Goal: Task Accomplishment & Management: Use online tool/utility

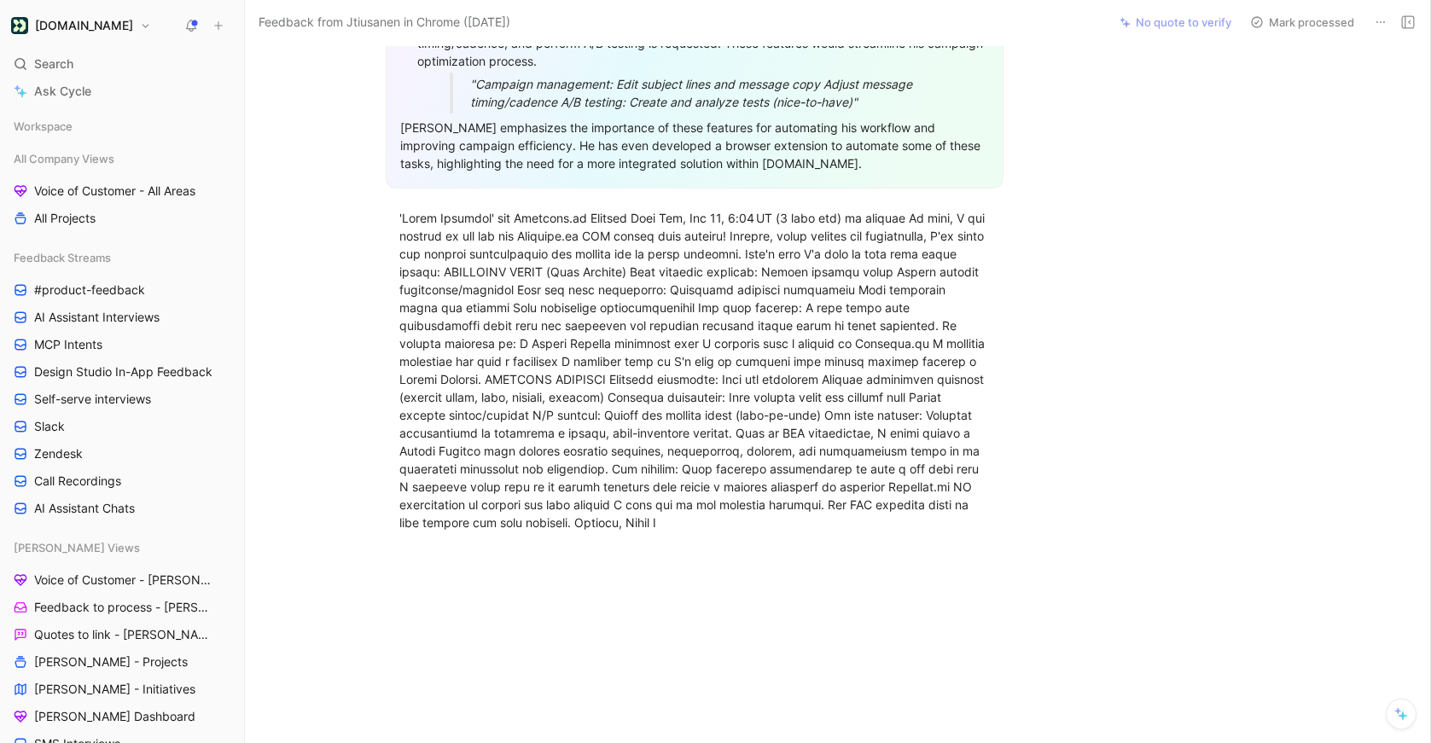
scroll to position [570, 0]
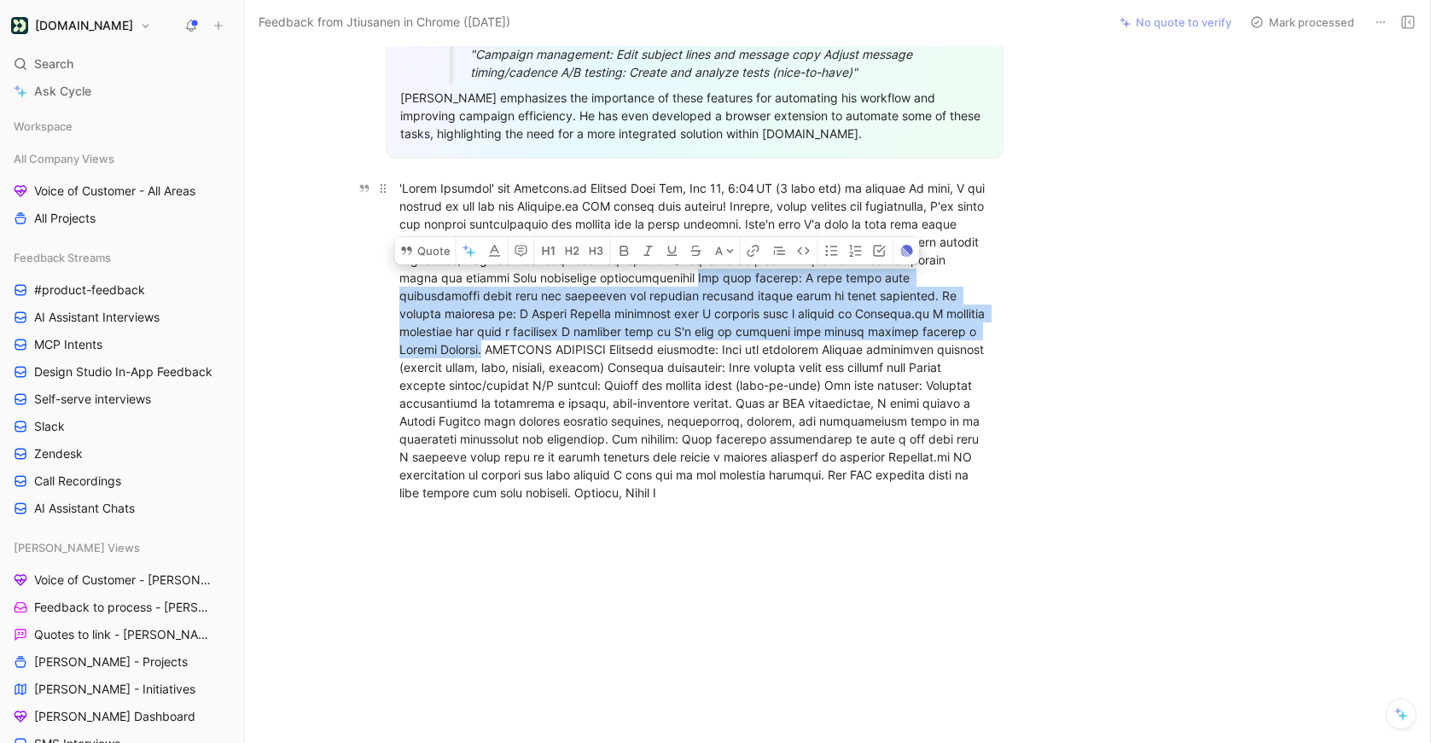
drag, startPoint x: 771, startPoint y: 277, endPoint x: 544, endPoint y: 346, distance: 238.1
click at [544, 346] on div at bounding box center [694, 340] width 590 height 323
click at [445, 247] on button "Quote" at bounding box center [425, 250] width 61 height 27
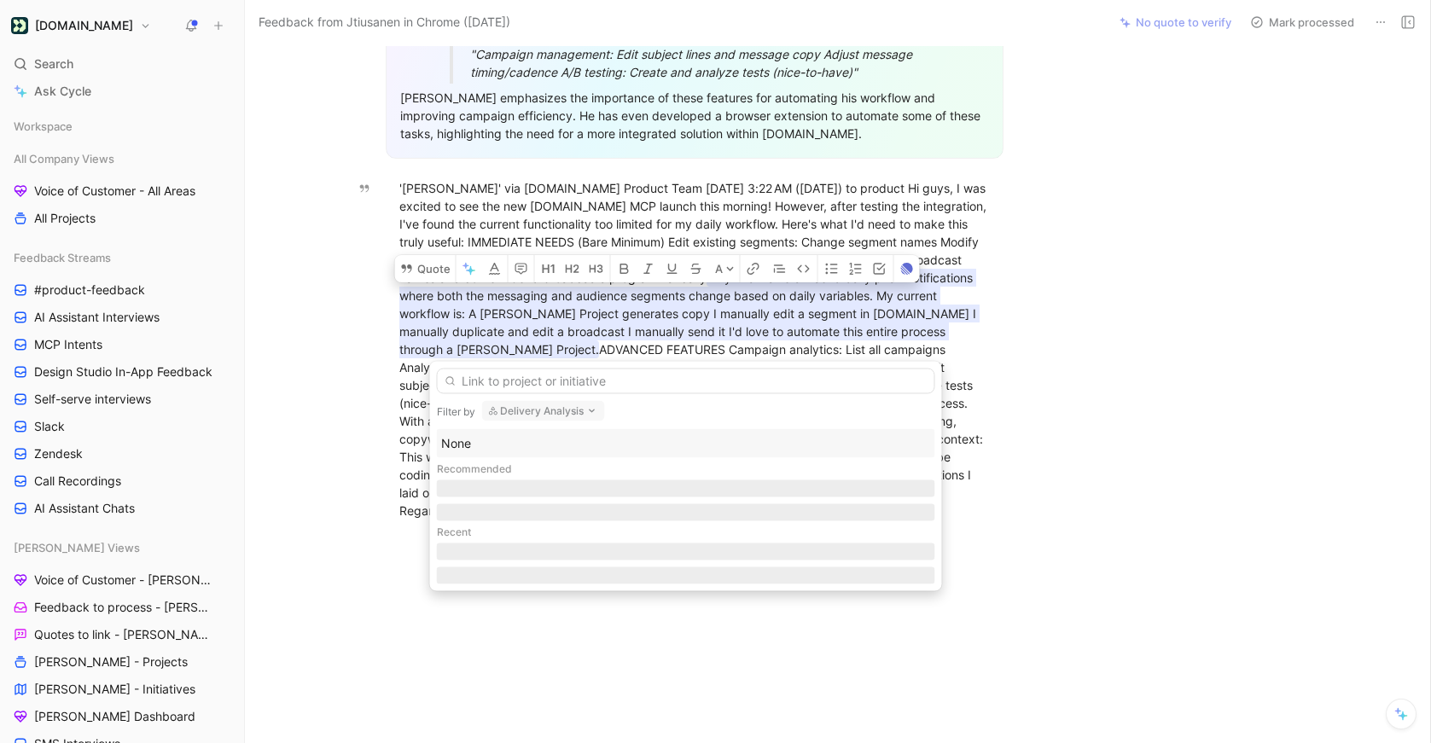
click at [521, 414] on button "Delivery Analysis" at bounding box center [543, 411] width 123 height 20
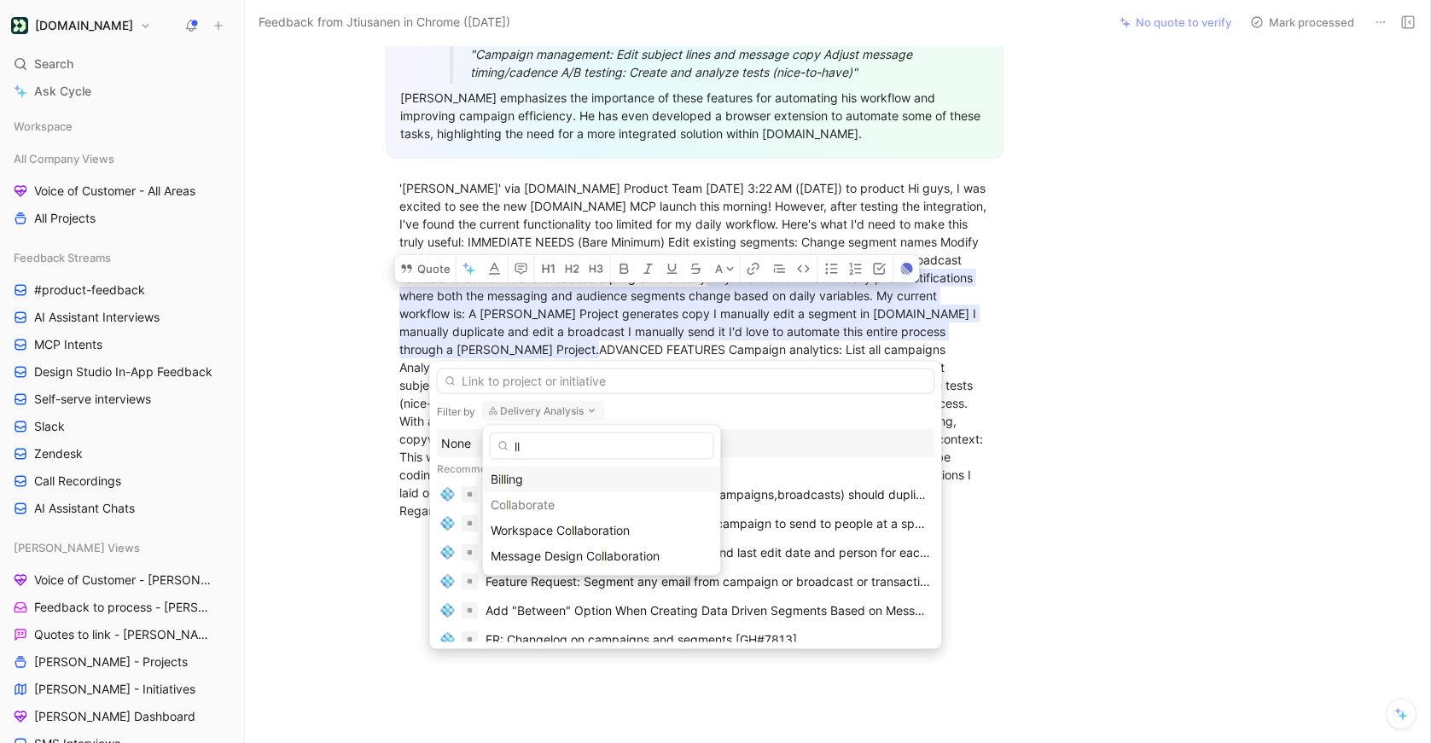
type input "l"
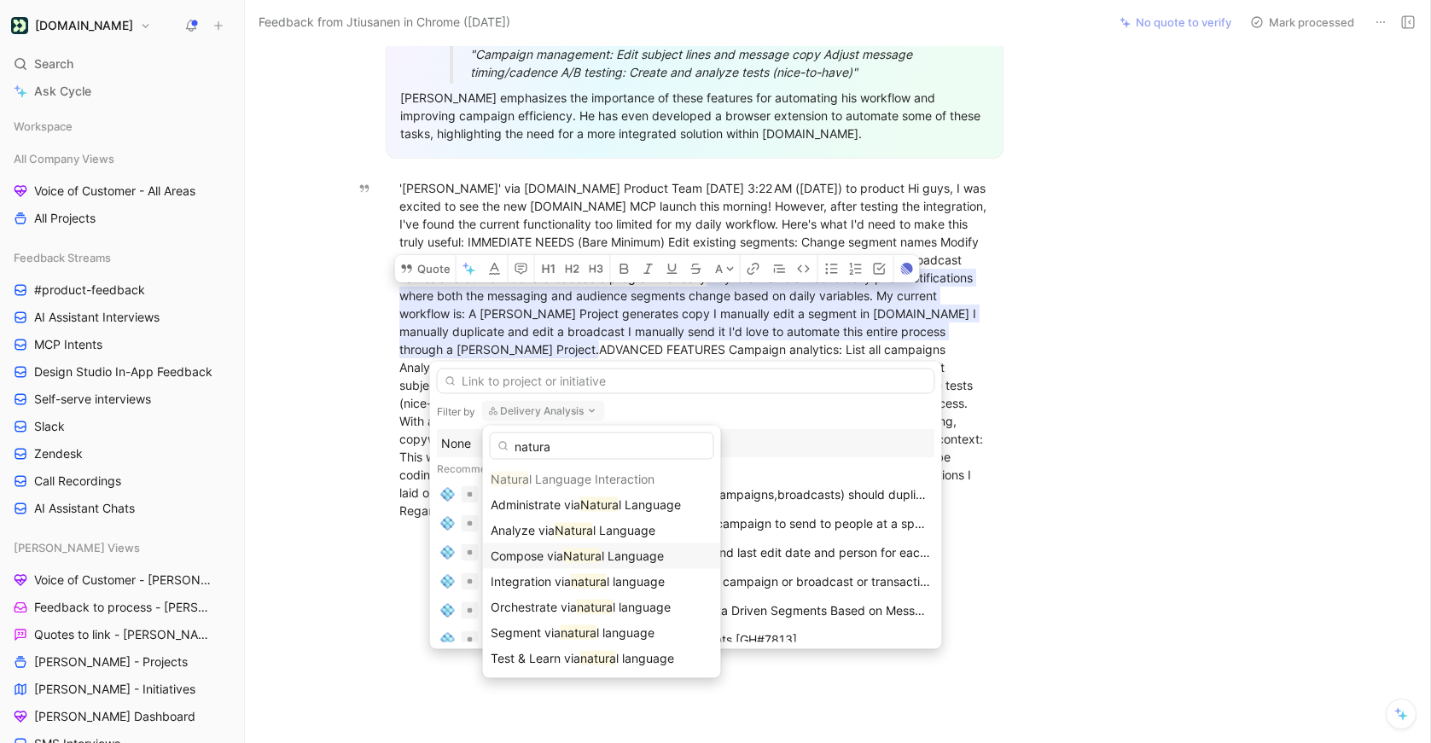
type input "natura"
click at [579, 562] on mark "Natura" at bounding box center [582, 556] width 38 height 15
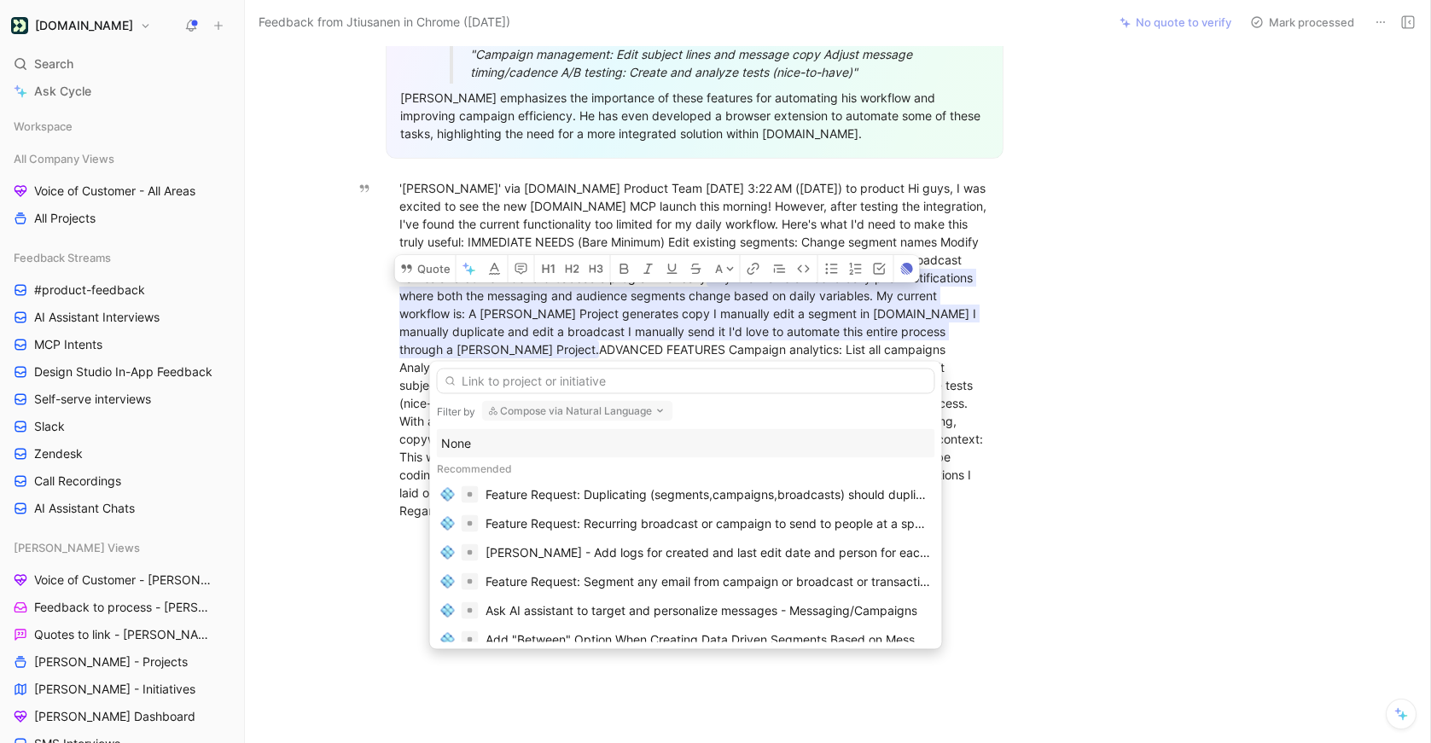
click at [511, 448] on div "None" at bounding box center [686, 443] width 490 height 20
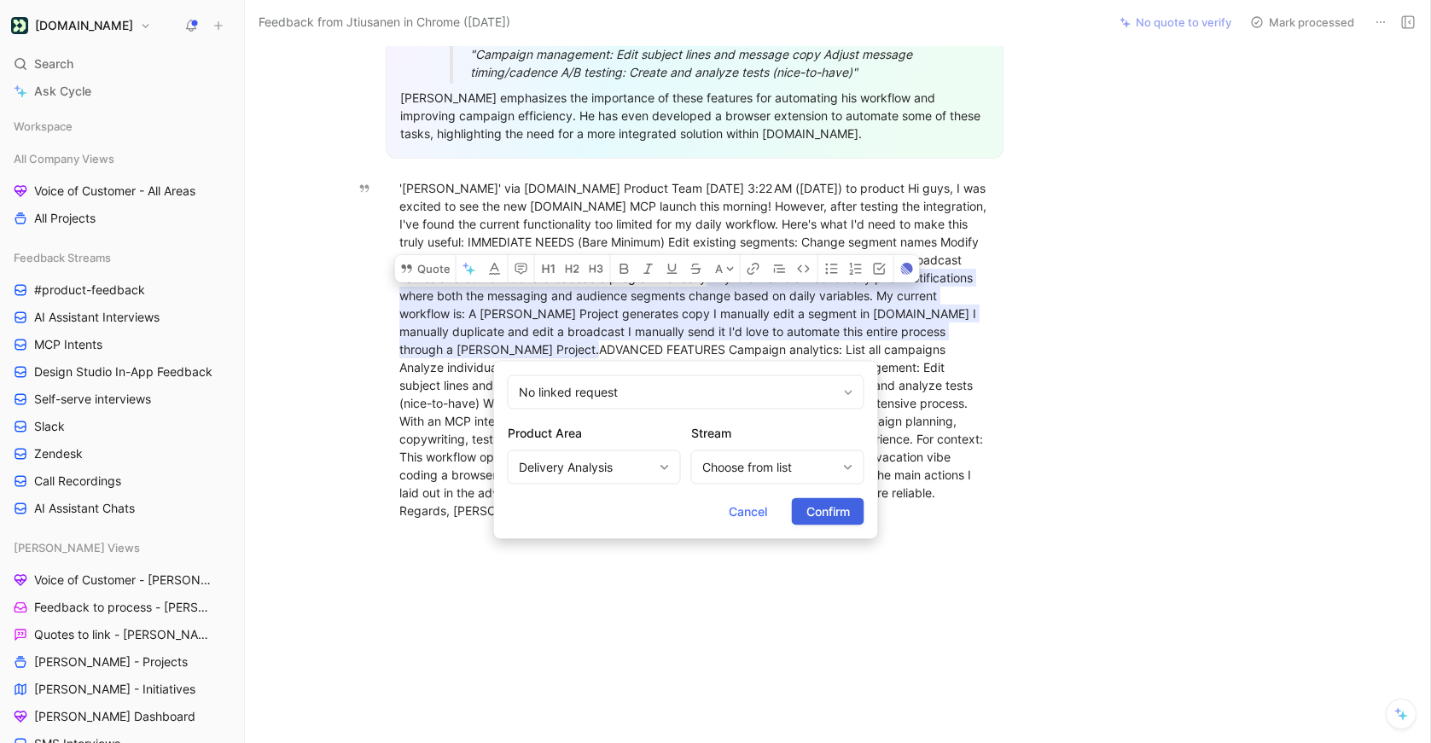
click at [812, 509] on span "Confirm" at bounding box center [828, 512] width 44 height 20
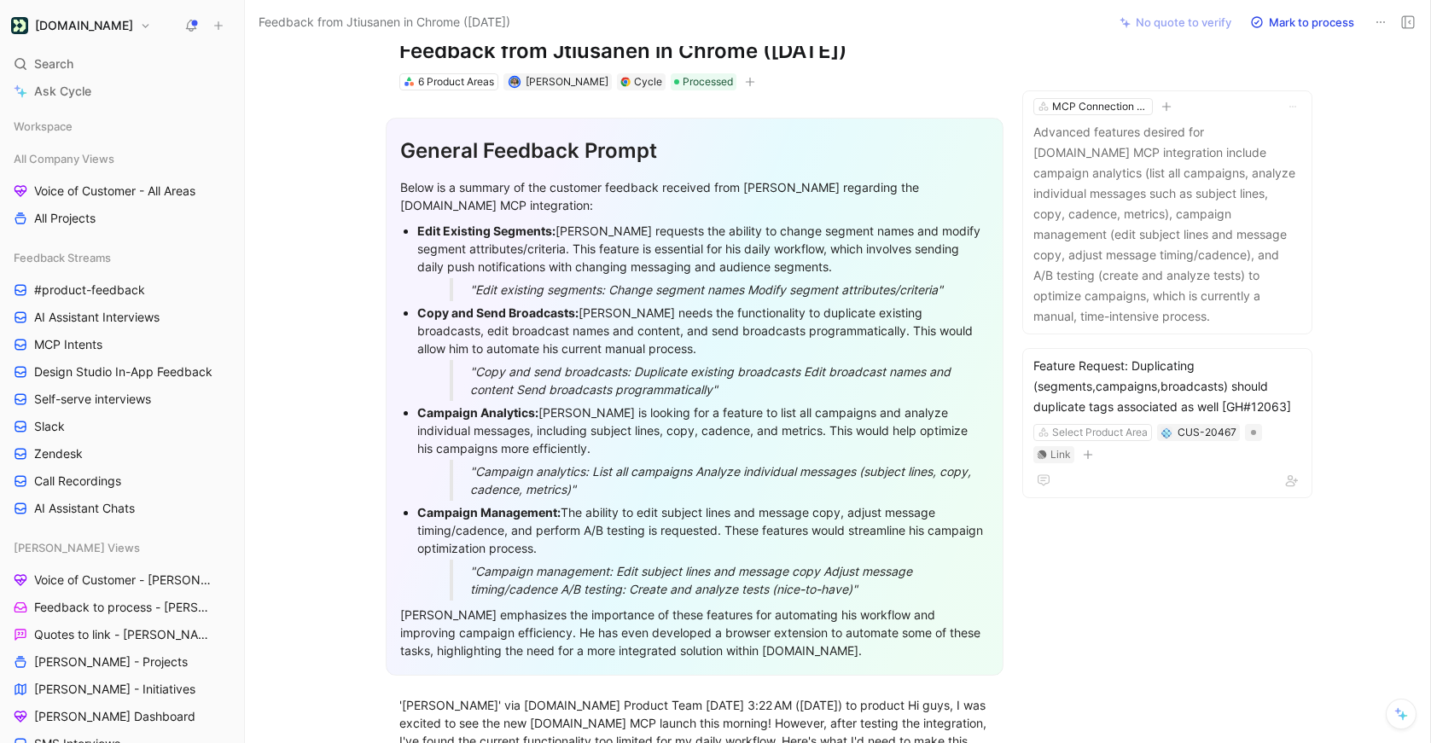
scroll to position [54, 0]
drag, startPoint x: 952, startPoint y: 288, endPoint x: 416, endPoint y: 224, distance: 539.6
click at [417, 224] on li "Edit Existing Segments: Julio requests the ability to change segment names and …" at bounding box center [703, 259] width 572 height 82
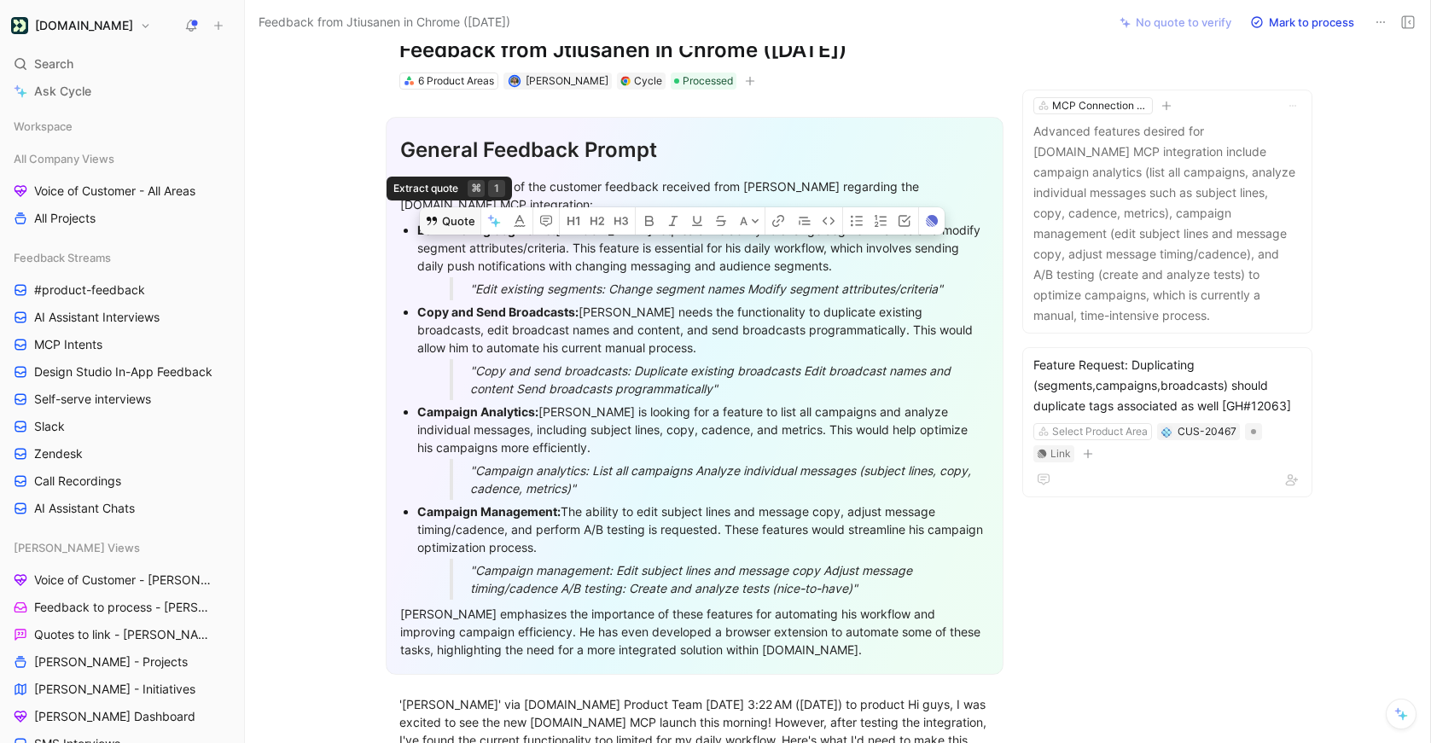
click at [451, 207] on button "Quote" at bounding box center [450, 220] width 61 height 27
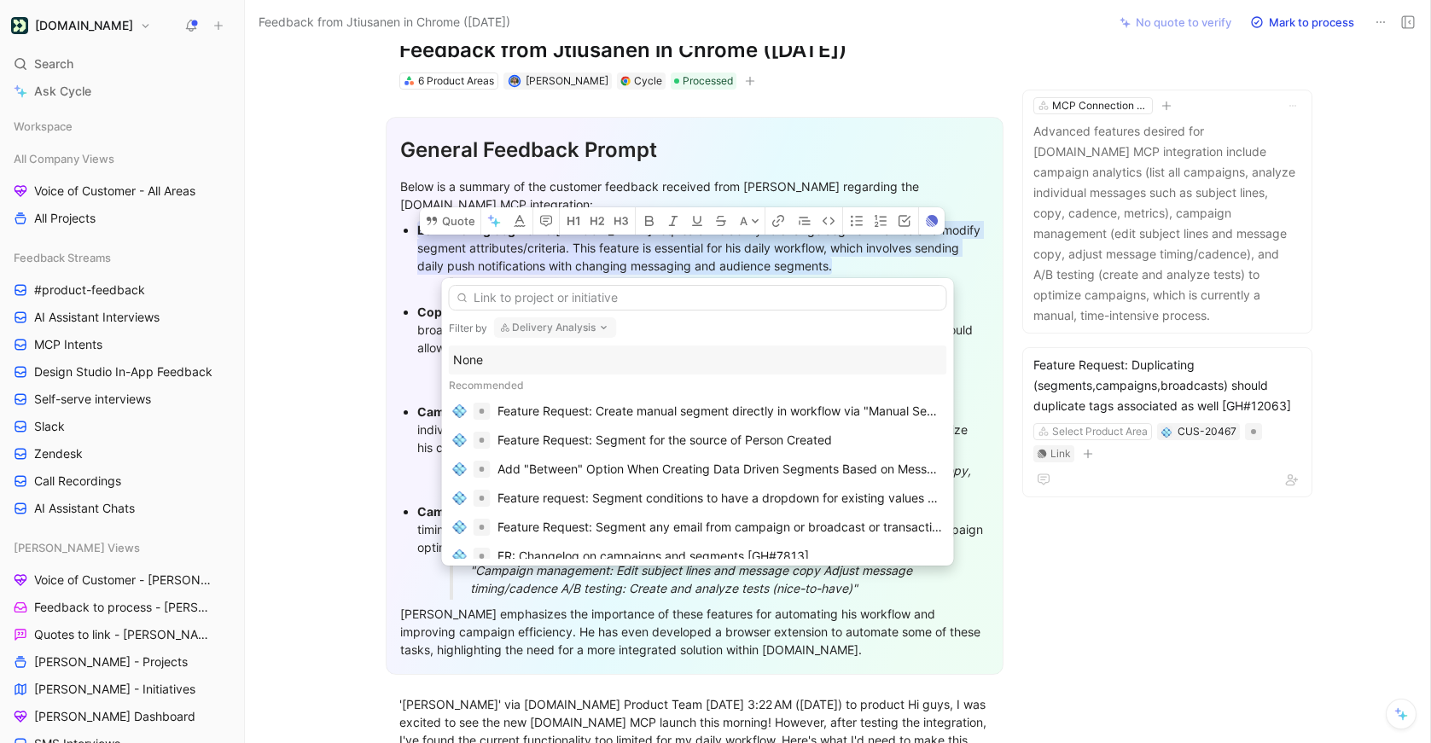
click at [536, 323] on button "Delivery Analysis" at bounding box center [555, 327] width 123 height 20
type input "mcp"
click at [560, 389] on span "Connection Server" at bounding box center [580, 395] width 103 height 15
click at [510, 295] on input "text" at bounding box center [698, 298] width 498 height 26
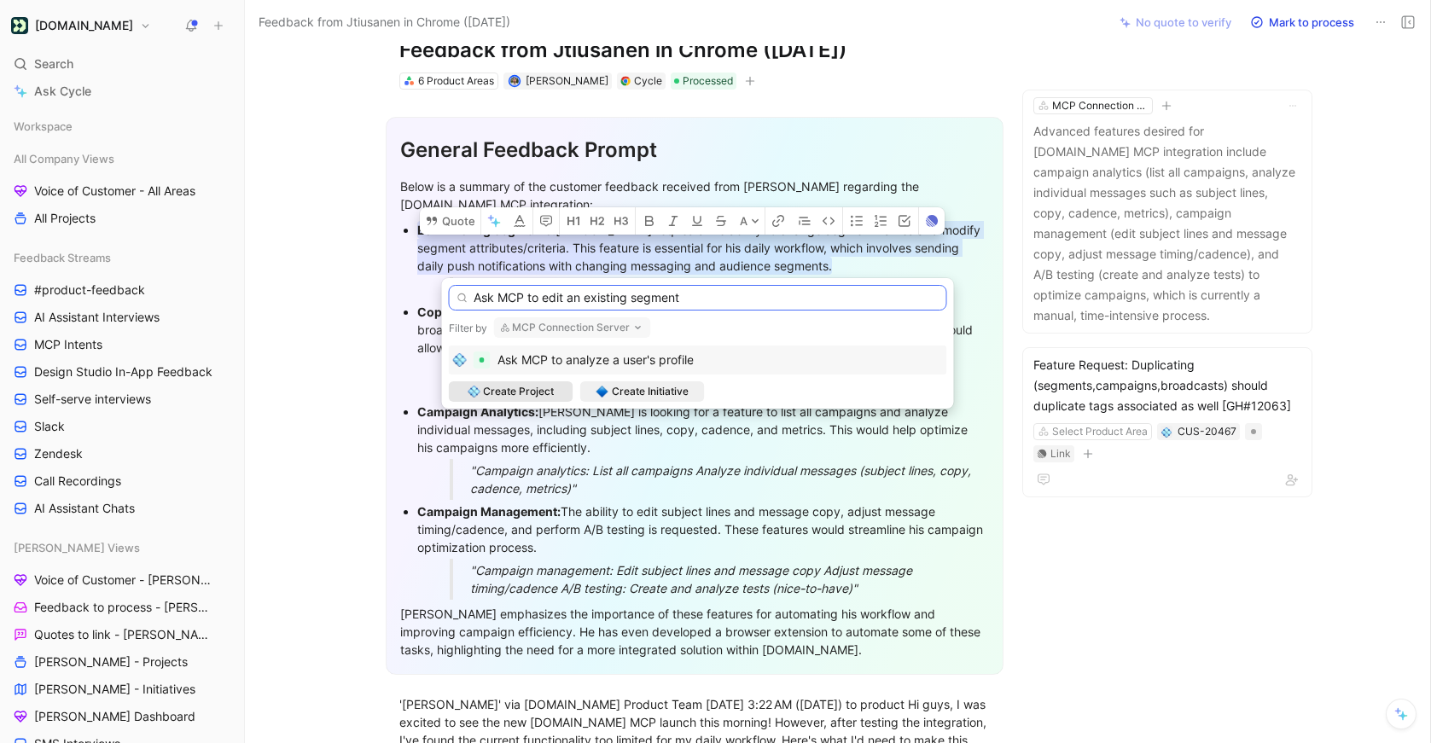
type input "Ask MCP to edit an existing segment"
click at [517, 391] on span "Create Project" at bounding box center [518, 391] width 71 height 17
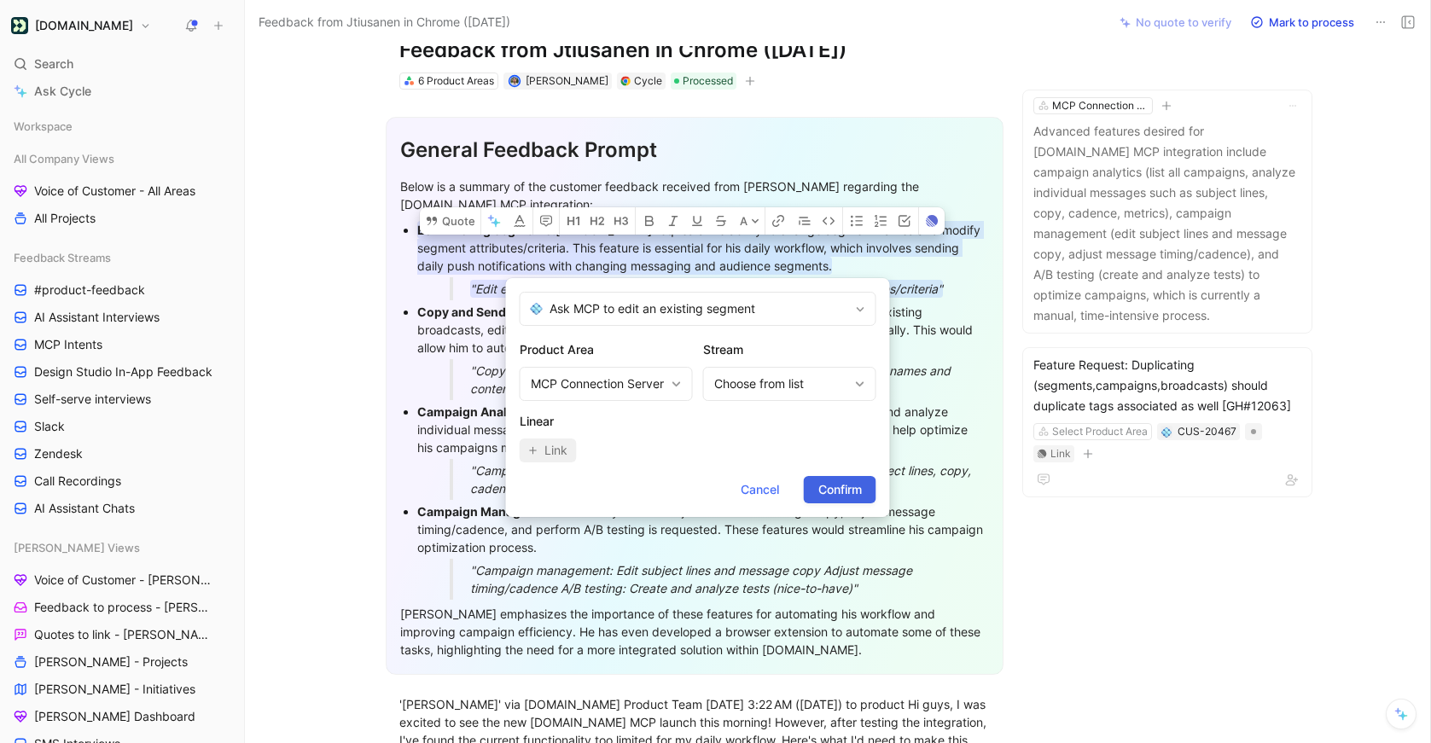
click at [844, 496] on span "Confirm" at bounding box center [840, 490] width 44 height 20
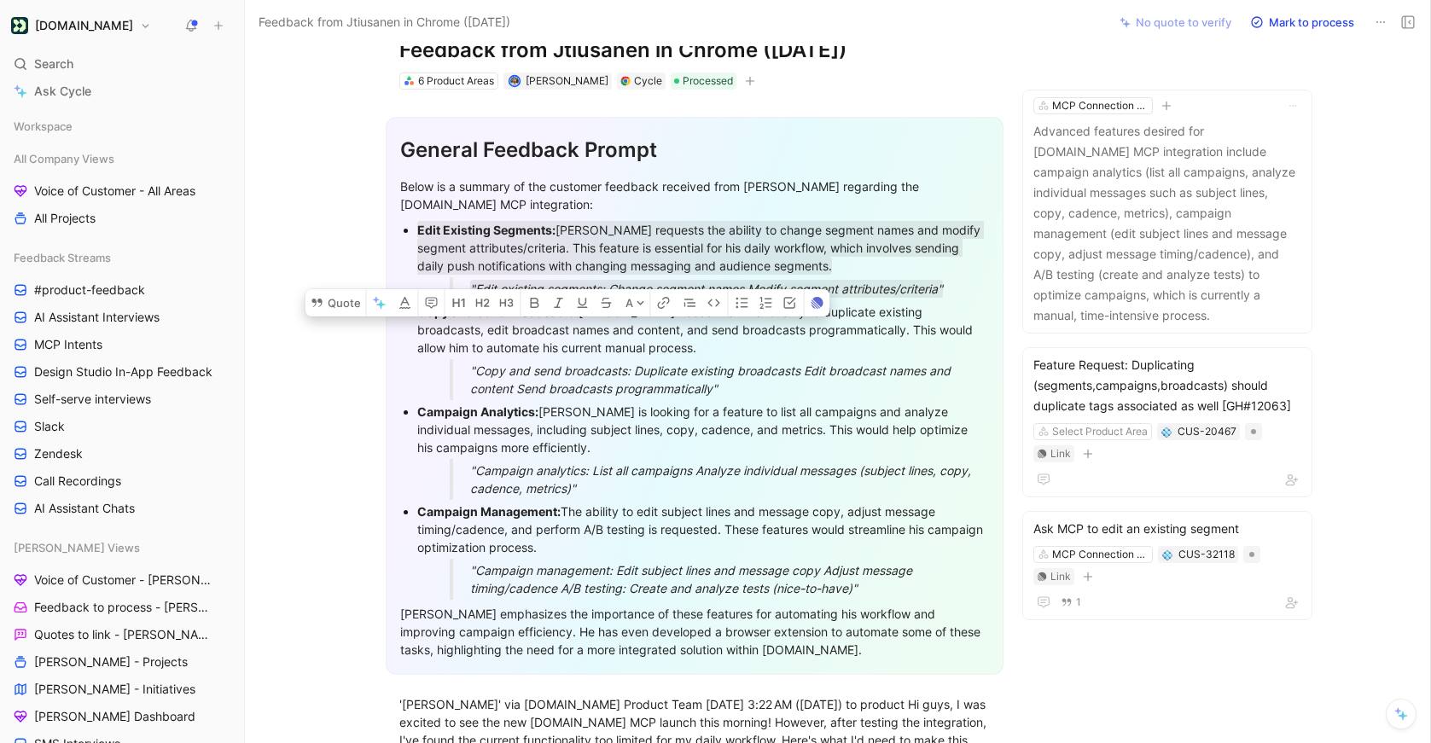
drag, startPoint x: 759, startPoint y: 390, endPoint x: 416, endPoint y: 312, distance: 350.9
click at [417, 312] on li "Copy and Send Broadcasts: Julio needs the functionality to duplicate existing b…" at bounding box center [703, 350] width 572 height 100
click at [342, 289] on button "Quote" at bounding box center [335, 302] width 61 height 27
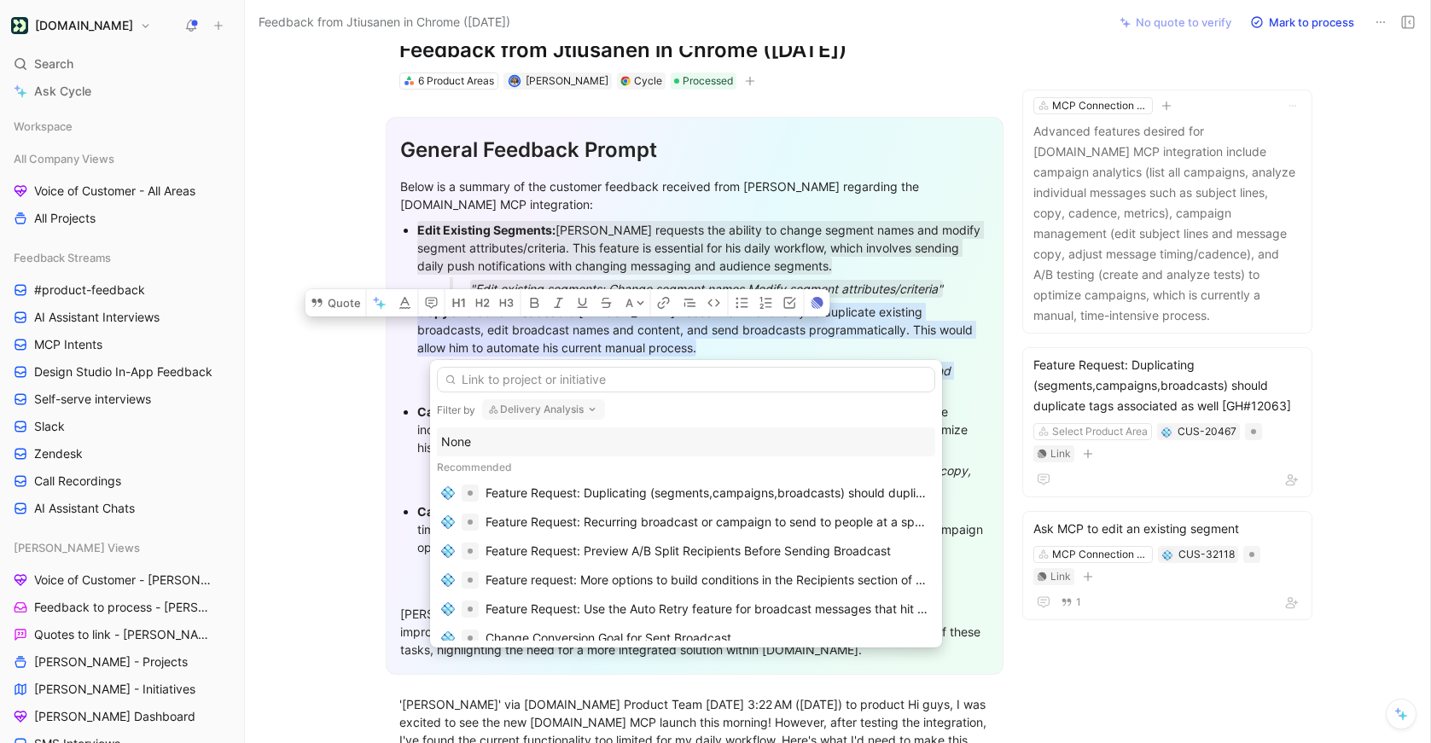
click at [544, 417] on button "Delivery Analysis" at bounding box center [543, 409] width 123 height 20
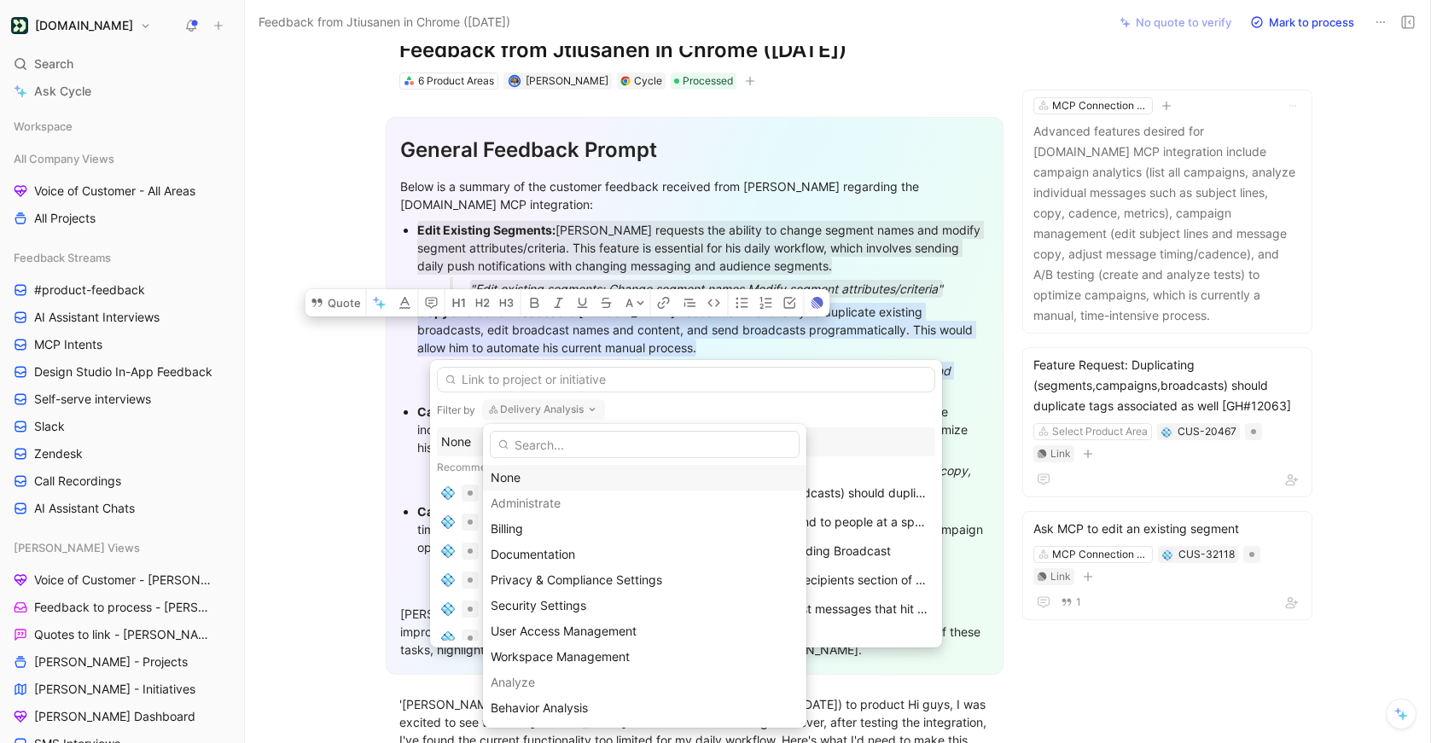
click at [519, 473] on div "None" at bounding box center [645, 478] width 308 height 20
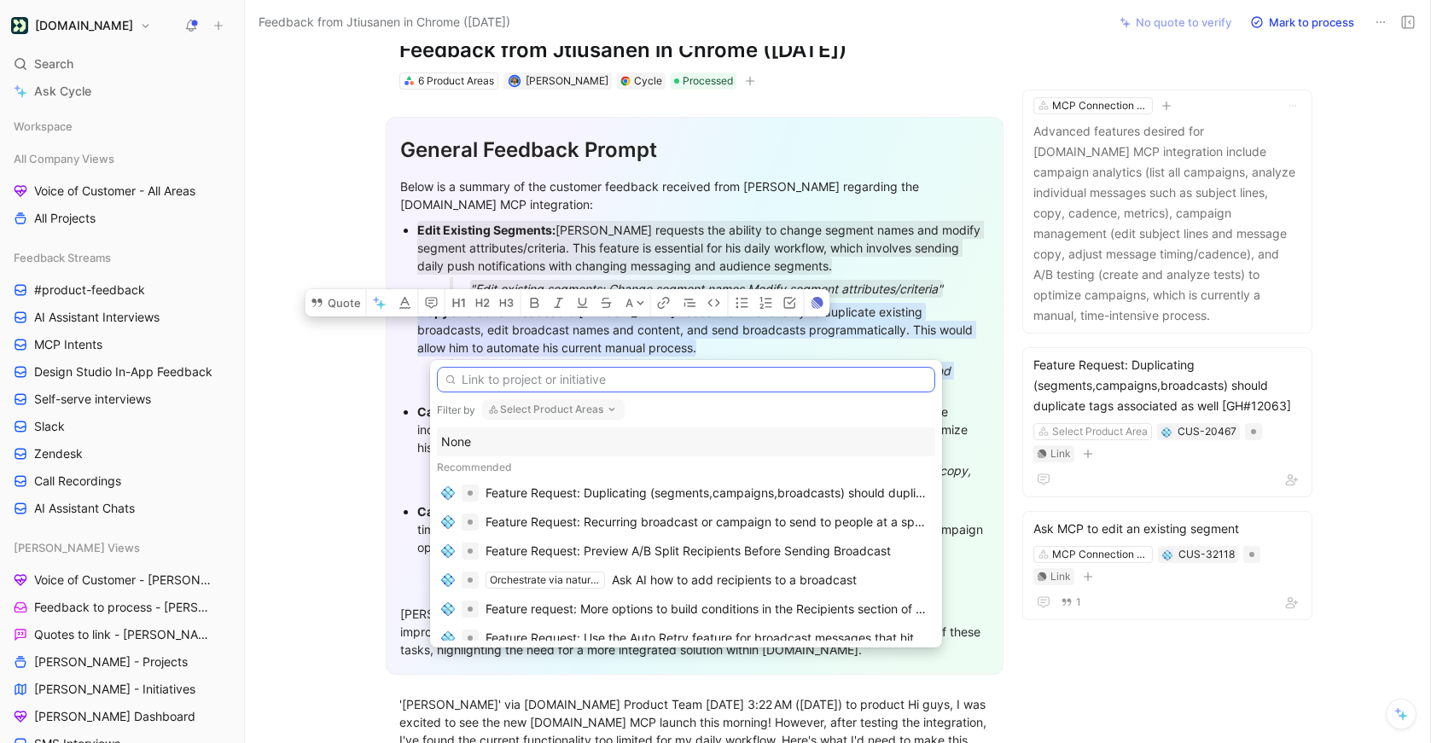
click at [514, 381] on input "text" at bounding box center [686, 380] width 498 height 26
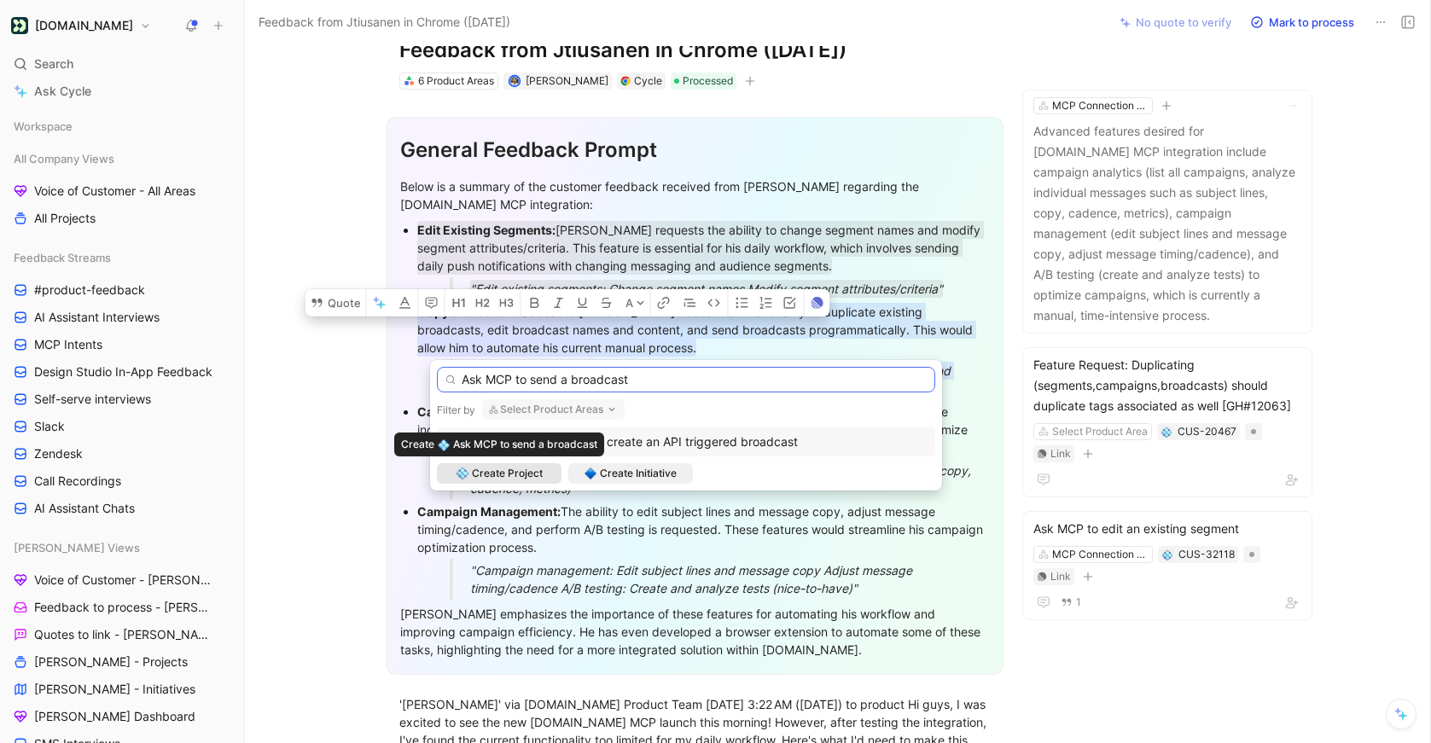
type input "Ask MCP to send a broadcast"
click at [526, 478] on span "Create Project" at bounding box center [507, 473] width 71 height 17
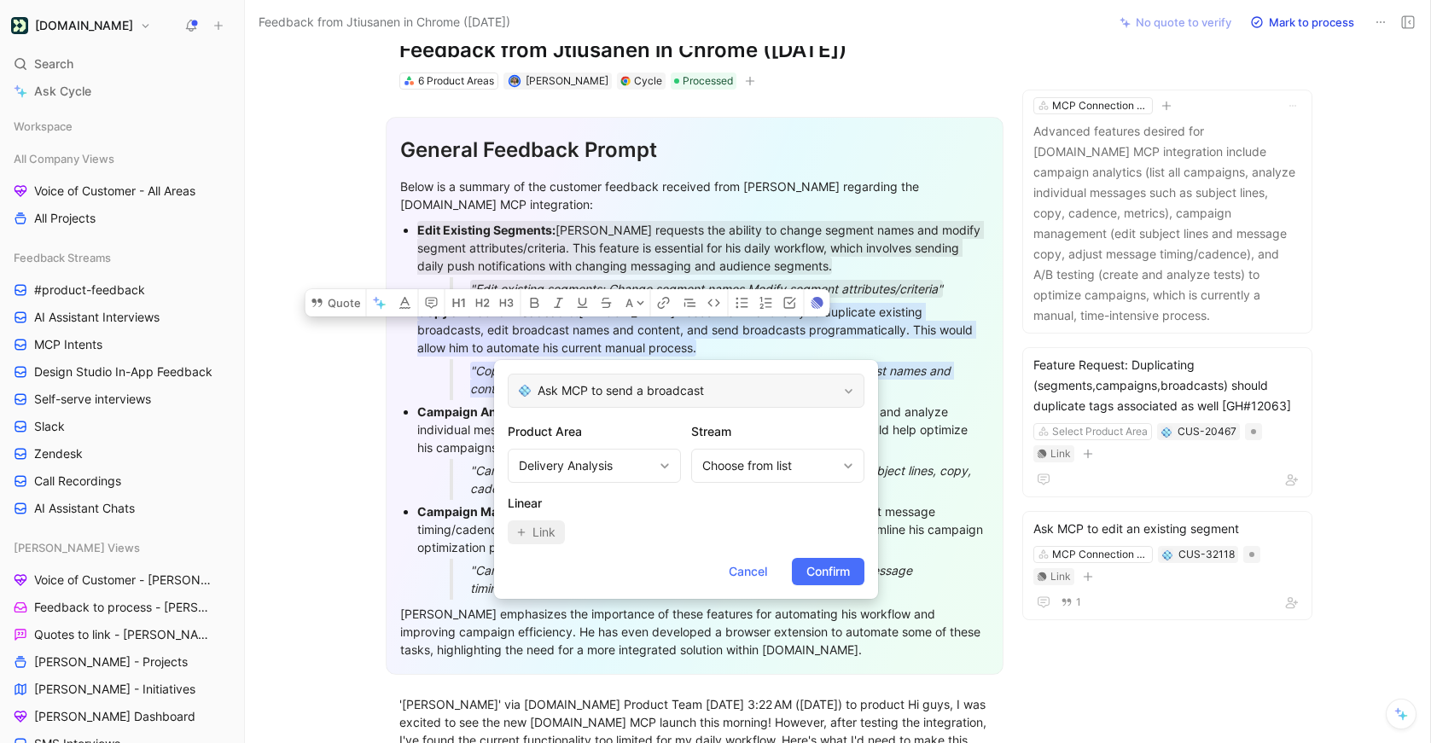
click at [686, 394] on span "Ask MCP to send a broadcast" at bounding box center [688, 391] width 300 height 20
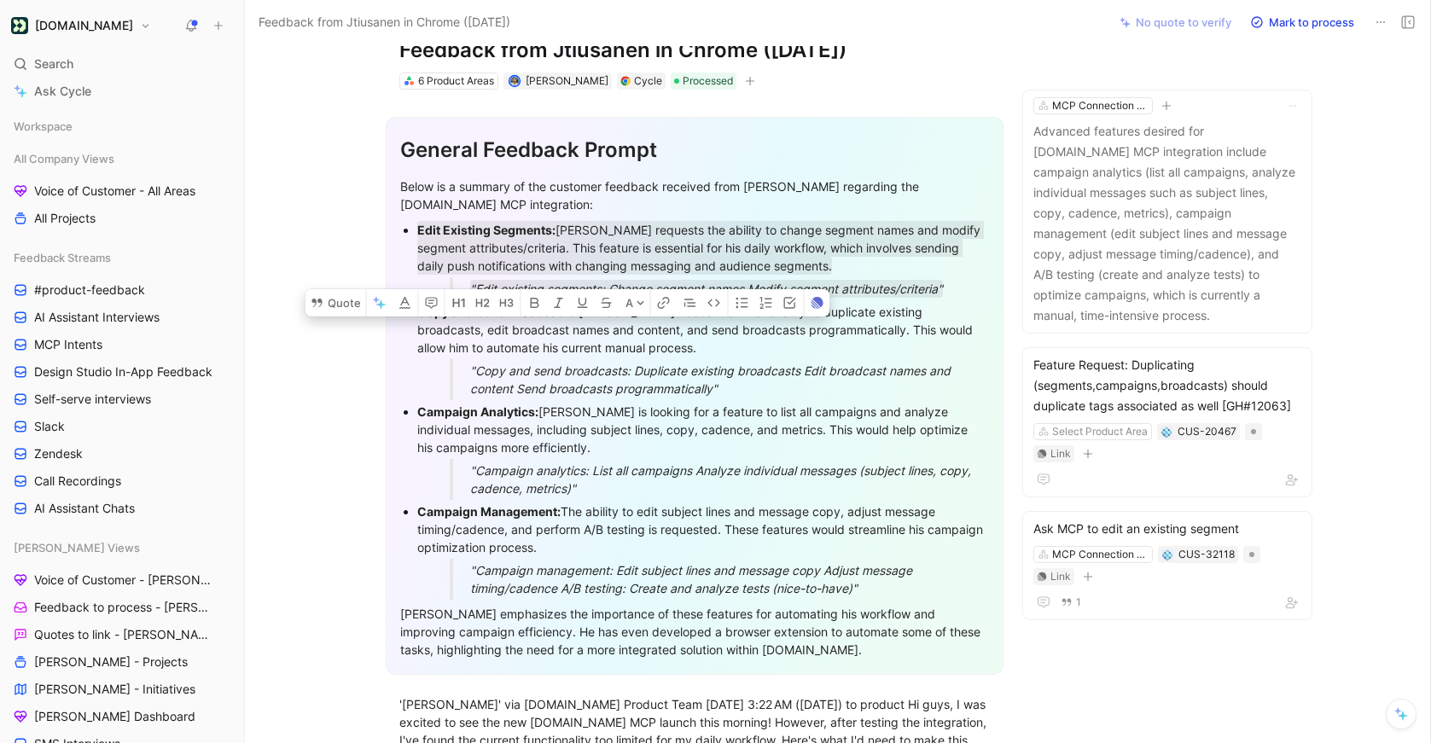
drag, startPoint x: 771, startPoint y: 386, endPoint x: 416, endPoint y: 316, distance: 362.6
click at [416, 316] on ul "Edit Existing Segments: Julio requests the ability to change segment names and …" at bounding box center [694, 408] width 589 height 381
click at [346, 292] on button "Quote" at bounding box center [335, 302] width 61 height 27
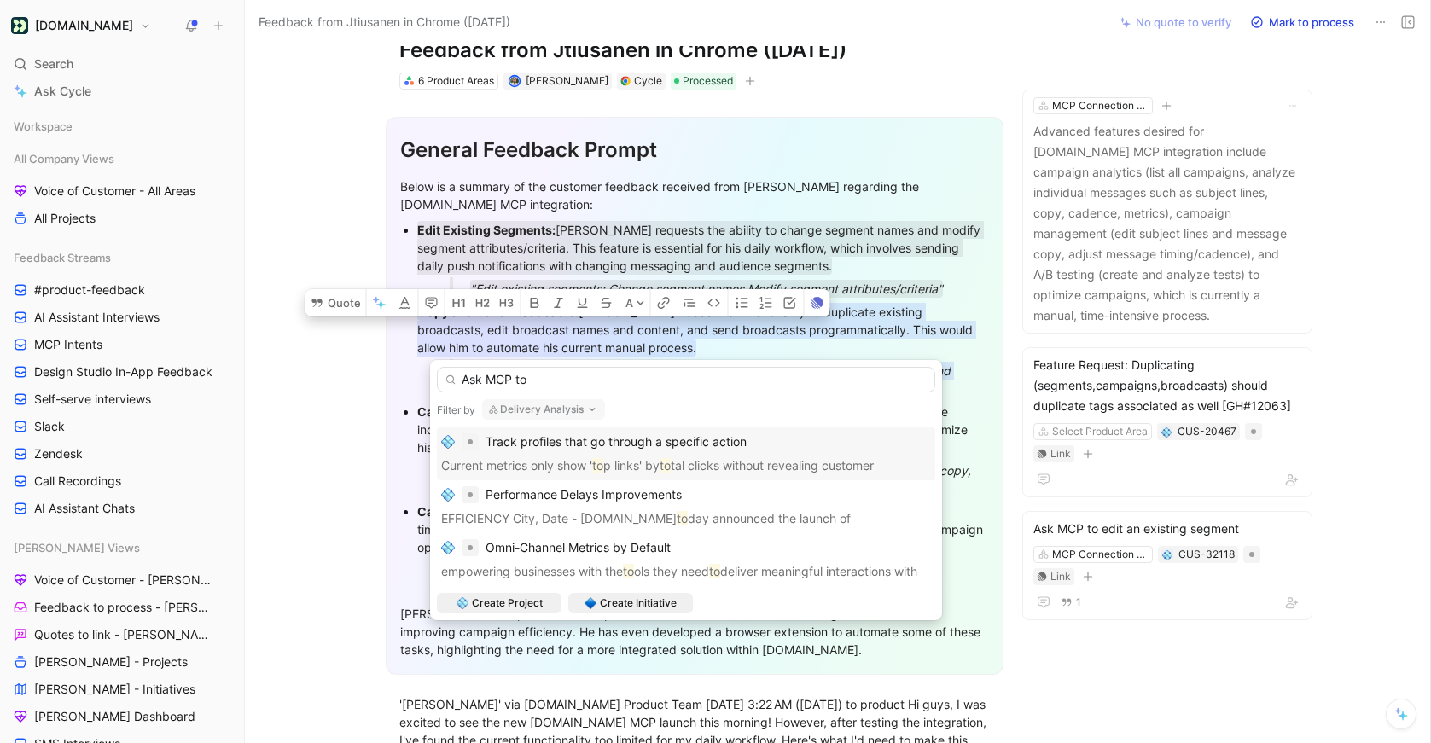
type input "Ask MCP to"
click at [531, 404] on button "Delivery Analysis" at bounding box center [543, 409] width 123 height 20
type input "mcp"
click at [530, 474] on span "Connection Server" at bounding box center [568, 477] width 103 height 15
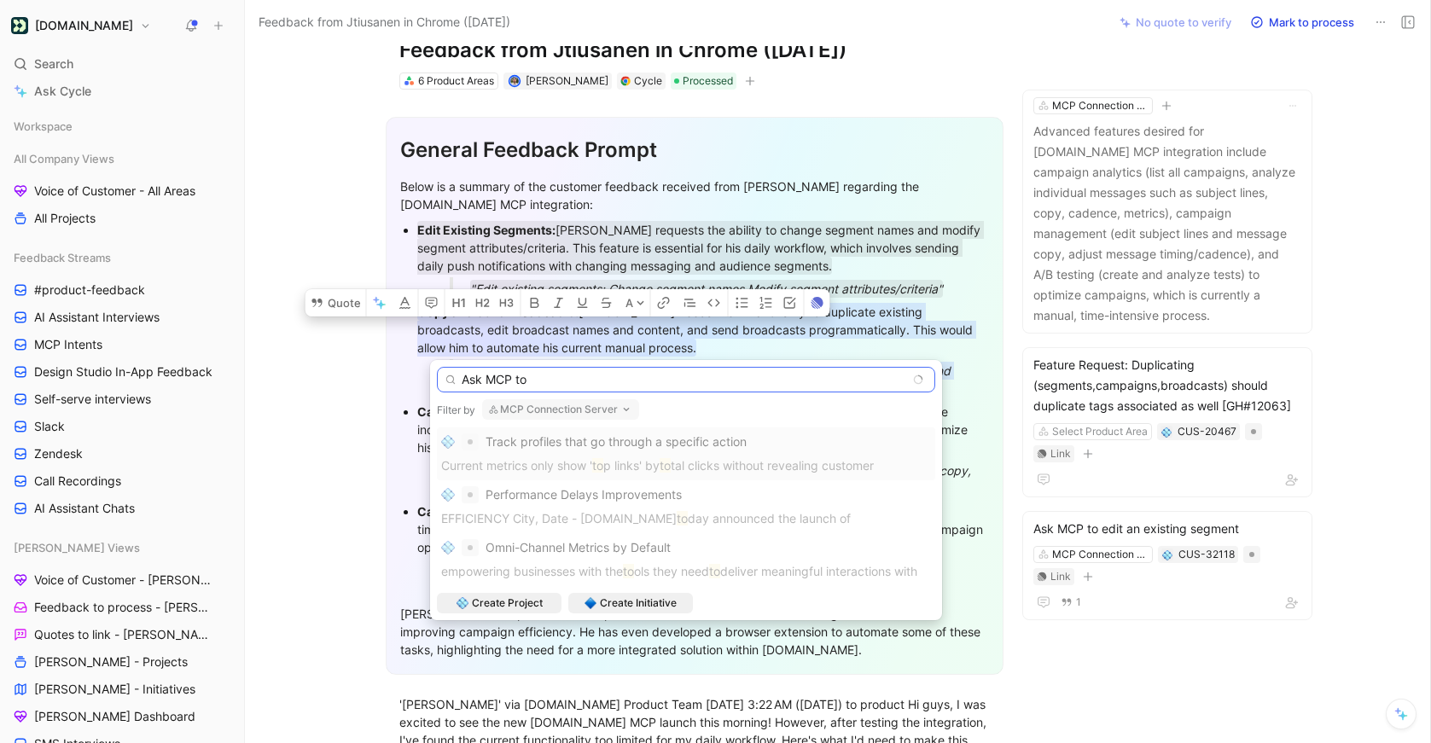
click at [542, 381] on input "Ask MCP to" at bounding box center [686, 380] width 498 height 26
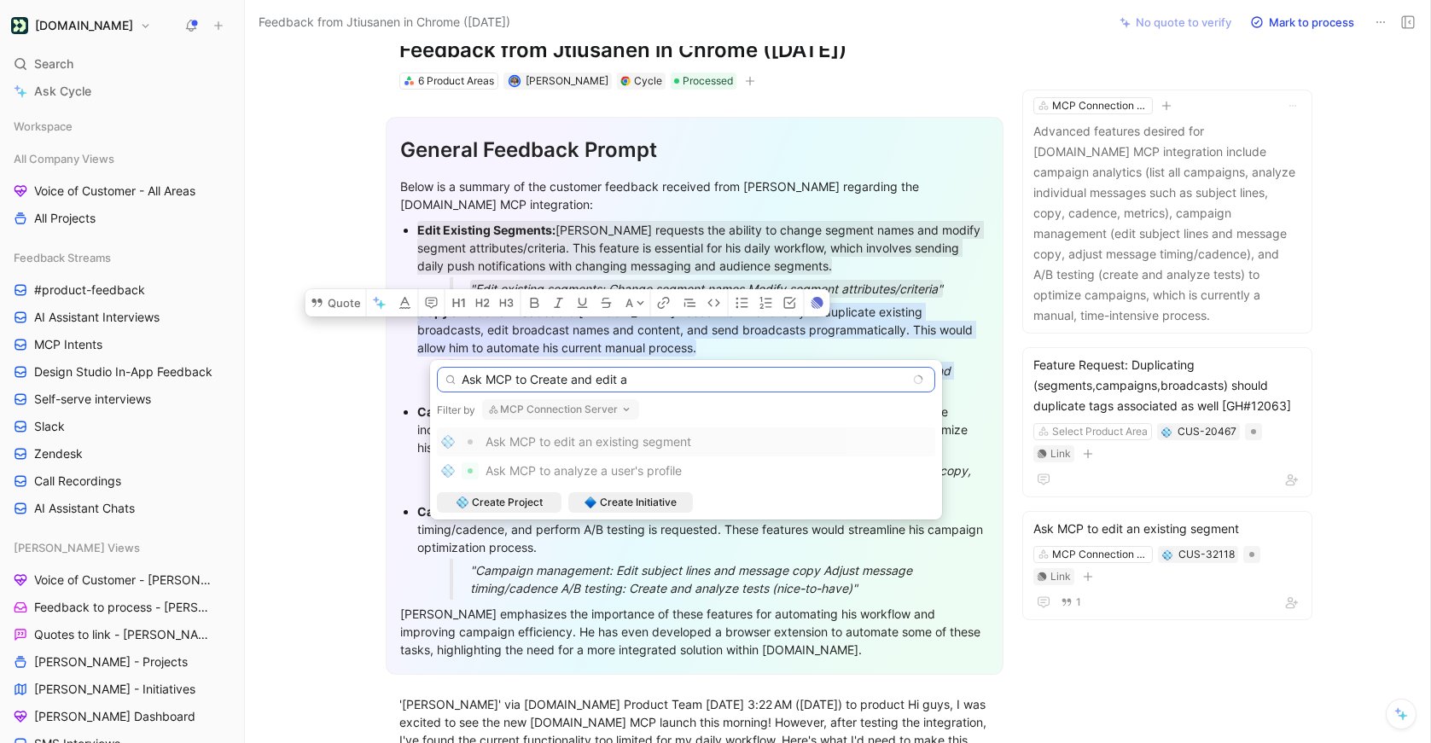
click at [538, 378] on input "Ask MCP to Create and edit a" at bounding box center [686, 380] width 498 height 26
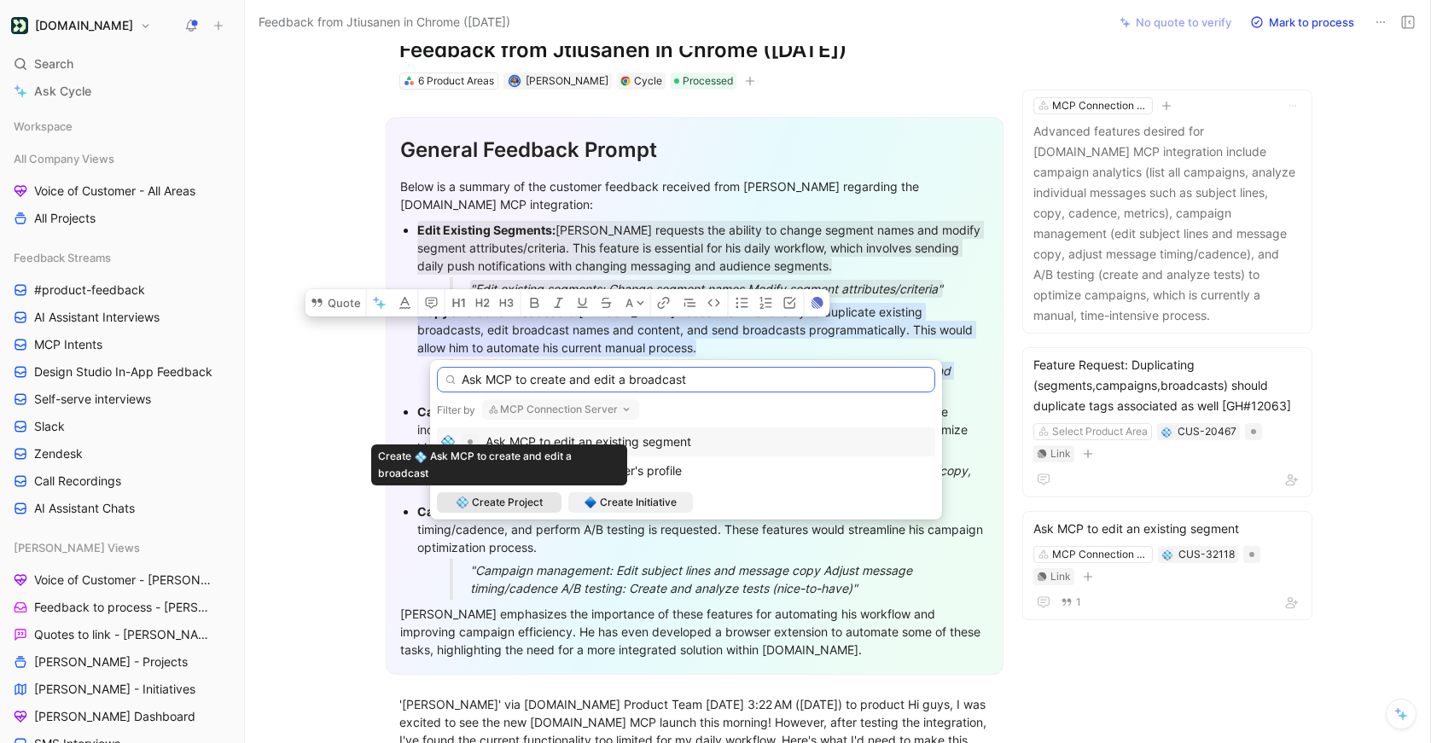
type input "Ask MCP to create and edit a broadcast"
click at [505, 497] on span "Create Project" at bounding box center [507, 502] width 71 height 17
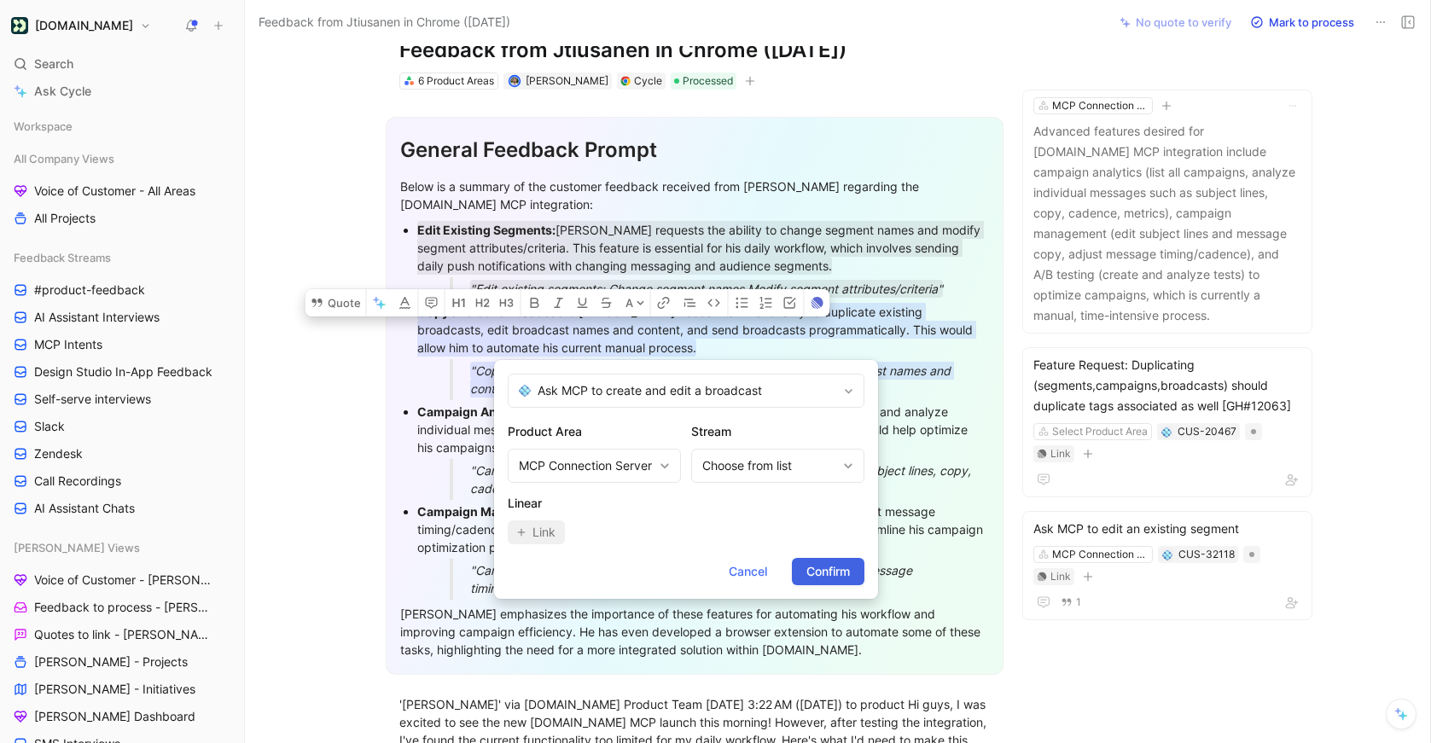
click at [831, 574] on span "Confirm" at bounding box center [828, 571] width 44 height 20
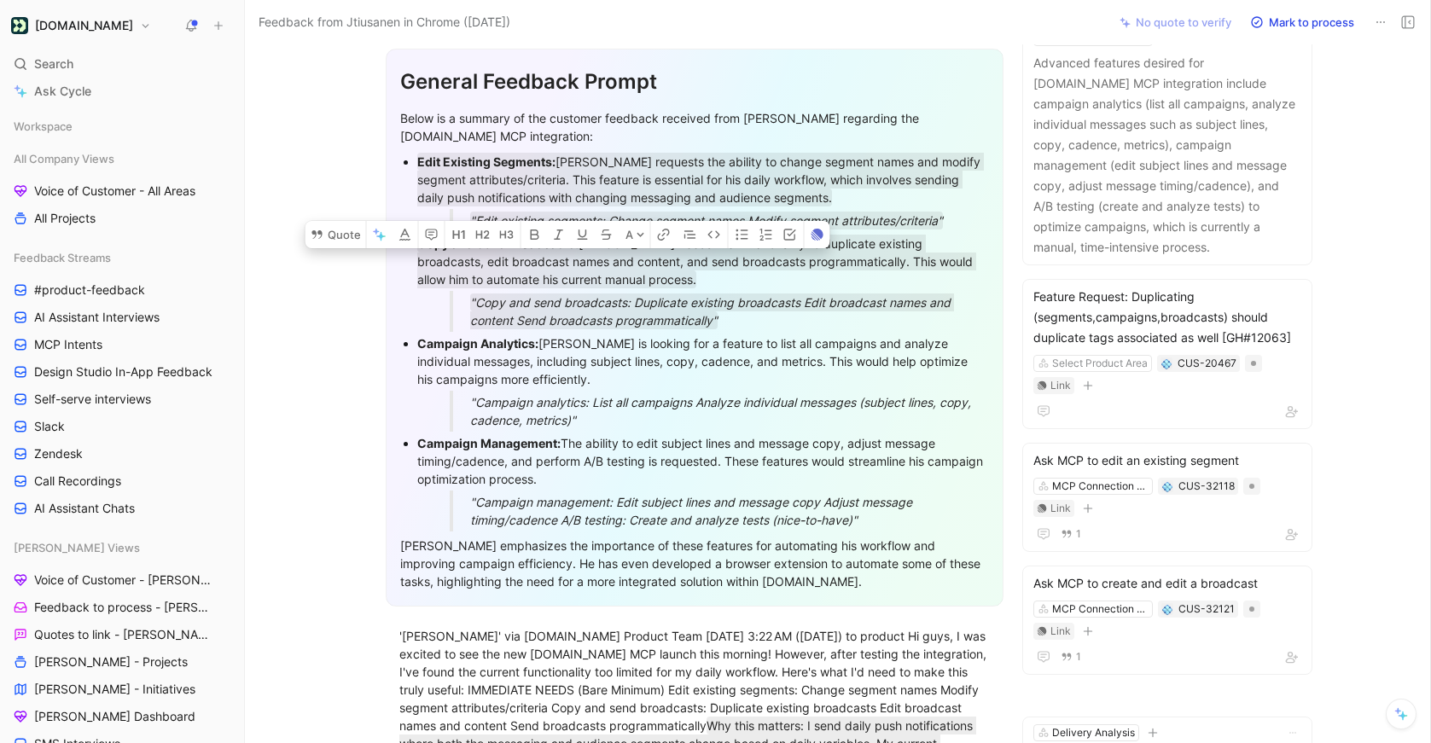
scroll to position [130, 0]
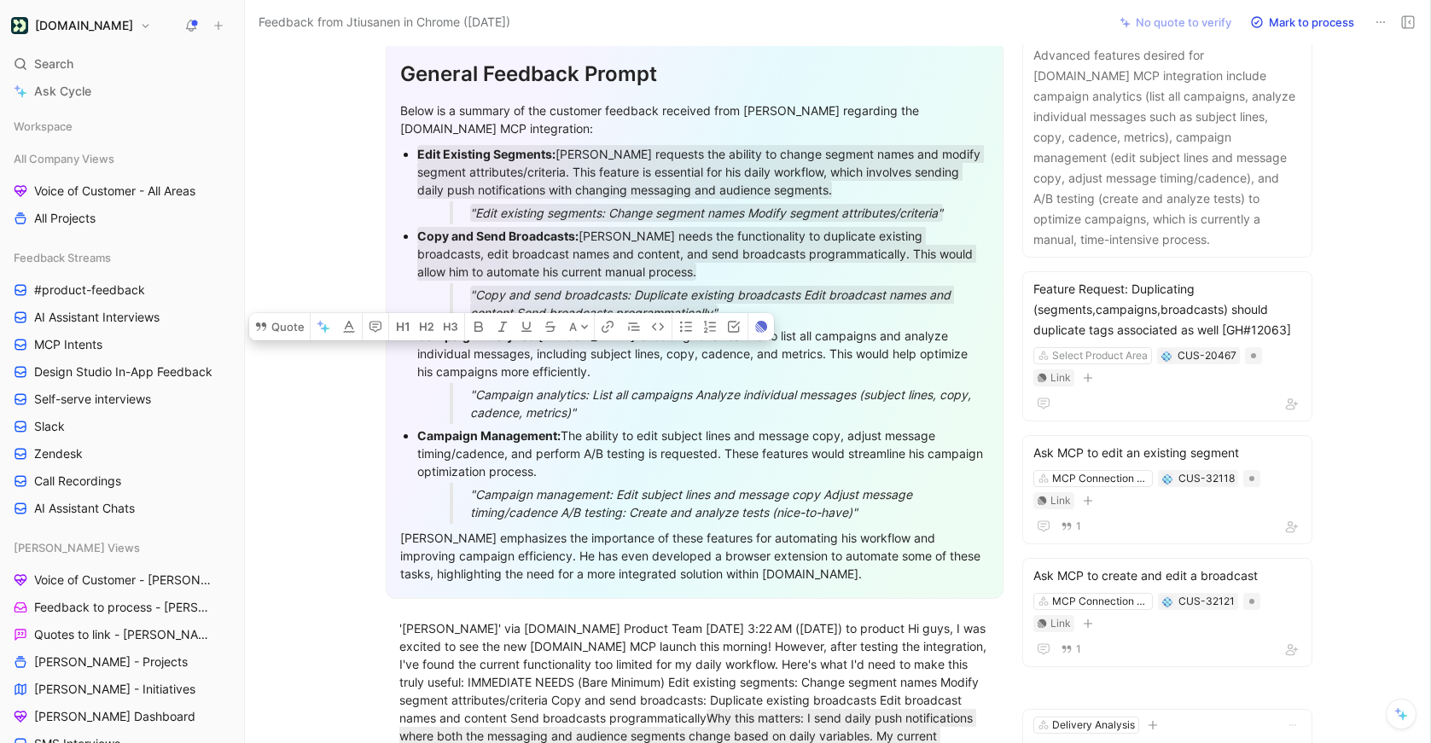
drag, startPoint x: 614, startPoint y: 416, endPoint x: 412, endPoint y: 327, distance: 220.4
click at [412, 327] on ul "Edit Existing Segments: Julio requests the ability to change segment names and …" at bounding box center [694, 332] width 589 height 381
click at [293, 313] on button "Quote" at bounding box center [279, 326] width 61 height 27
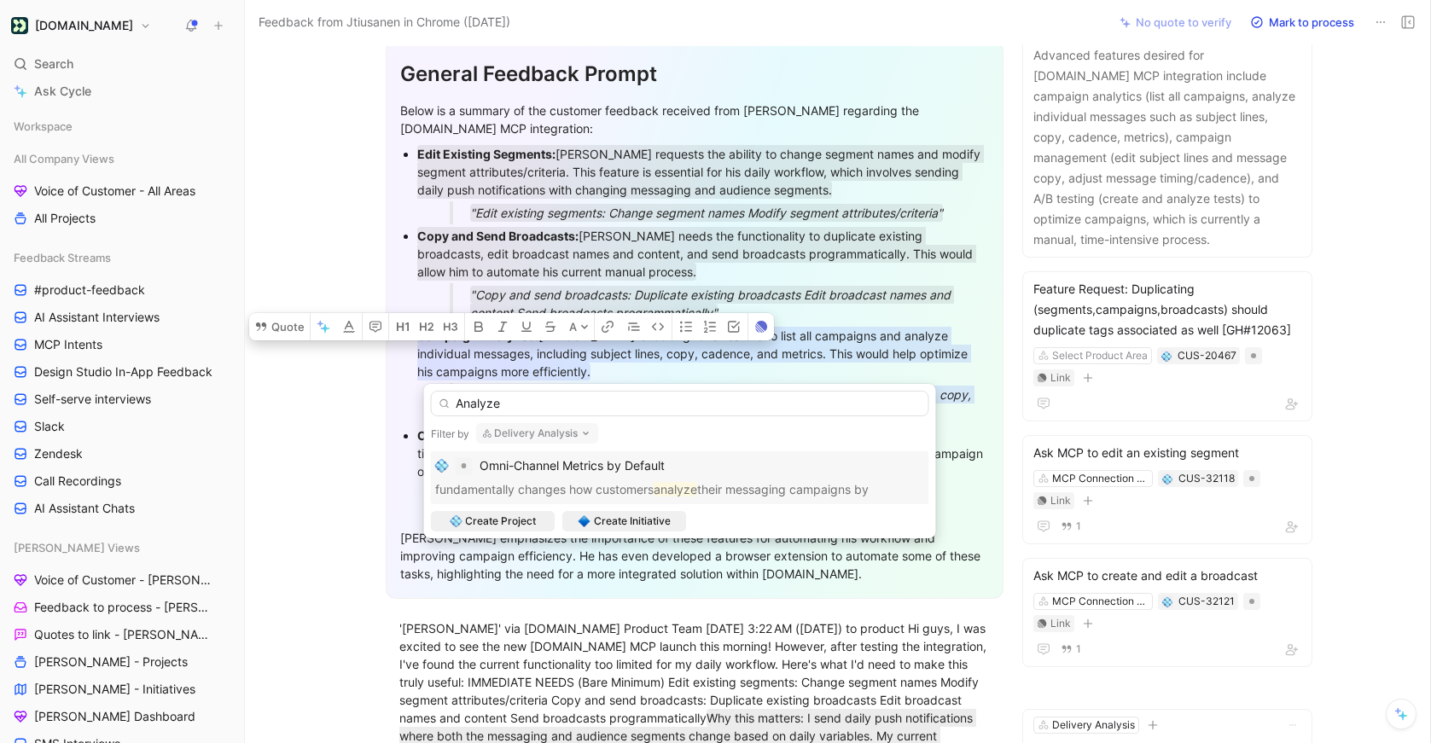
type input "Analyze"
click at [544, 437] on button "Delivery Analysis" at bounding box center [537, 433] width 123 height 20
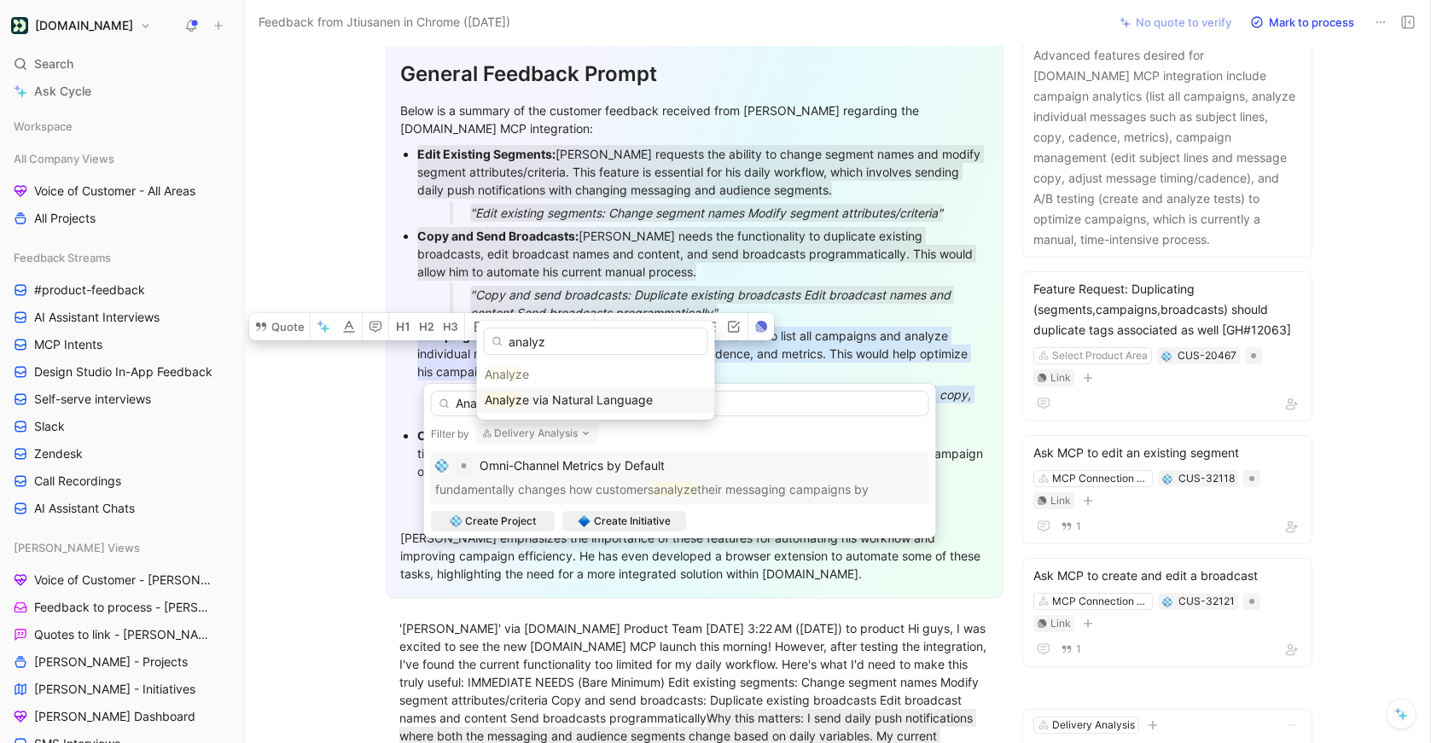
type input "analyz"
click at [549, 397] on span "e via Natural Language" at bounding box center [587, 400] width 131 height 15
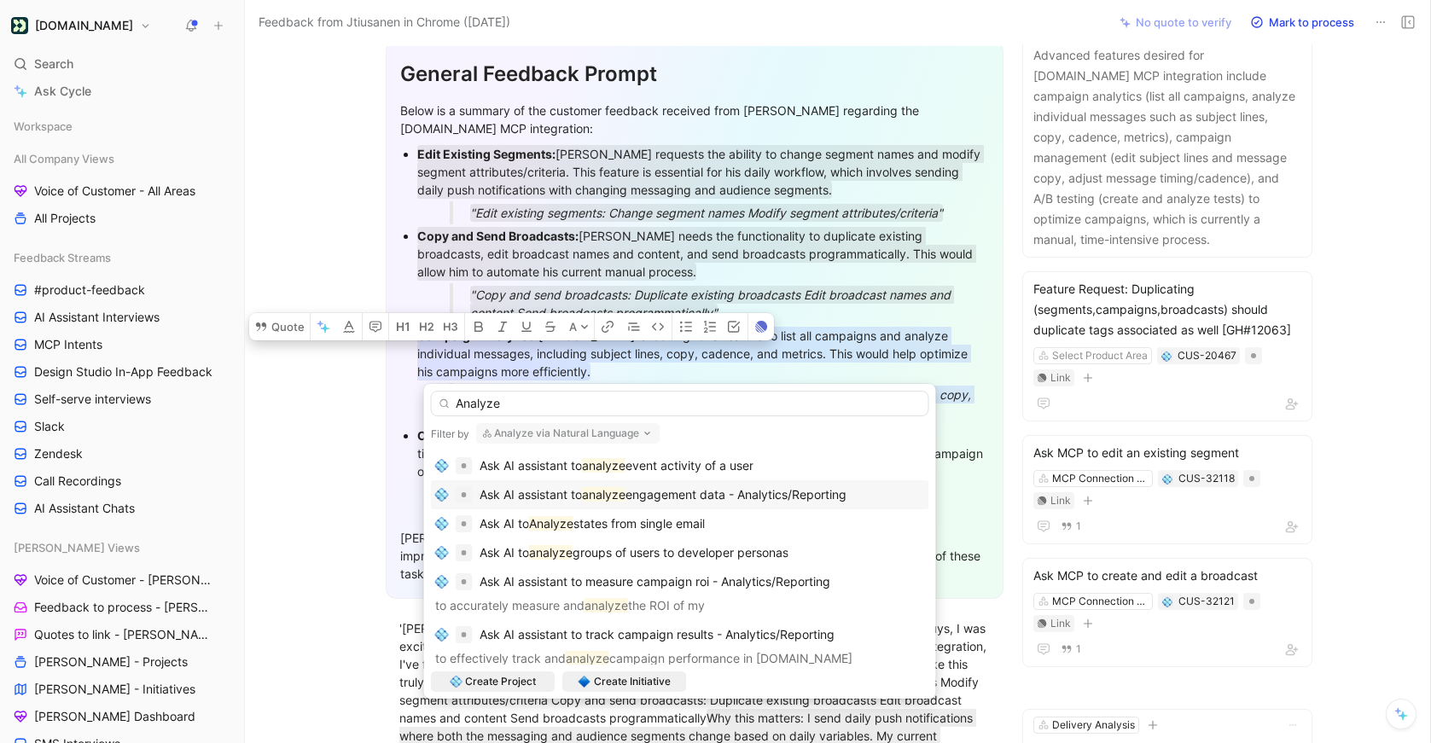
click at [730, 498] on span "engagement data - Analytics/Reporting" at bounding box center [735, 494] width 221 height 15
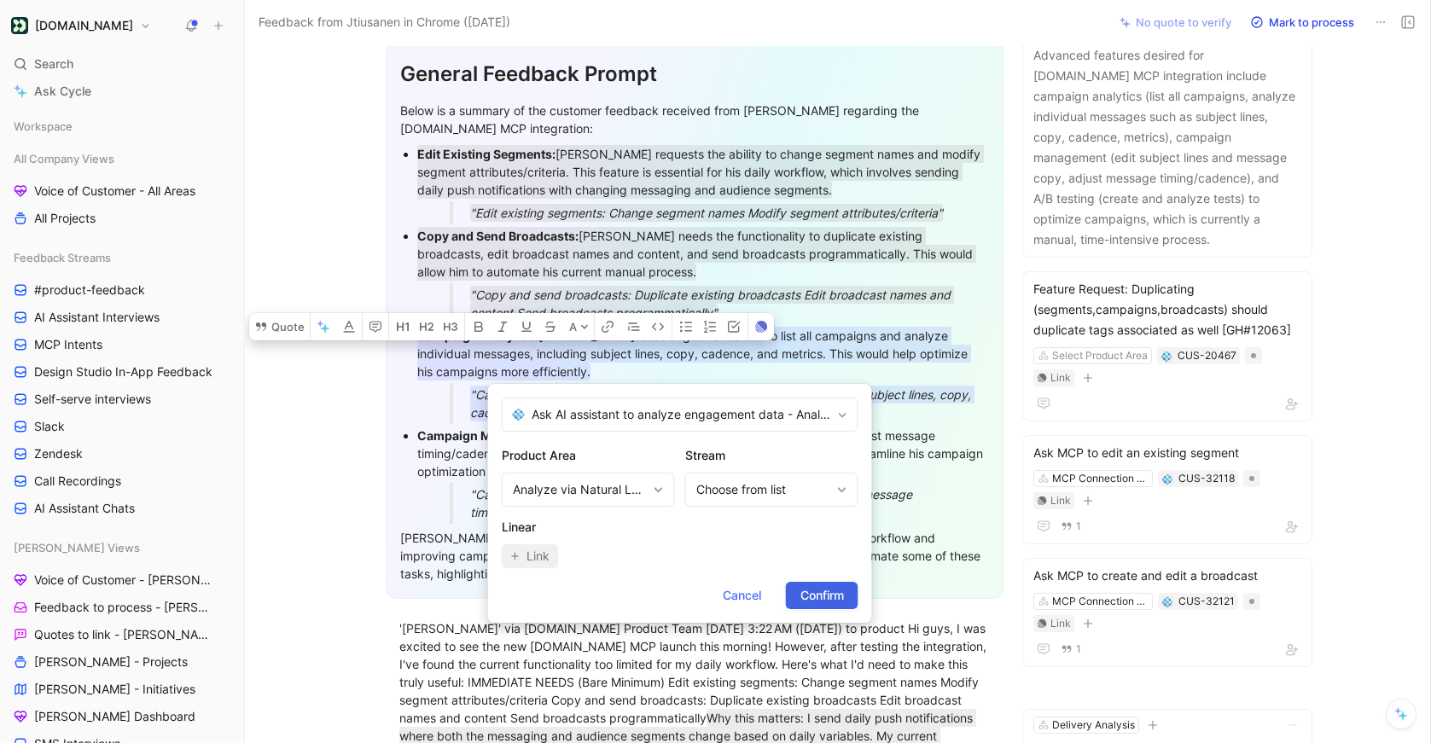
click at [841, 596] on span "Confirm" at bounding box center [822, 595] width 44 height 20
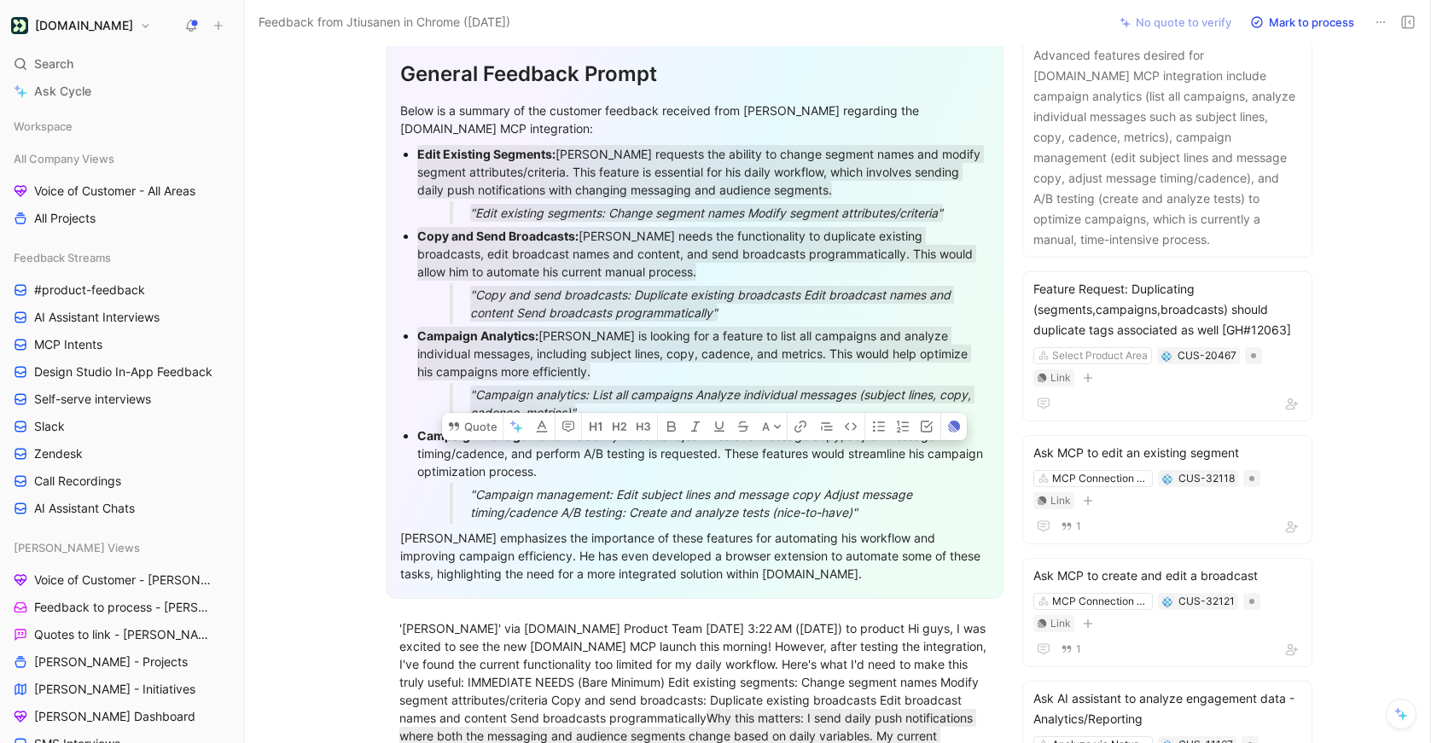
drag, startPoint x: 563, startPoint y: 433, endPoint x: 846, endPoint y: 439, distance: 282.5
click at [846, 439] on div "Campaign Management: The ability to edit subject lines and message copy, adjust…" at bounding box center [703, 454] width 572 height 54
click at [484, 413] on button "Quote" at bounding box center [472, 426] width 61 height 27
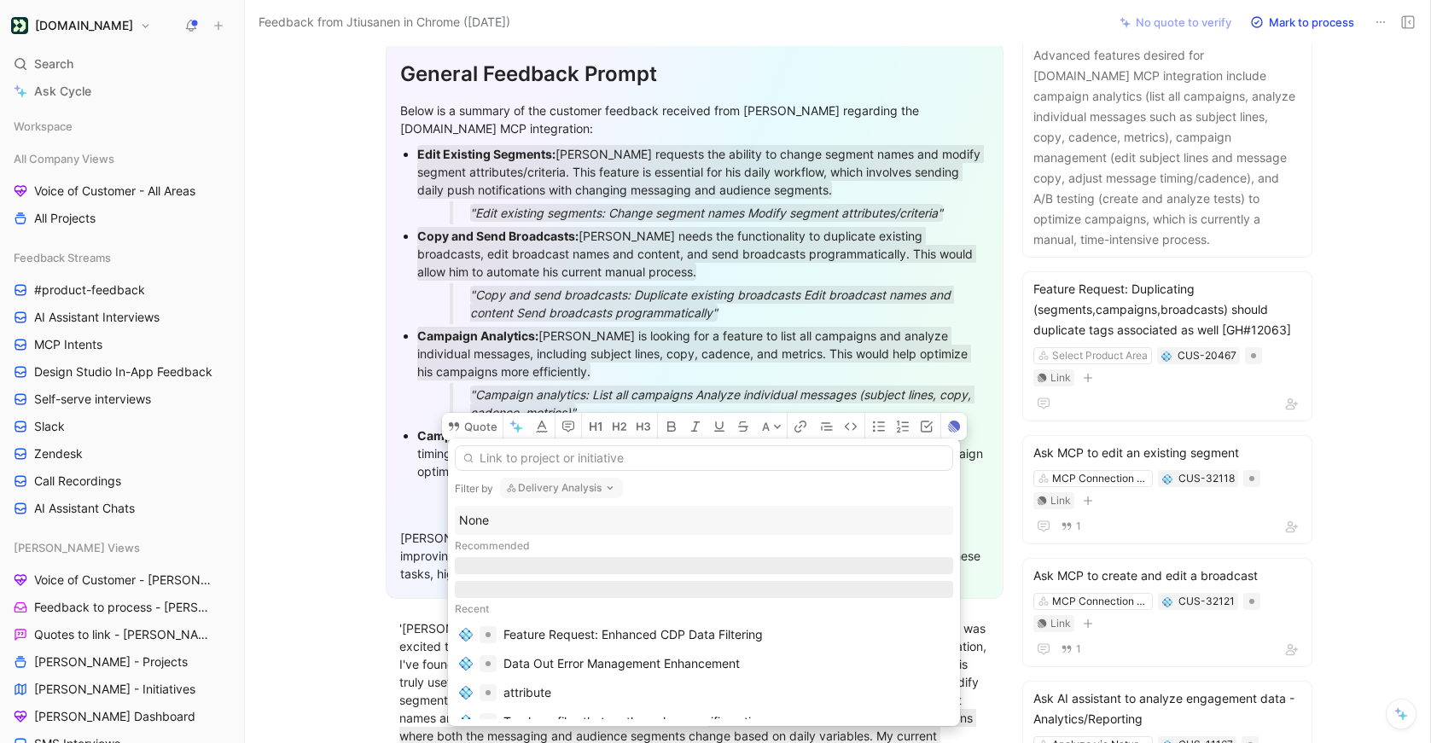
click at [548, 502] on div "Filter by Delivery Analysis None Recommended Recent Feature Request: Enhanced C…" at bounding box center [704, 583] width 512 height 288
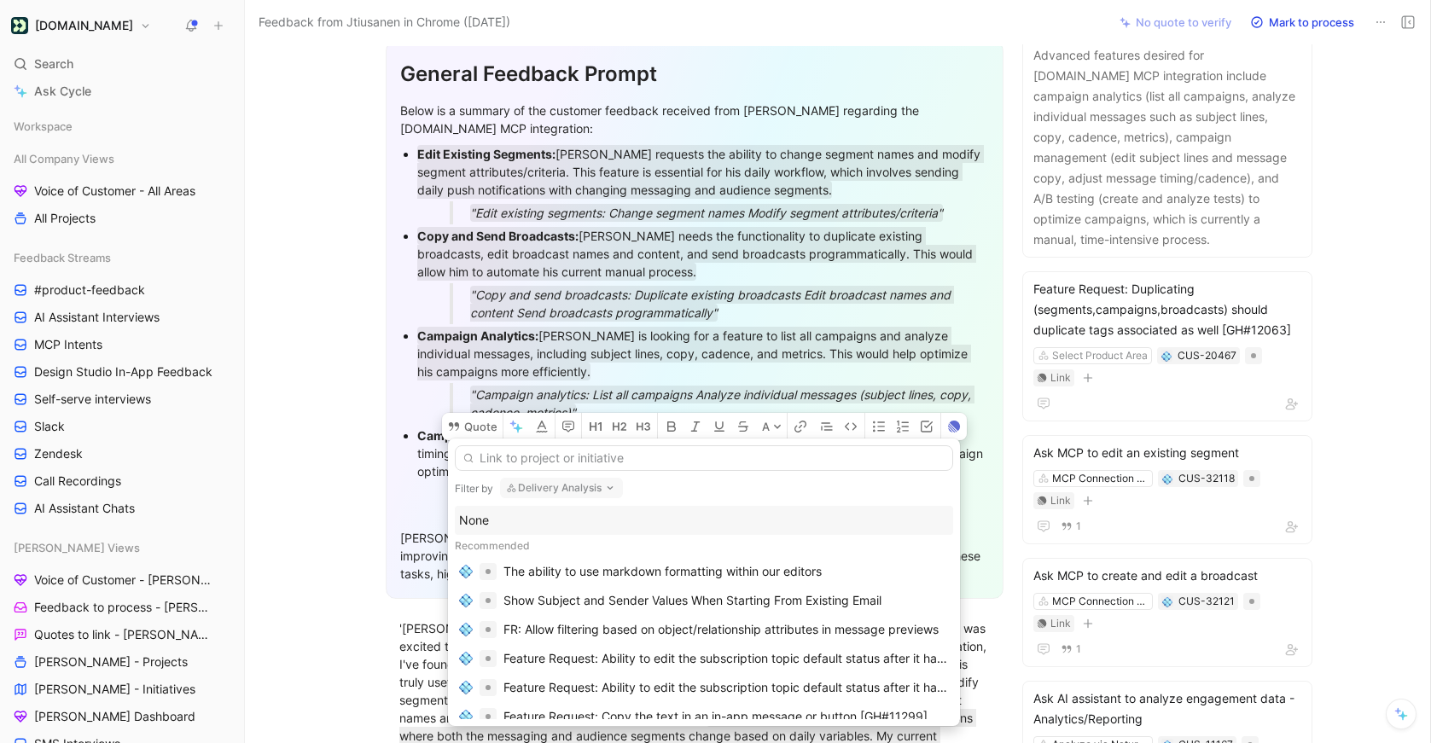
click at [548, 489] on button "Delivery Analysis" at bounding box center [561, 488] width 123 height 20
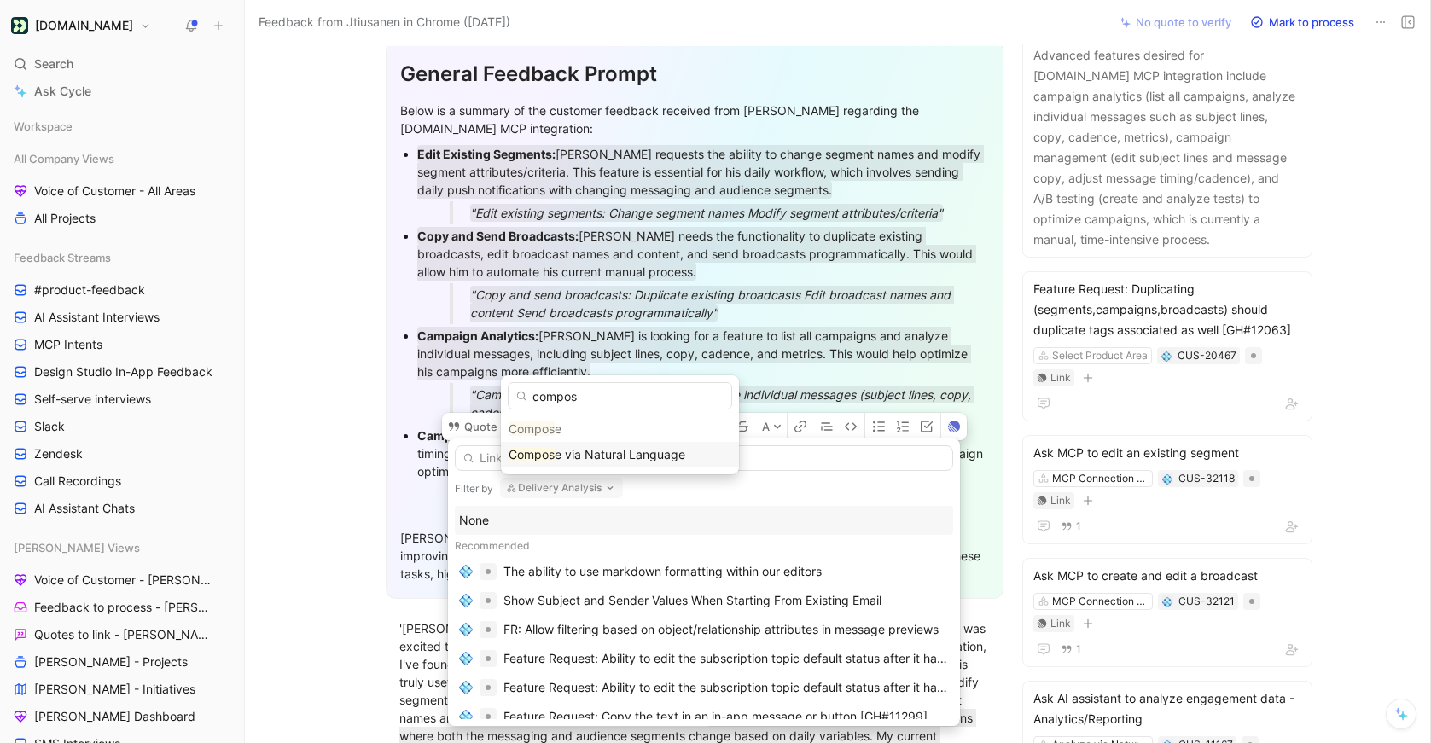
type input "compos"
click at [556, 451] on span "e via Natural Language" at bounding box center [620, 454] width 131 height 15
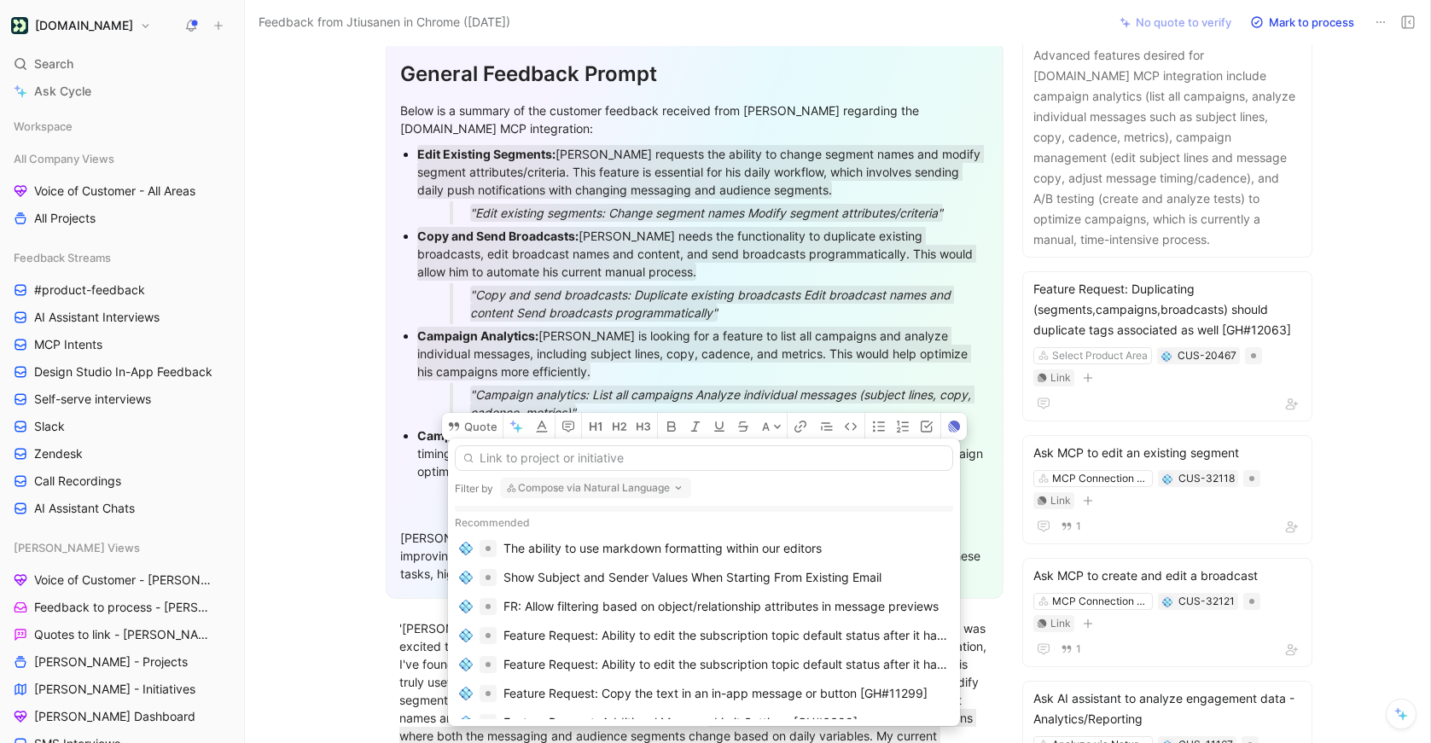
scroll to position [26, 0]
click at [544, 457] on input "text" at bounding box center [704, 458] width 498 height 26
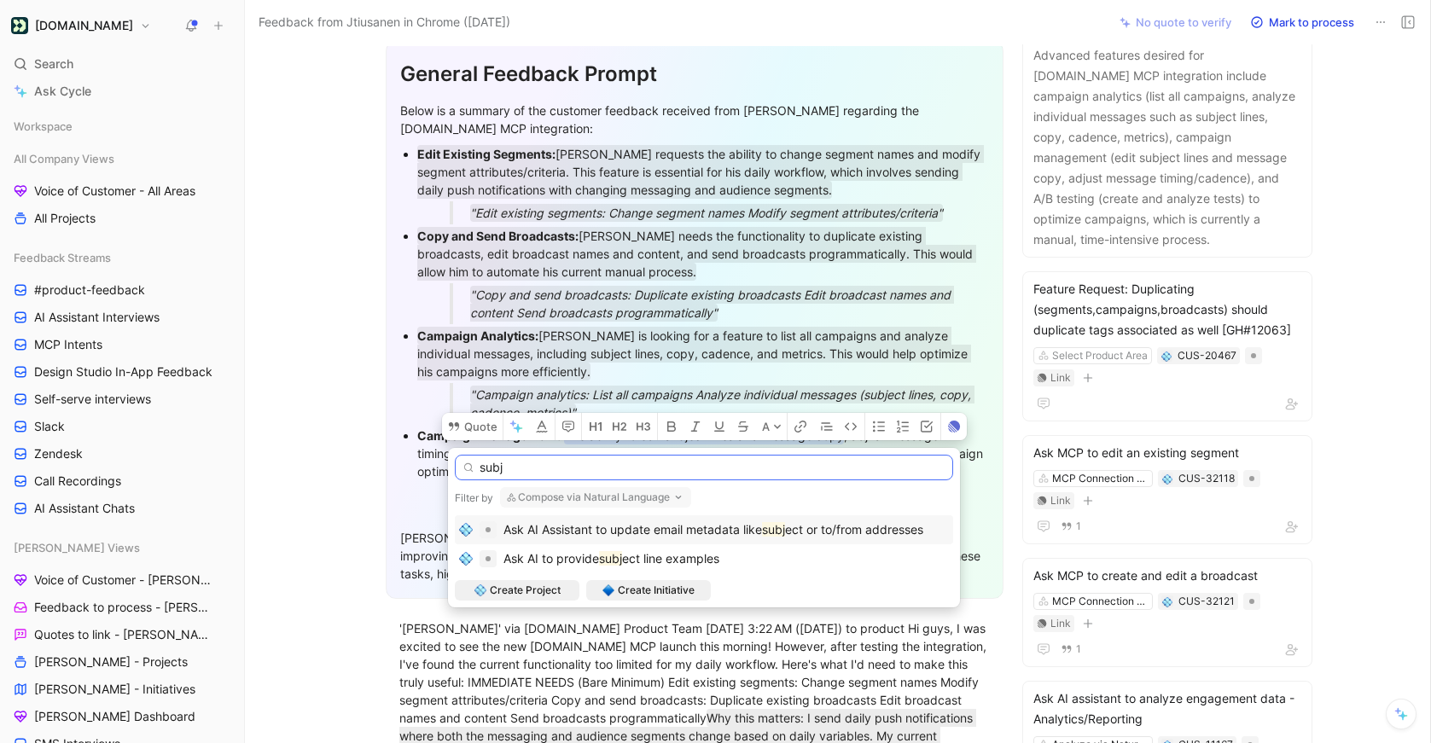
scroll to position [0, 0]
type input "subject"
click at [640, 558] on mark "subject" at bounding box center [619, 558] width 41 height 15
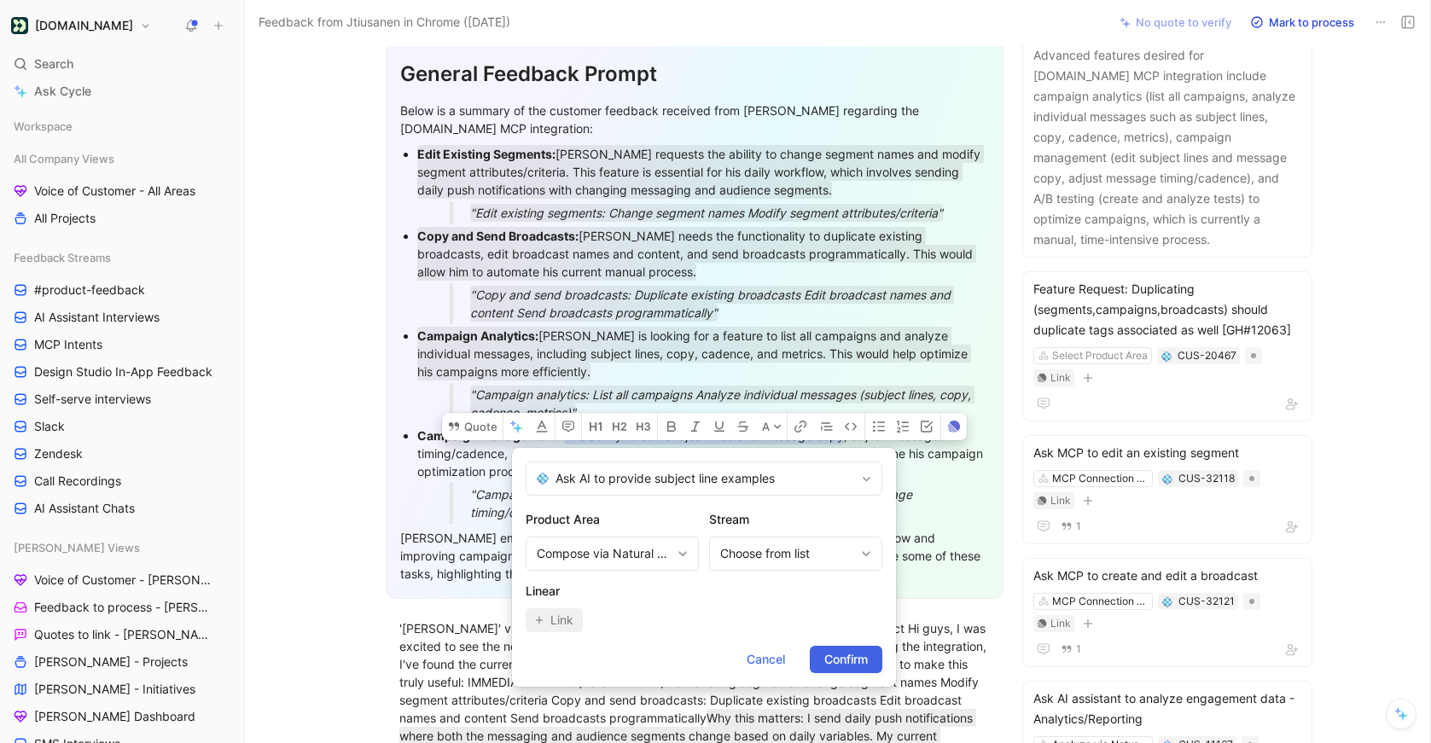
click at [833, 660] on span "Confirm" at bounding box center [846, 659] width 44 height 20
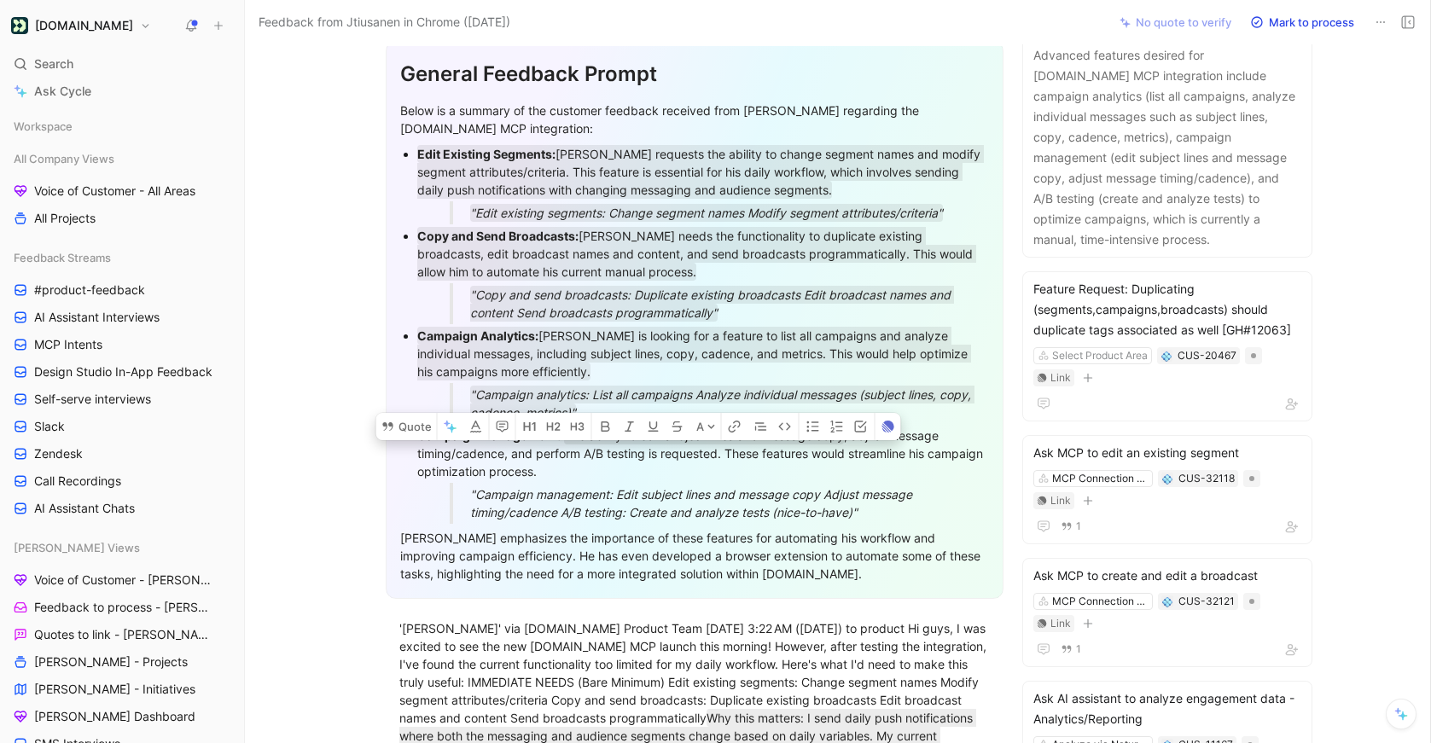
drag, startPoint x: 884, startPoint y: 514, endPoint x: 318, endPoint y: 439, distance: 570.7
click at [318, 439] on section "General Feedback Prompt Below is a summary of the customer feedback received fr…" at bounding box center [694, 319] width 827 height 585
copy li "Campaign Management: The ability to edit subject lines and message copy , adjus…"
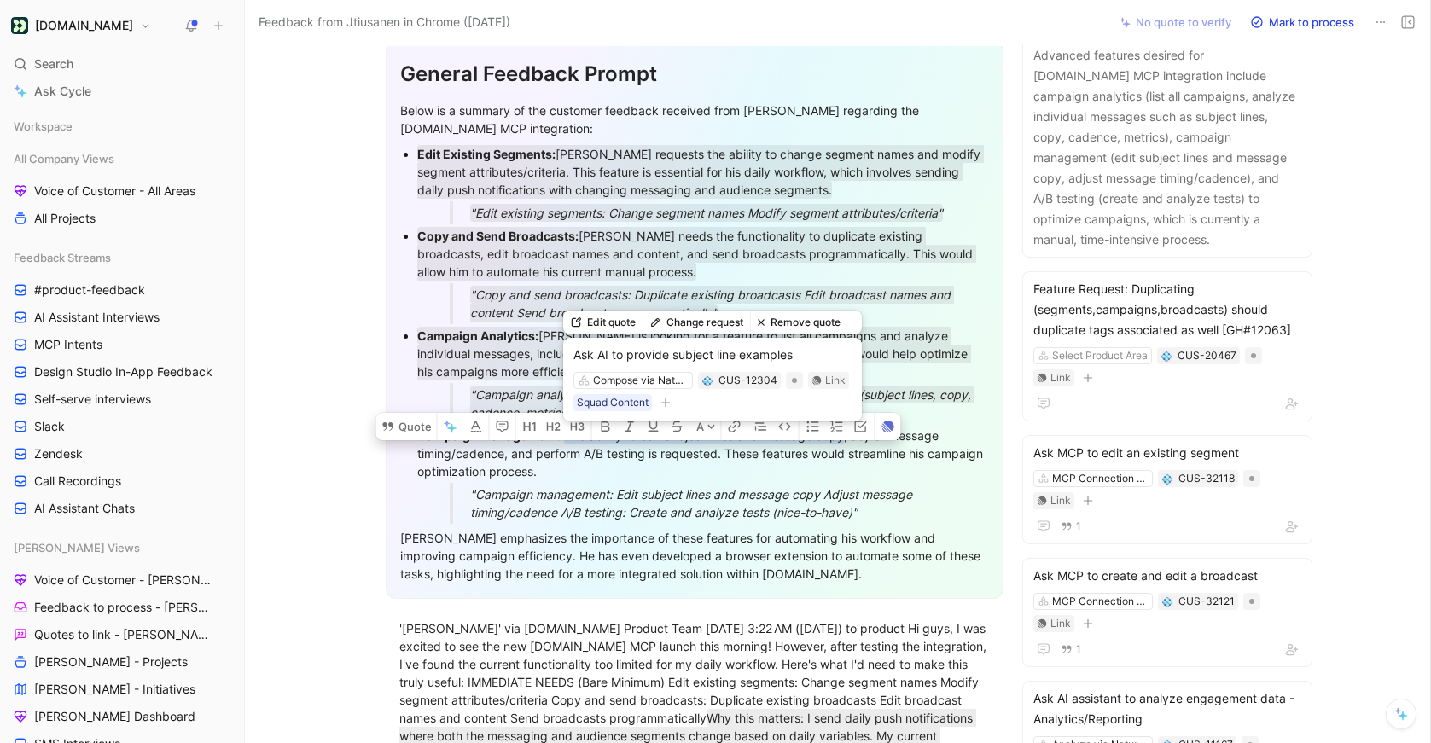
click at [605, 320] on button "Edit quote" at bounding box center [602, 323] width 79 height 24
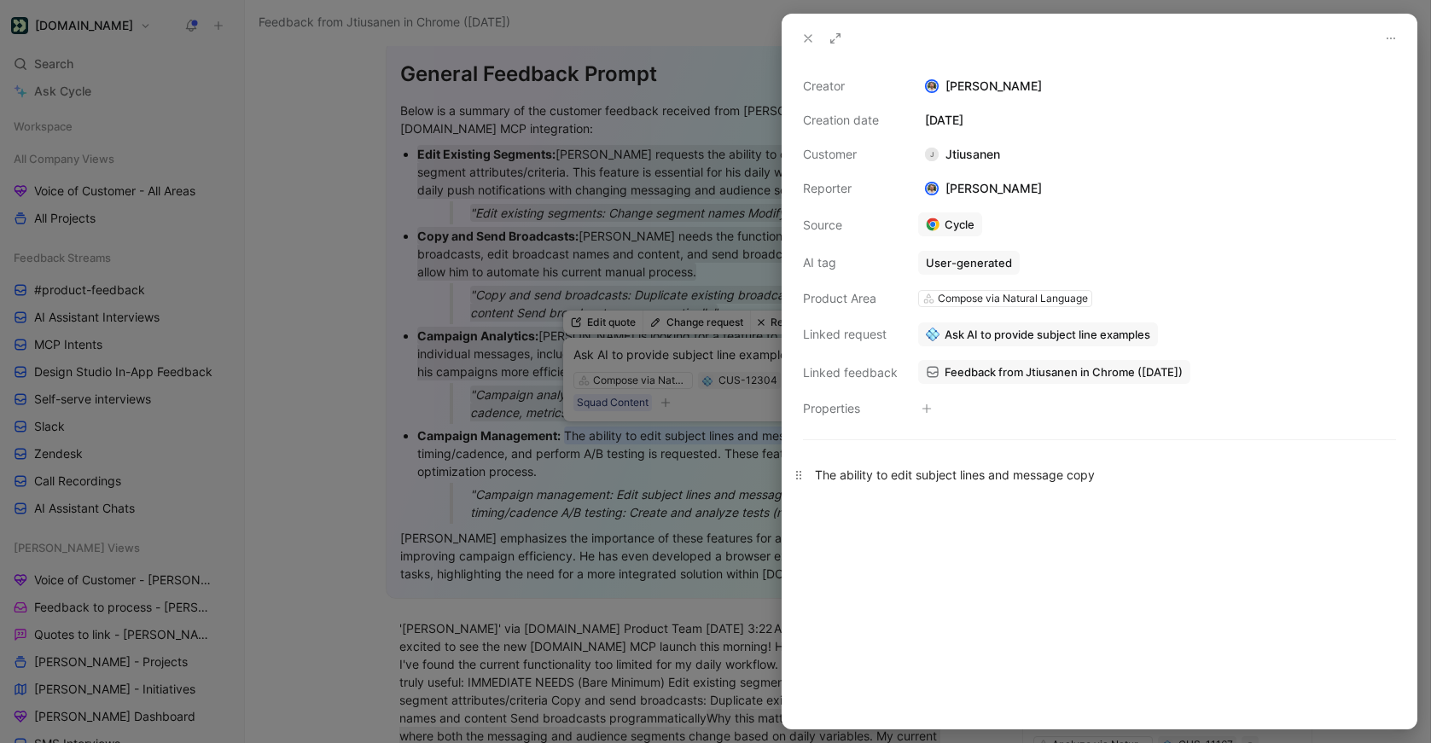
click at [913, 463] on p "The ability to edit subject lines and message copy" at bounding box center [1099, 475] width 634 height 28
click at [913, 463] on button "button" at bounding box center [924, 451] width 24 height 27
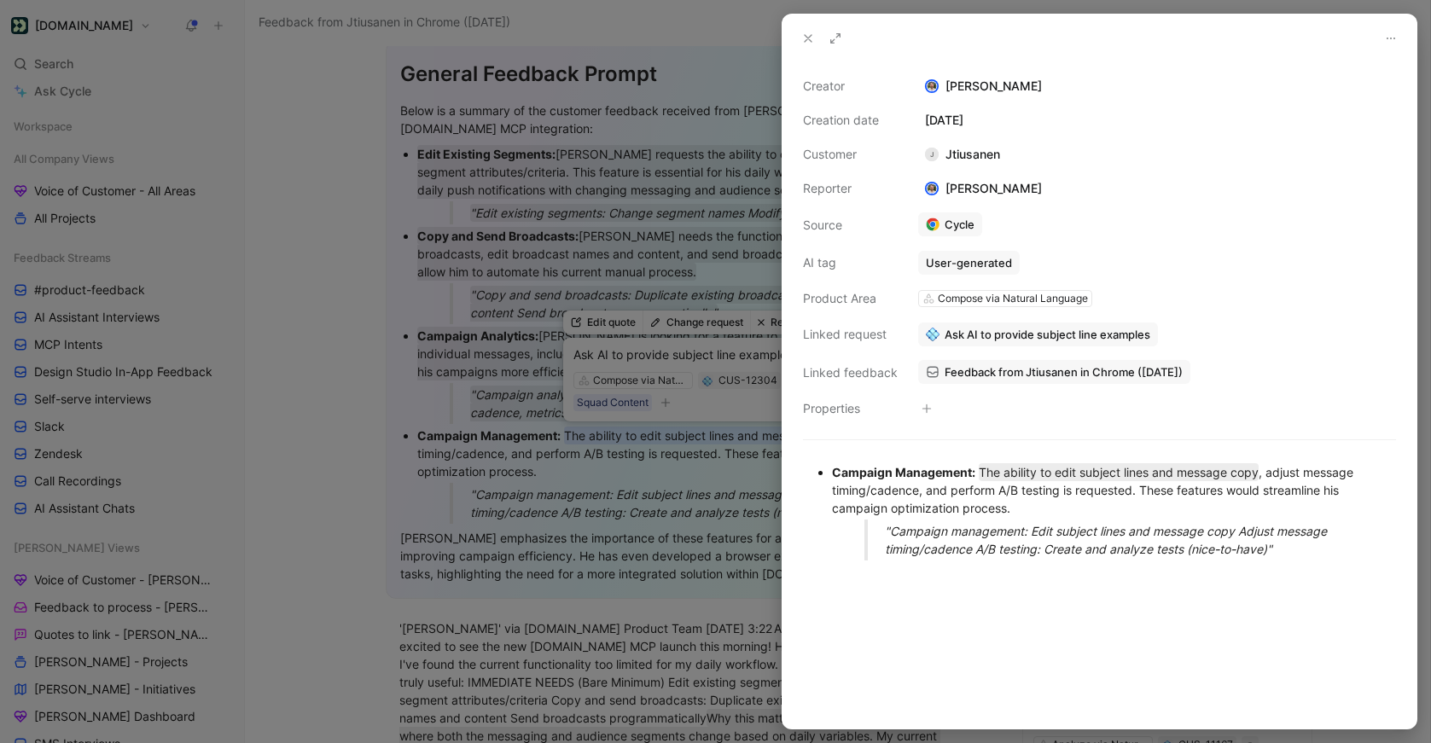
click at [807, 32] on icon at bounding box center [808, 39] width 14 height 14
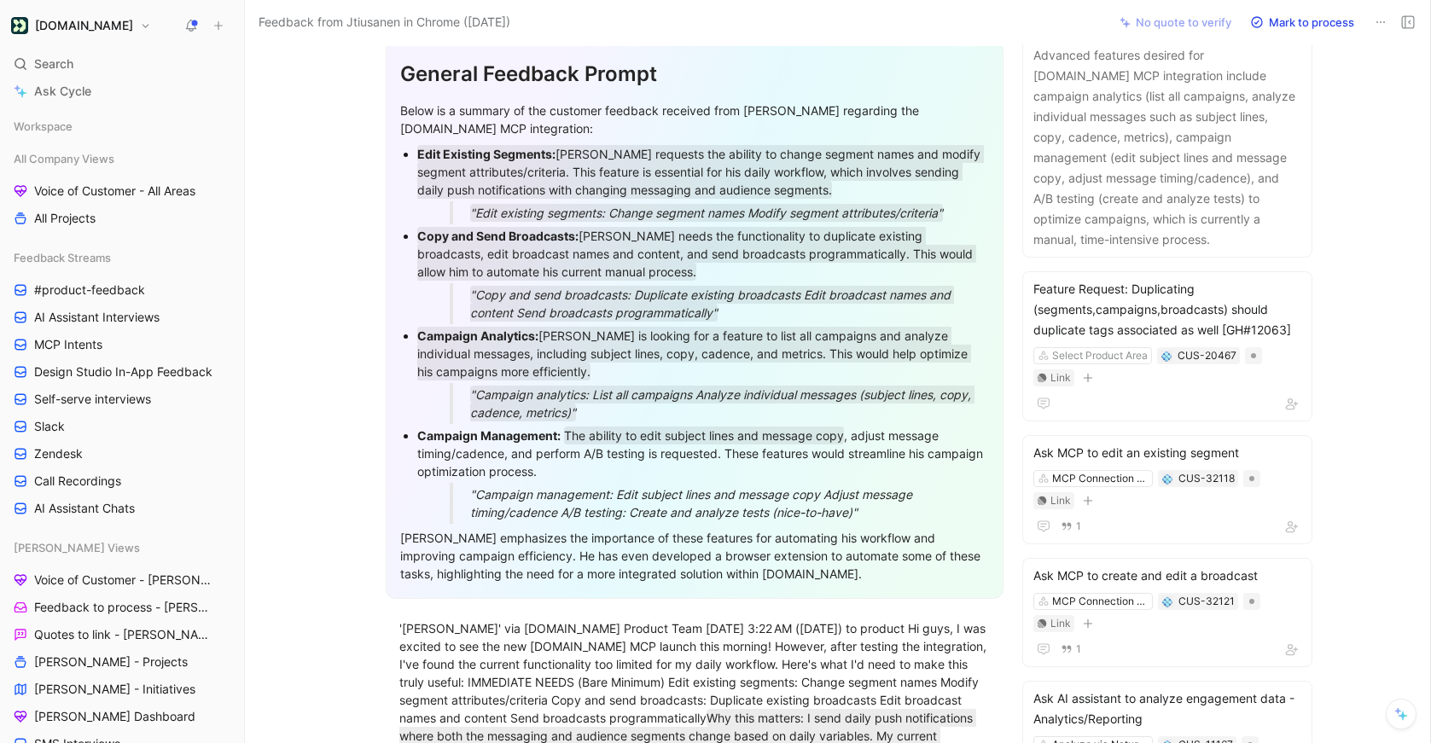
click at [683, 487] on div ""Campaign management: Edit subject lines and message copy Adjust message timing…" at bounding box center [723, 504] width 507 height 36
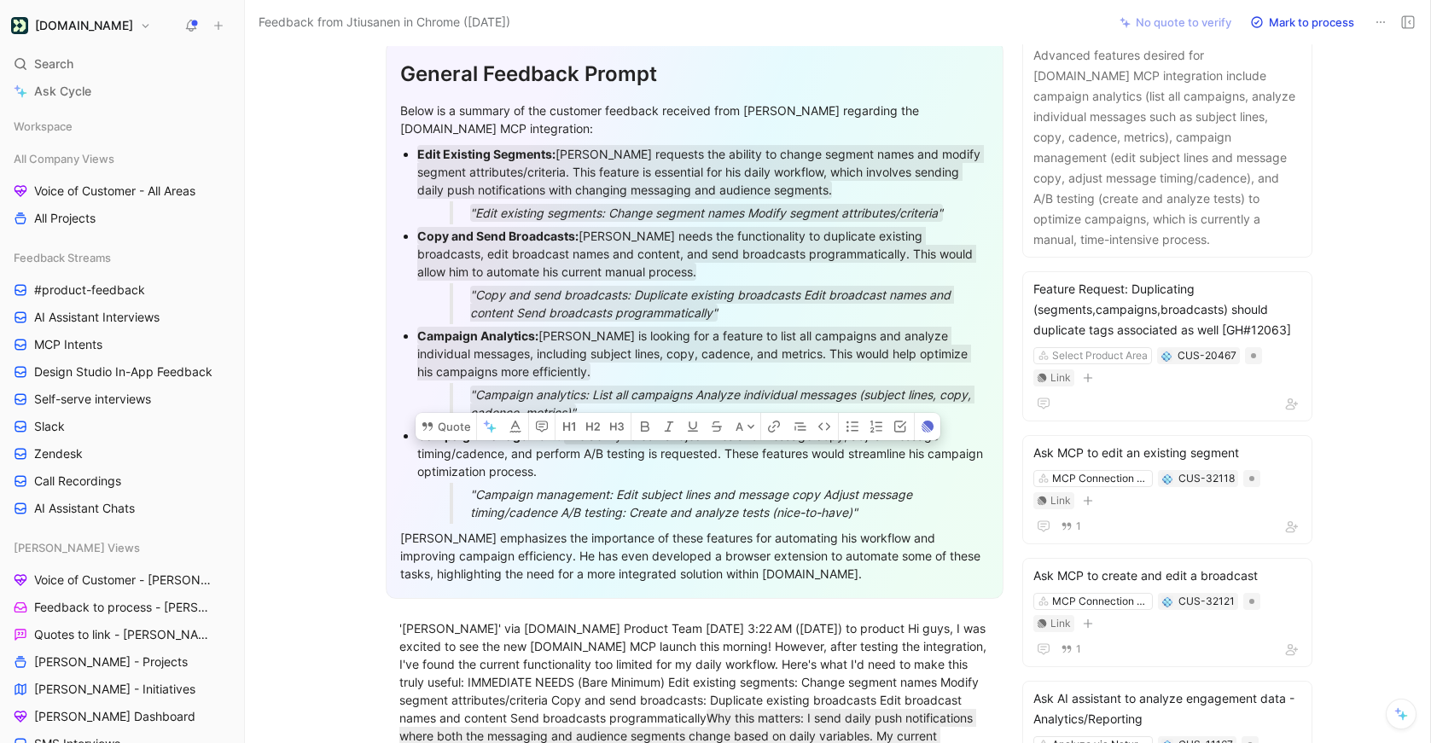
drag, startPoint x: 504, startPoint y: 452, endPoint x: 852, endPoint y: 438, distance: 347.6
click at [852, 438] on div "Campaign Management: The ability to edit subject lines and message copy , adjus…" at bounding box center [703, 454] width 572 height 54
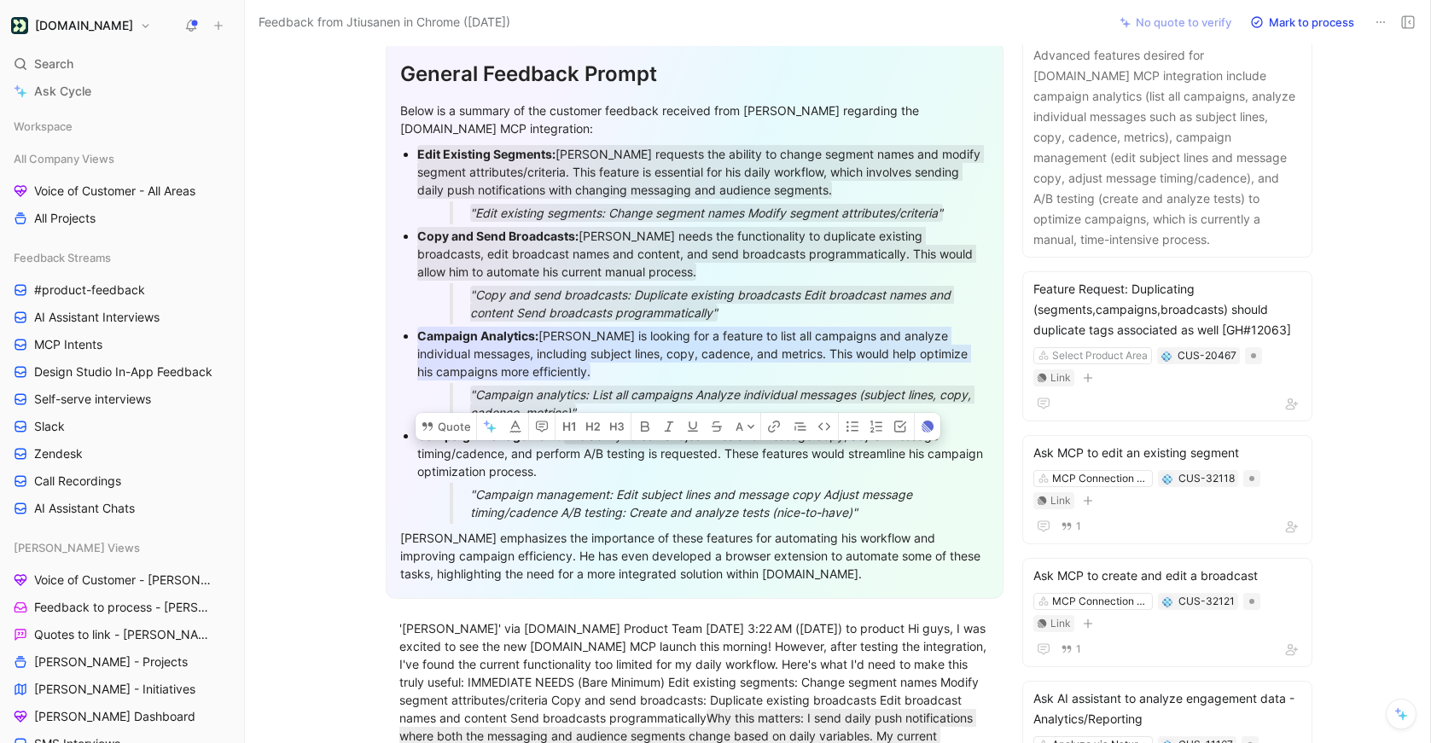
scroll to position [571, 0]
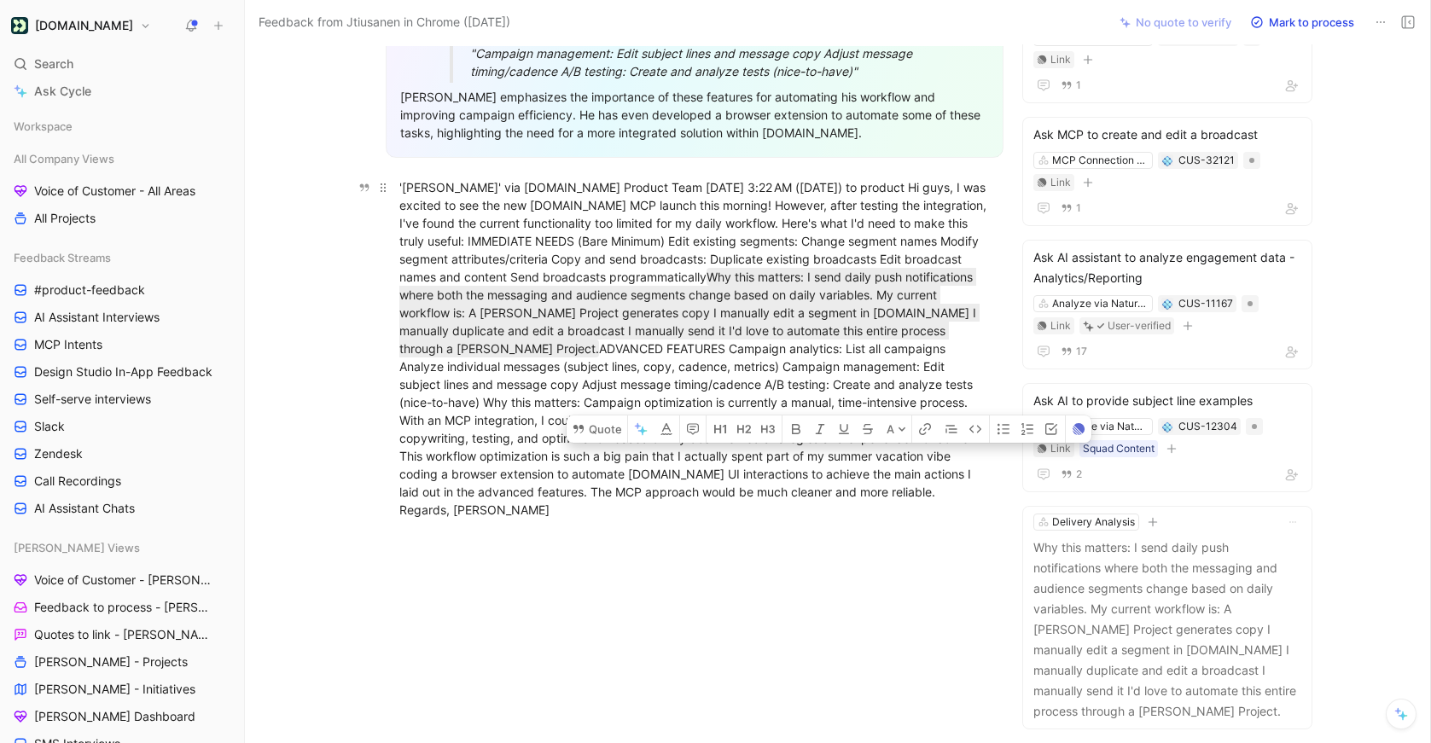
drag, startPoint x: 858, startPoint y: 492, endPoint x: 800, endPoint y: 436, distance: 80.9
click at [800, 436] on div "'Julio Tiusanen' via Customer.io Product Team Fri, Aug 15, 3:22 AM (4 days ago)…" at bounding box center [694, 348] width 590 height 340
click at [601, 416] on button "Quote" at bounding box center [597, 429] width 61 height 27
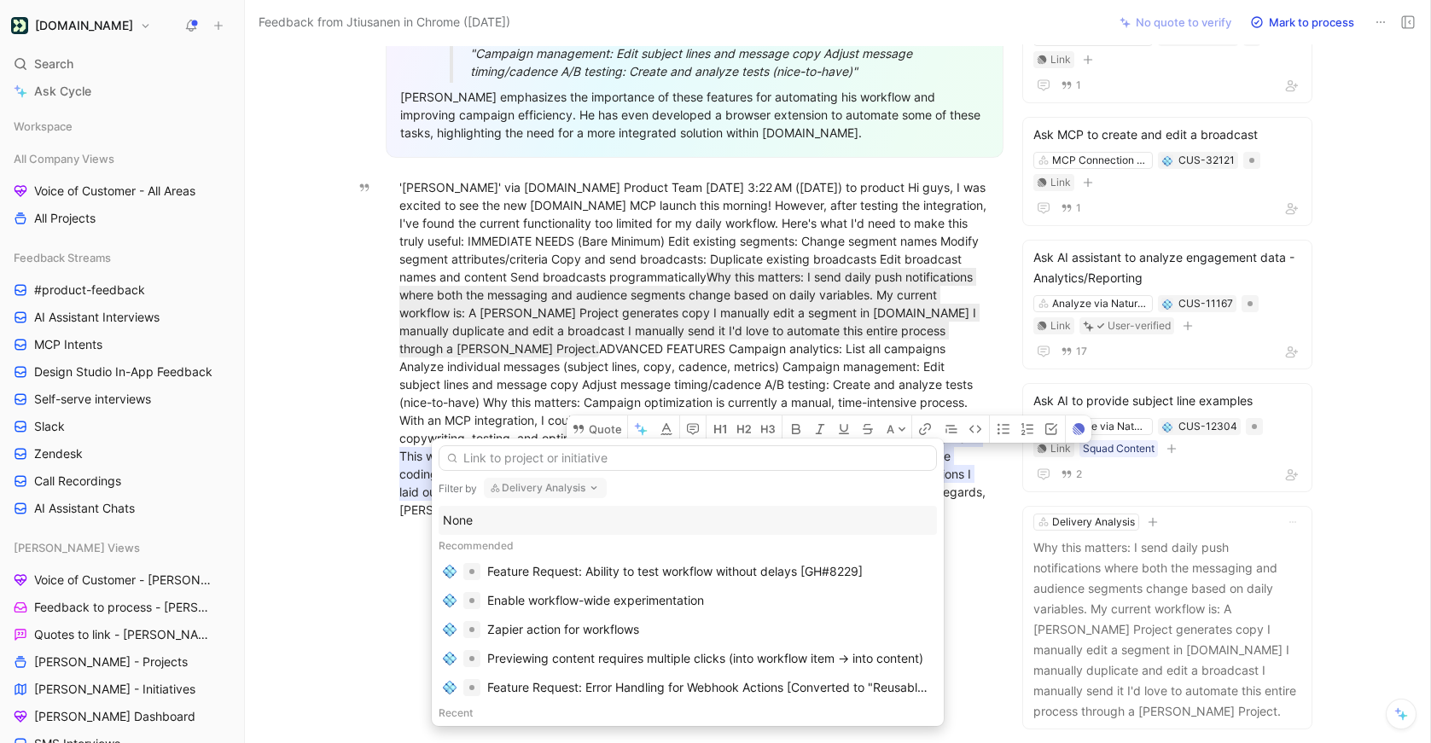
click at [538, 476] on div "Filter by Delivery Analysis None Recommended Feature Request: Ability to test w…" at bounding box center [688, 583] width 512 height 288
click at [466, 519] on div "None" at bounding box center [688, 520] width 490 height 20
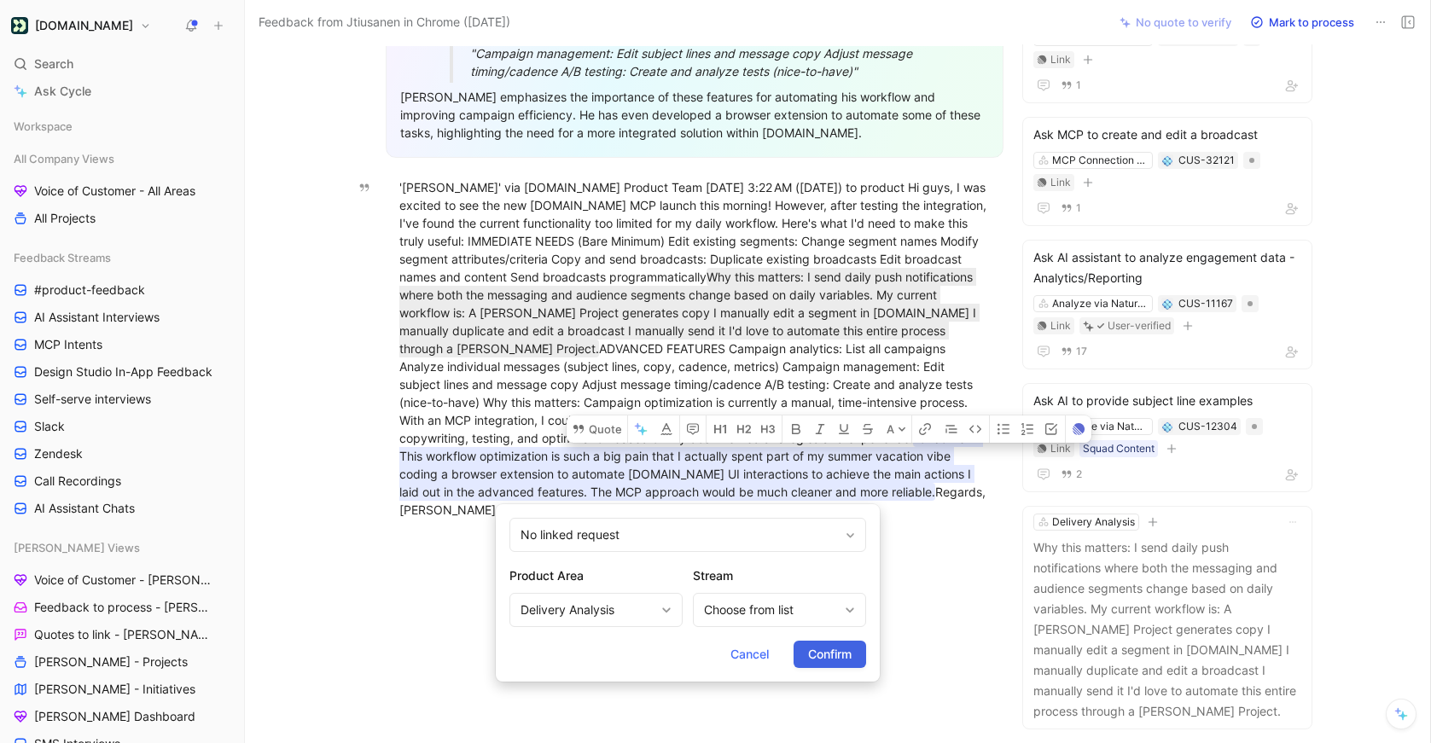
click at [844, 654] on span "Confirm" at bounding box center [830, 654] width 44 height 20
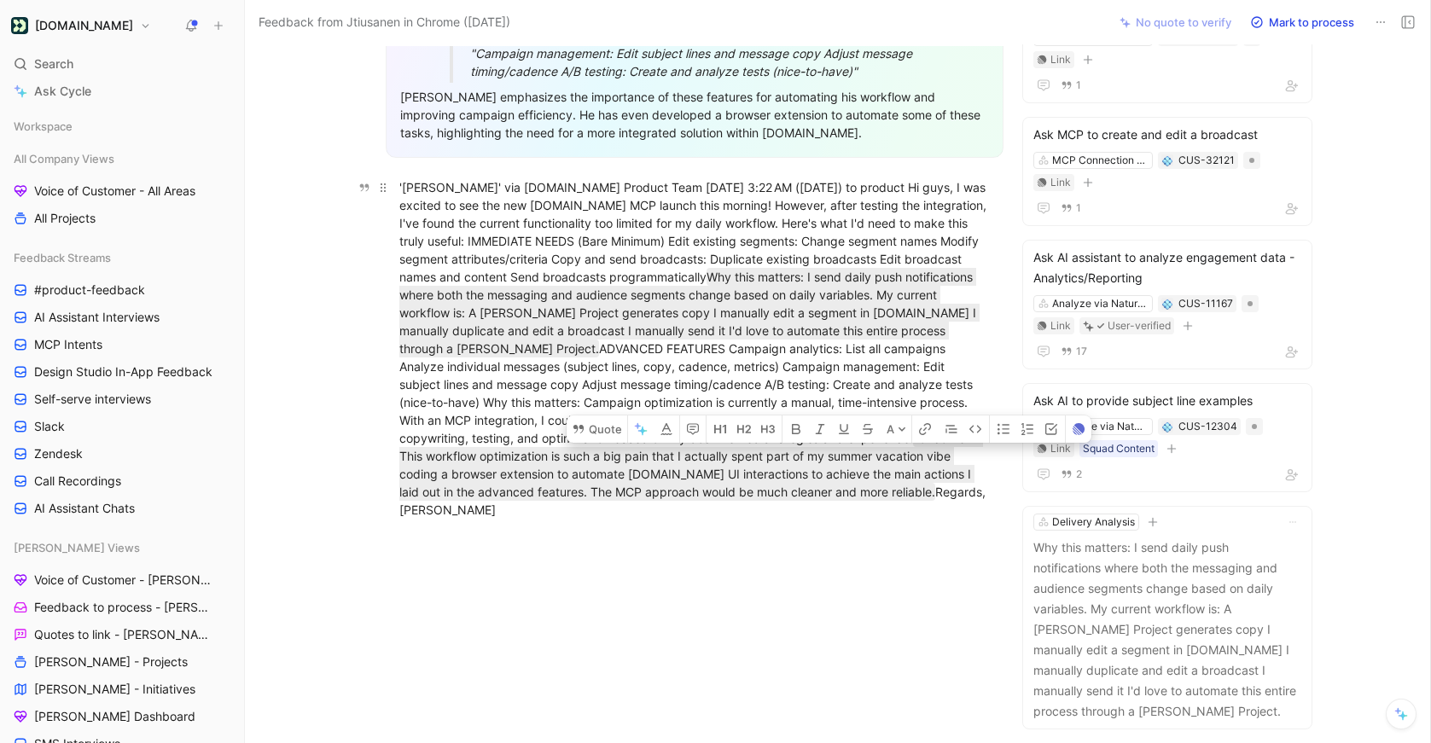
click at [566, 364] on div "'Julio Tiusanen' via Customer.io Product Team Fri, Aug 15, 3:22 AM (4 days ago)…" at bounding box center [694, 348] width 590 height 340
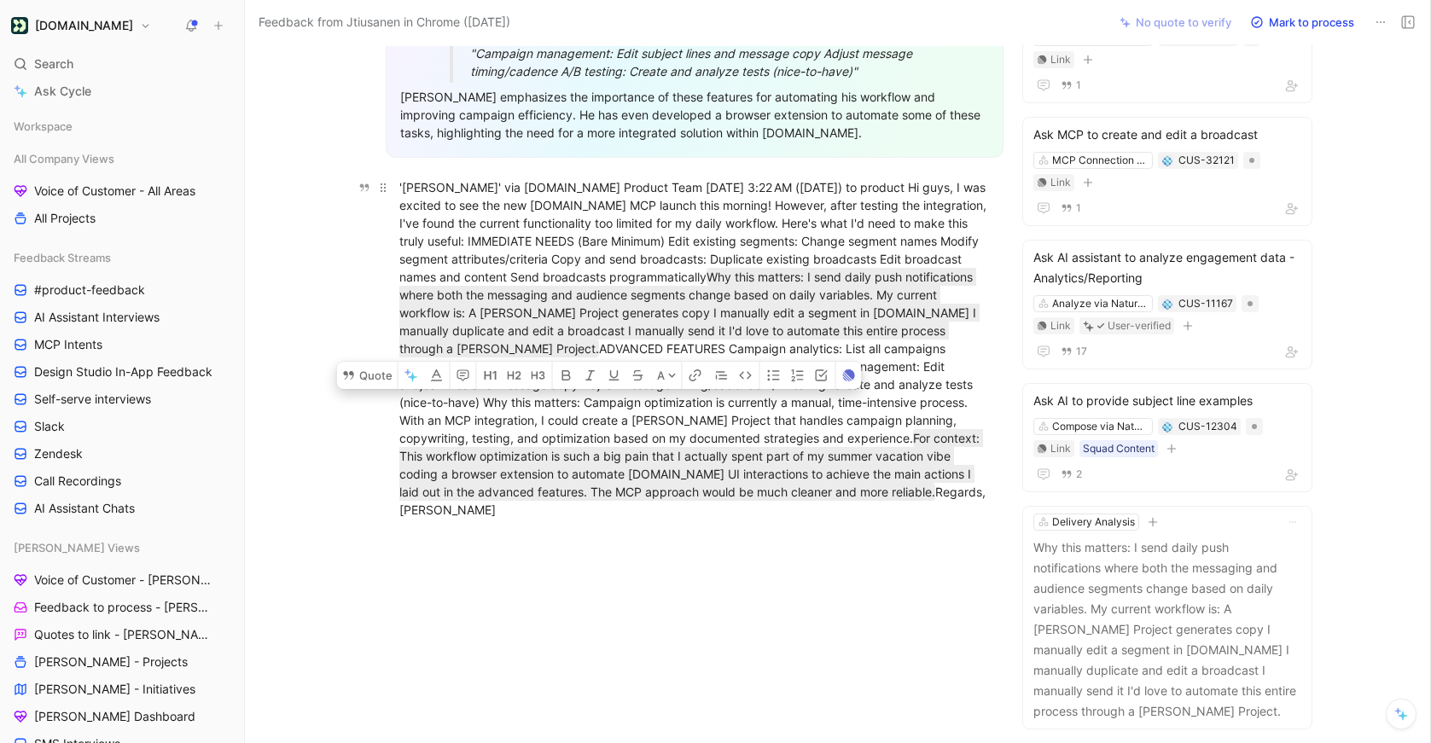
drag, startPoint x: 509, startPoint y: 385, endPoint x: 689, endPoint y: 390, distance: 179.3
click at [689, 390] on div "'Julio Tiusanen' via Customer.io Product Team Fri, Aug 15, 3:22 AM (4 days ago)…" at bounding box center [694, 348] width 590 height 340
click at [369, 363] on button "Quote" at bounding box center [367, 375] width 61 height 27
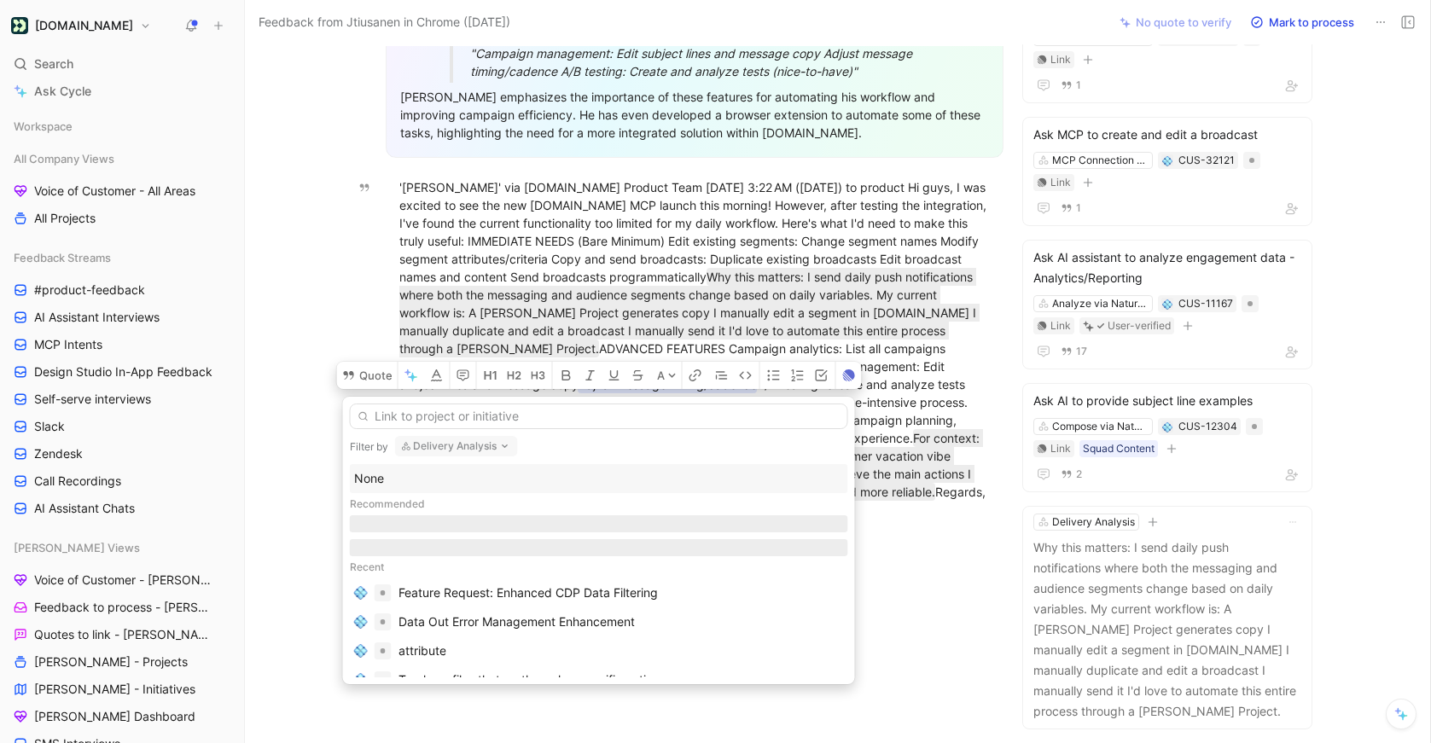
click at [443, 445] on button "Delivery Analysis" at bounding box center [456, 446] width 123 height 20
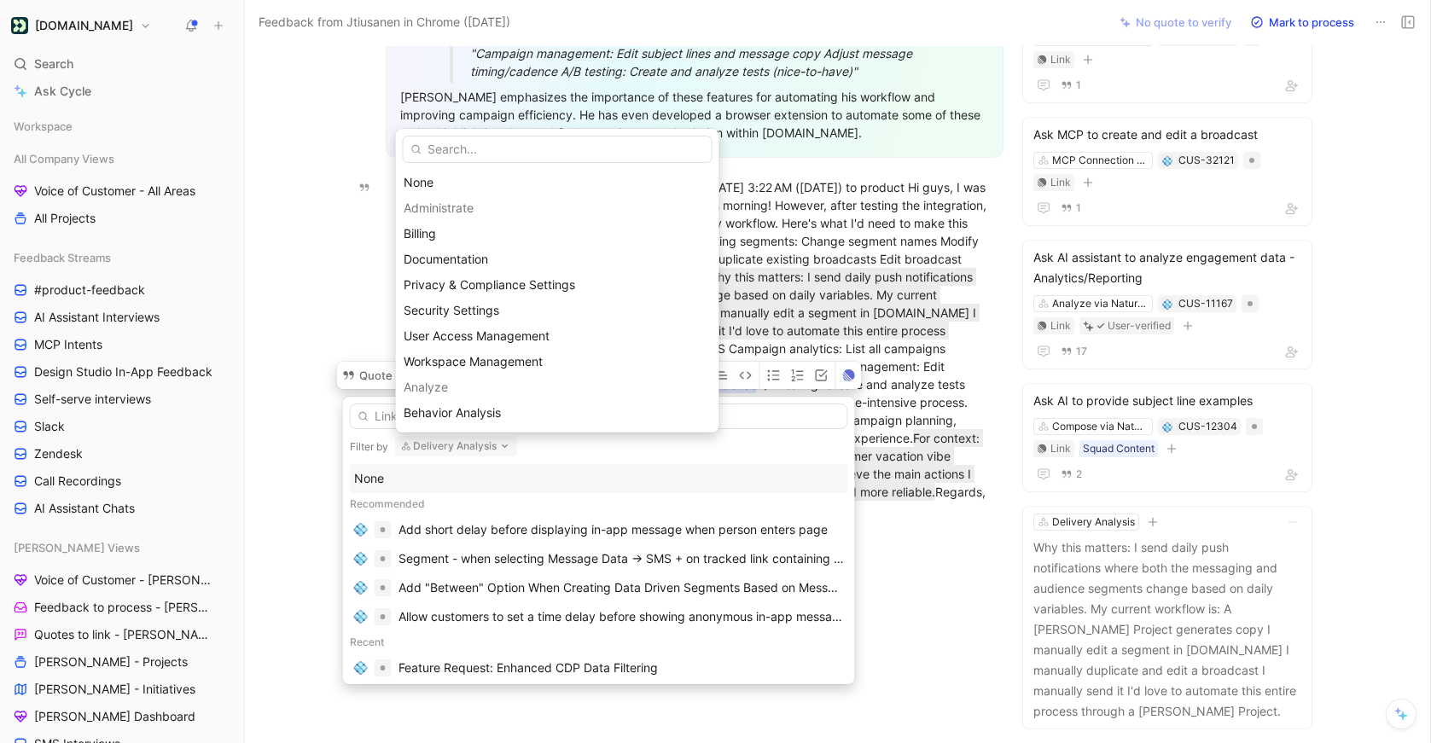
type input "c"
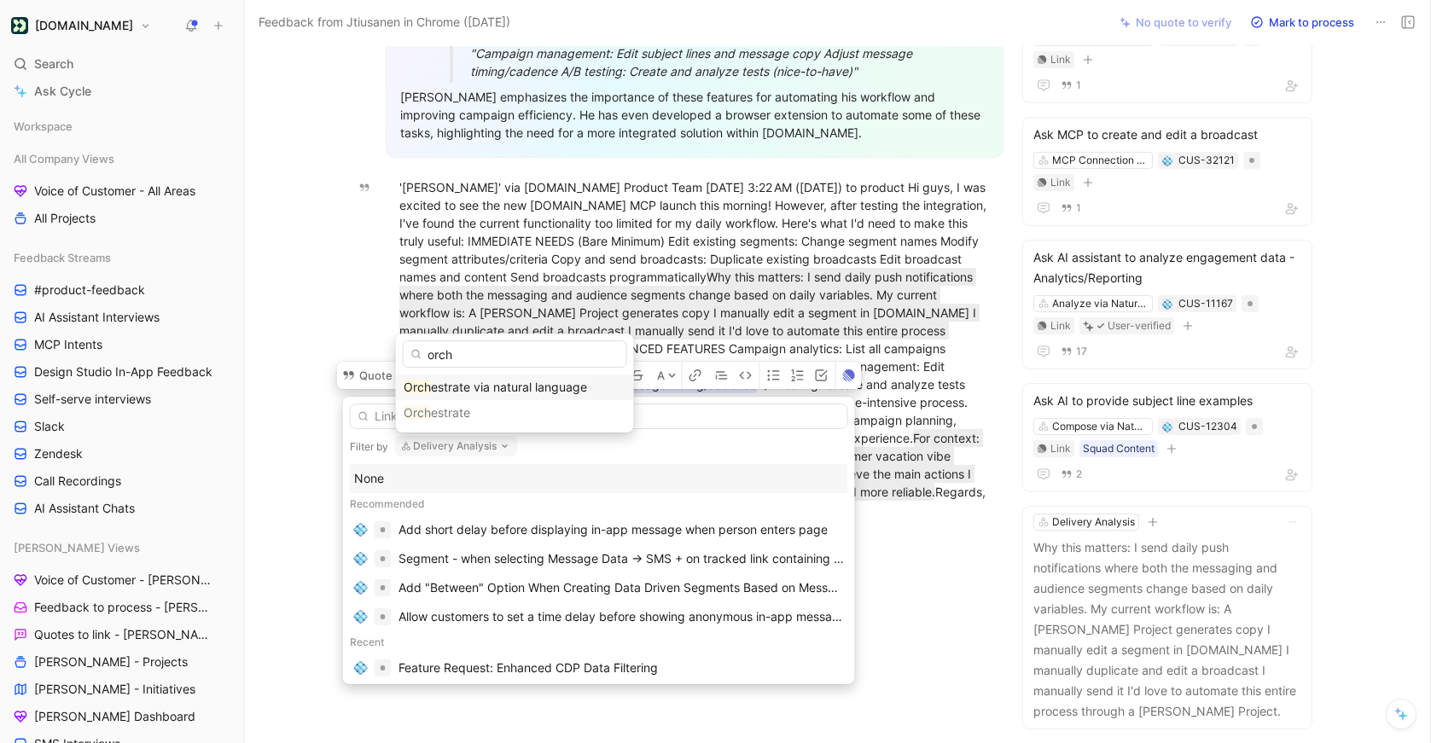
type input "orch"
click at [463, 375] on div "Orch estrate via natural language" at bounding box center [515, 388] width 238 height 26
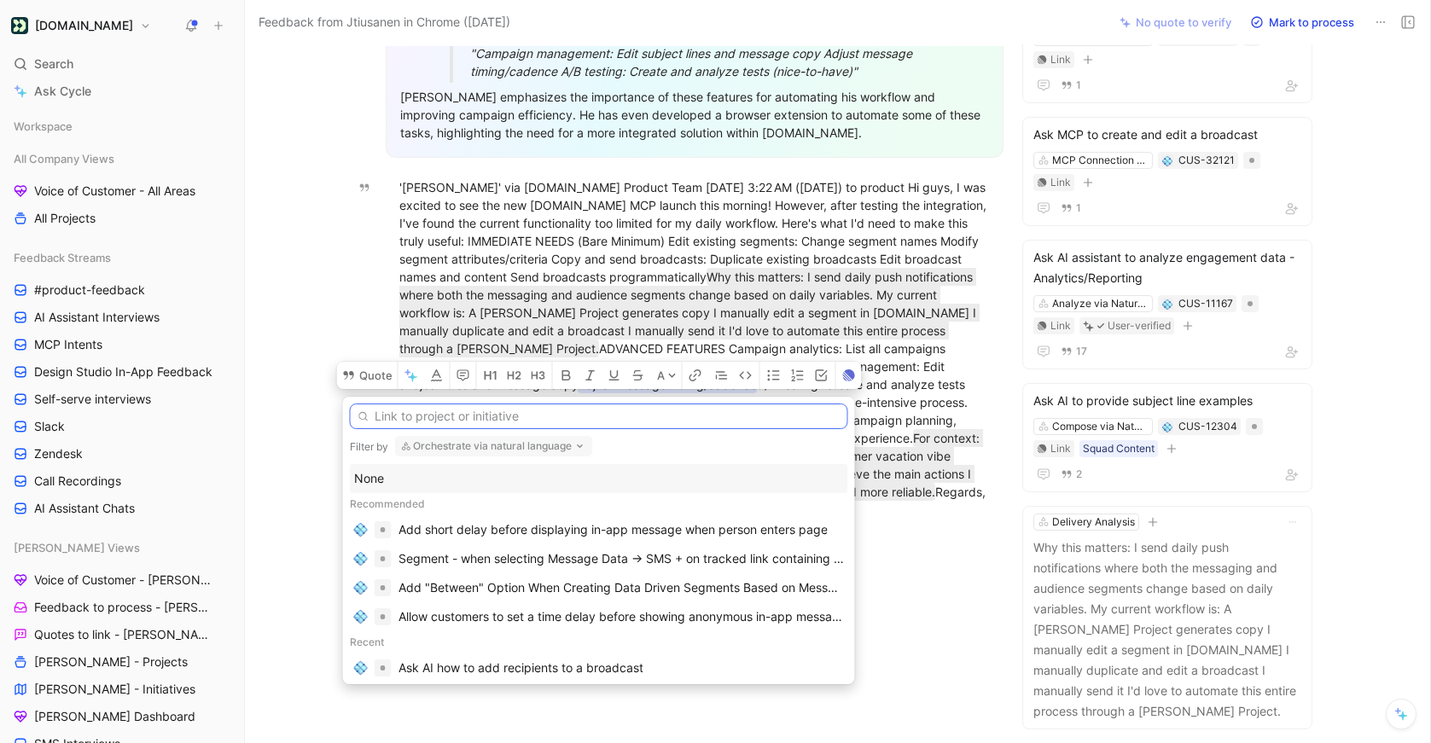
click at [423, 422] on input "text" at bounding box center [599, 417] width 498 height 26
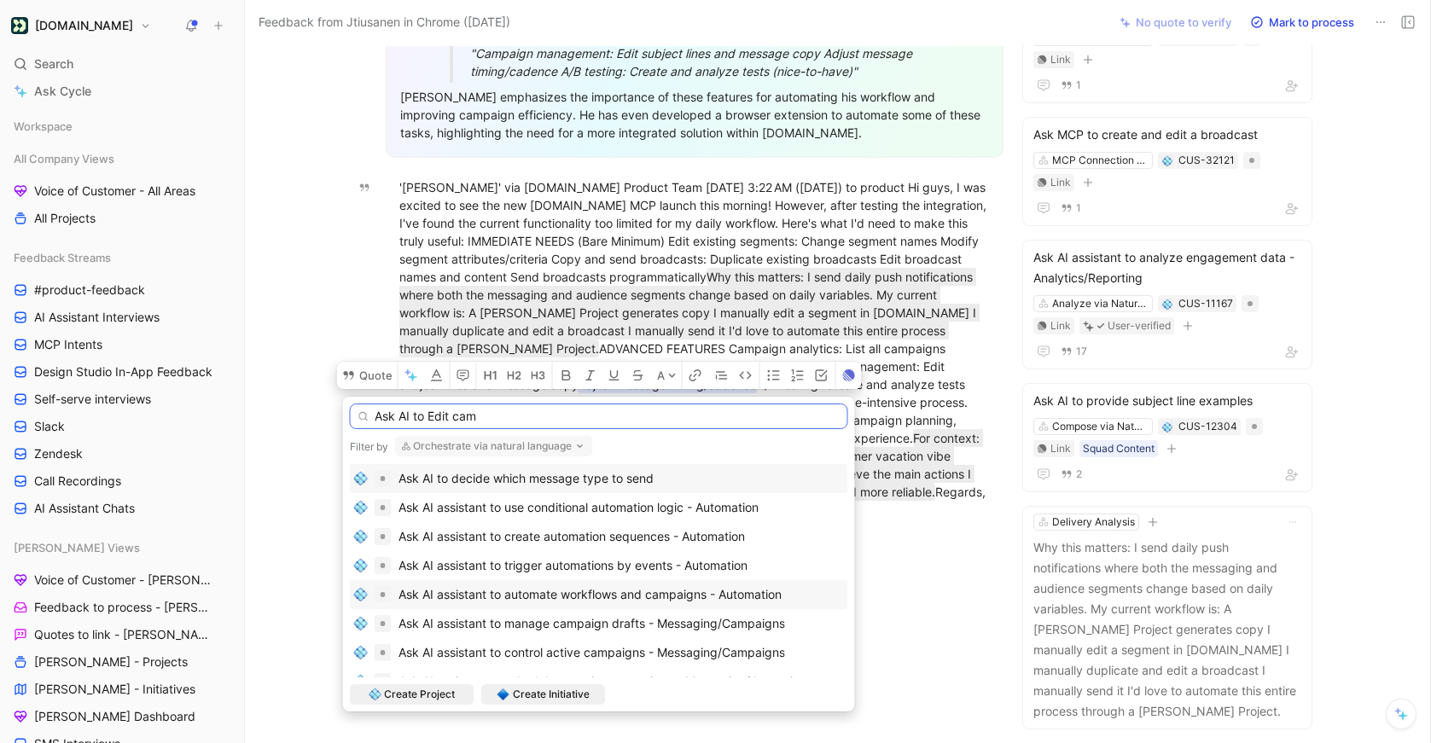
type input "Ask AI to Edit cam"
click at [567, 596] on span "Ask AI assistant to automate workflows and campaigns - Automation" at bounding box center [589, 594] width 383 height 15
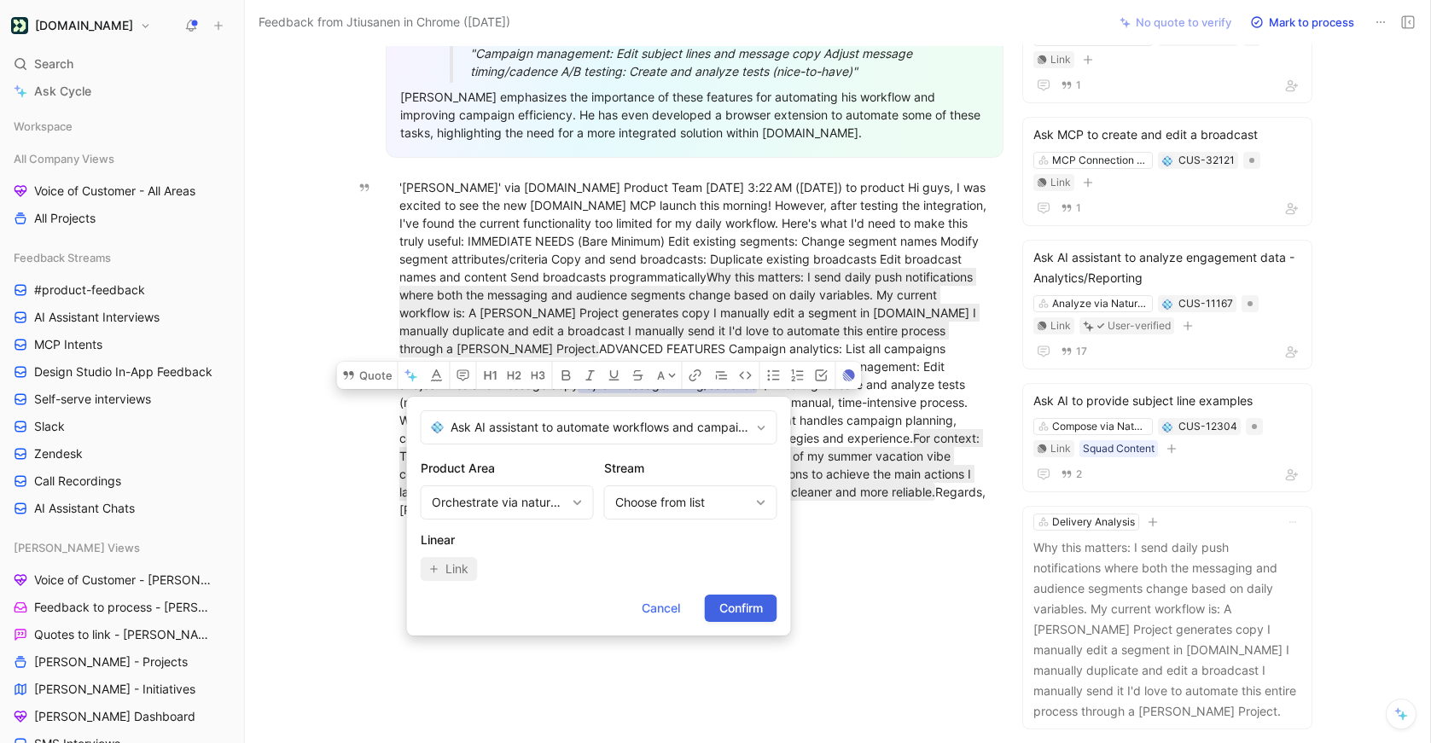
click at [752, 614] on span "Confirm" at bounding box center [741, 608] width 44 height 20
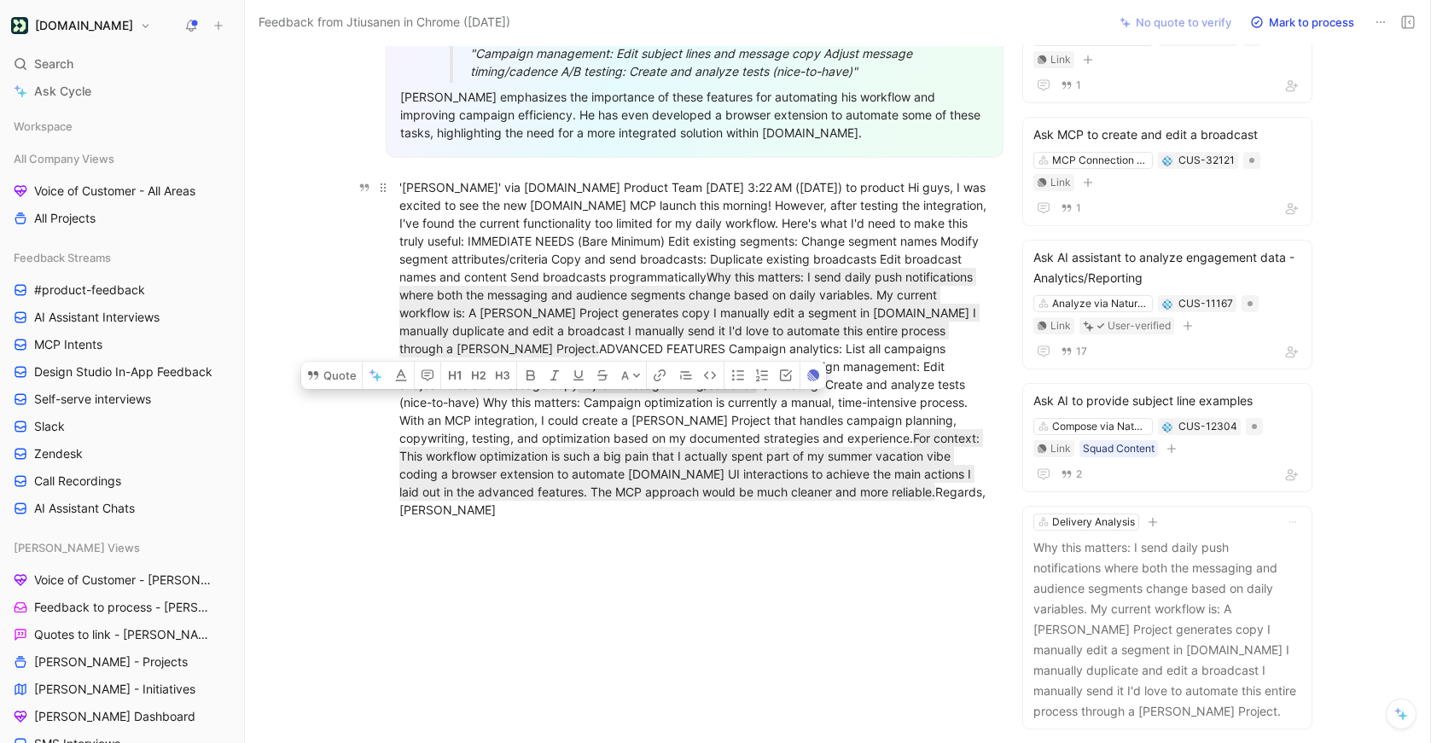
drag, startPoint x: 692, startPoint y: 382, endPoint x: 433, endPoint y: 402, distance: 259.3
click at [433, 403] on div "'Julio Tiusanen' via Customer.io Product Team Fri, Aug 15, 3:22 AM (4 days ago)…" at bounding box center [694, 348] width 590 height 340
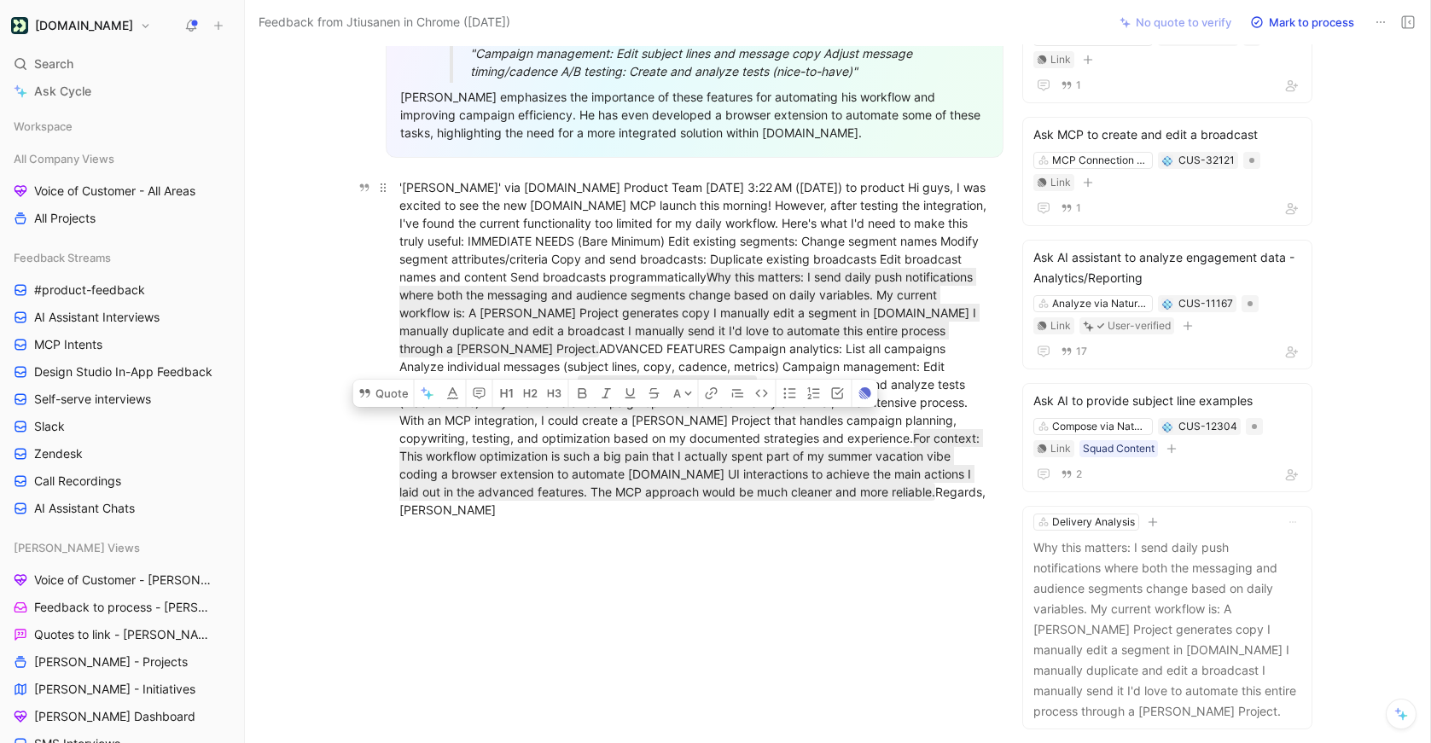
drag, startPoint x: 797, startPoint y: 440, endPoint x: 437, endPoint y: 404, distance: 361.9
click at [437, 404] on div "'Julio Tiusanen' via Customer.io Product Team Fri, Aug 15, 3:22 AM (4 days ago)…" at bounding box center [694, 348] width 590 height 340
click at [392, 384] on button "Quote" at bounding box center [383, 393] width 61 height 27
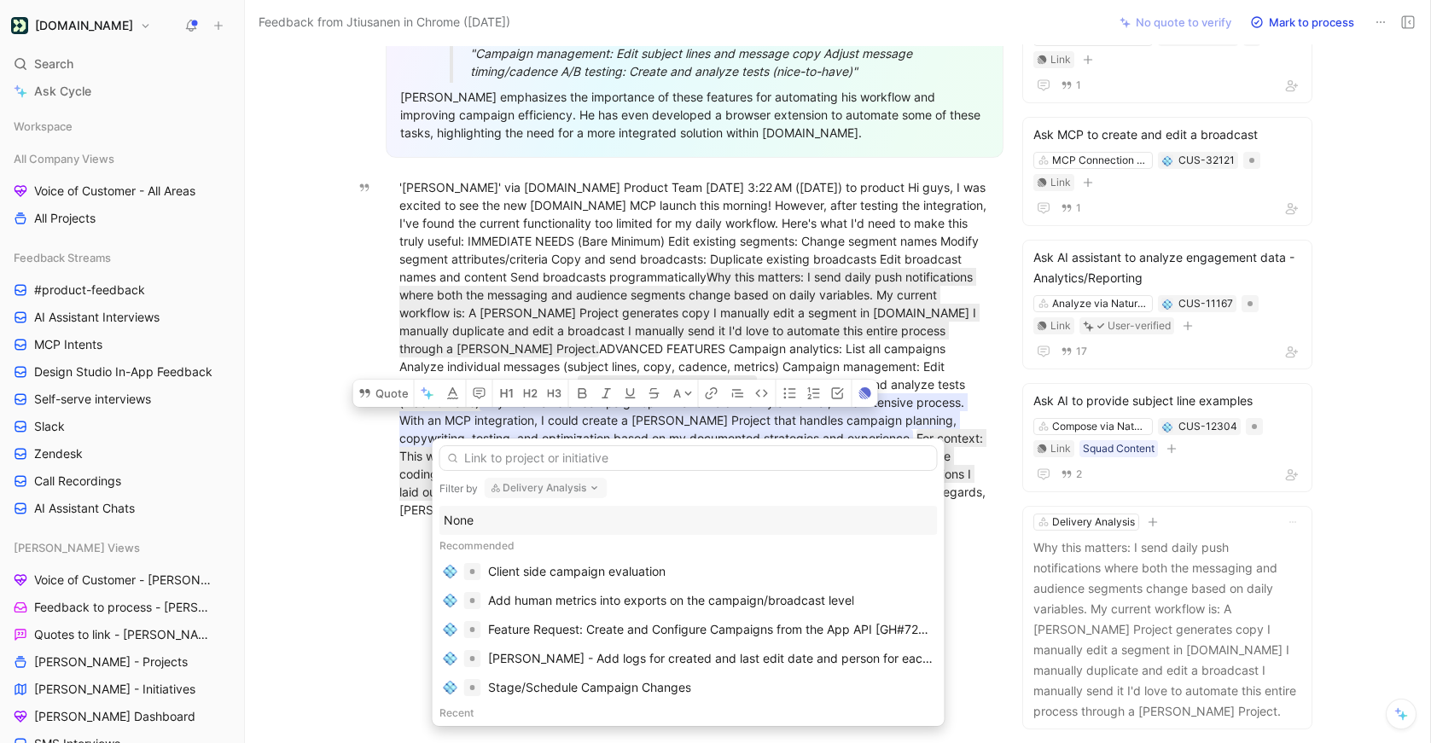
click at [504, 516] on div "None" at bounding box center [689, 520] width 490 height 20
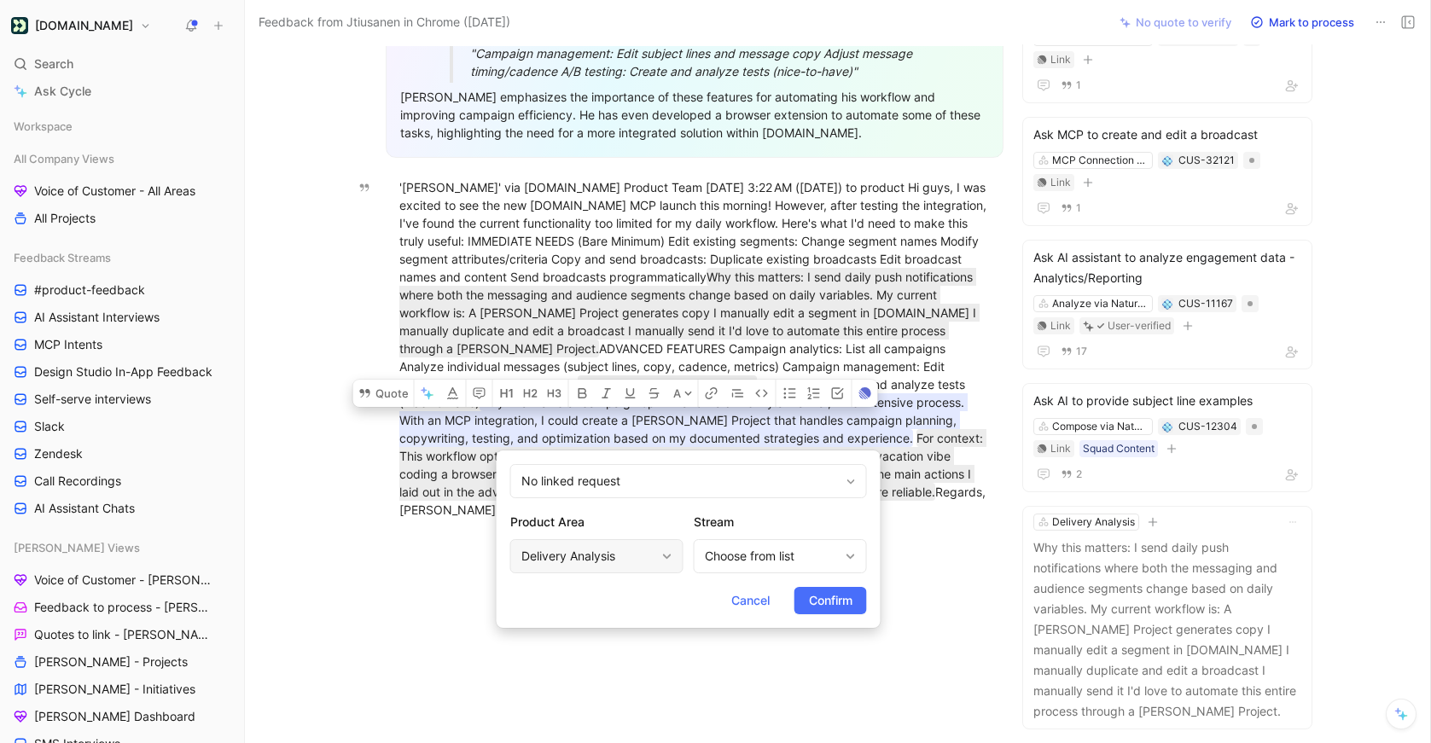
click at [581, 552] on div "Delivery Analysis" at bounding box center [588, 556] width 134 height 20
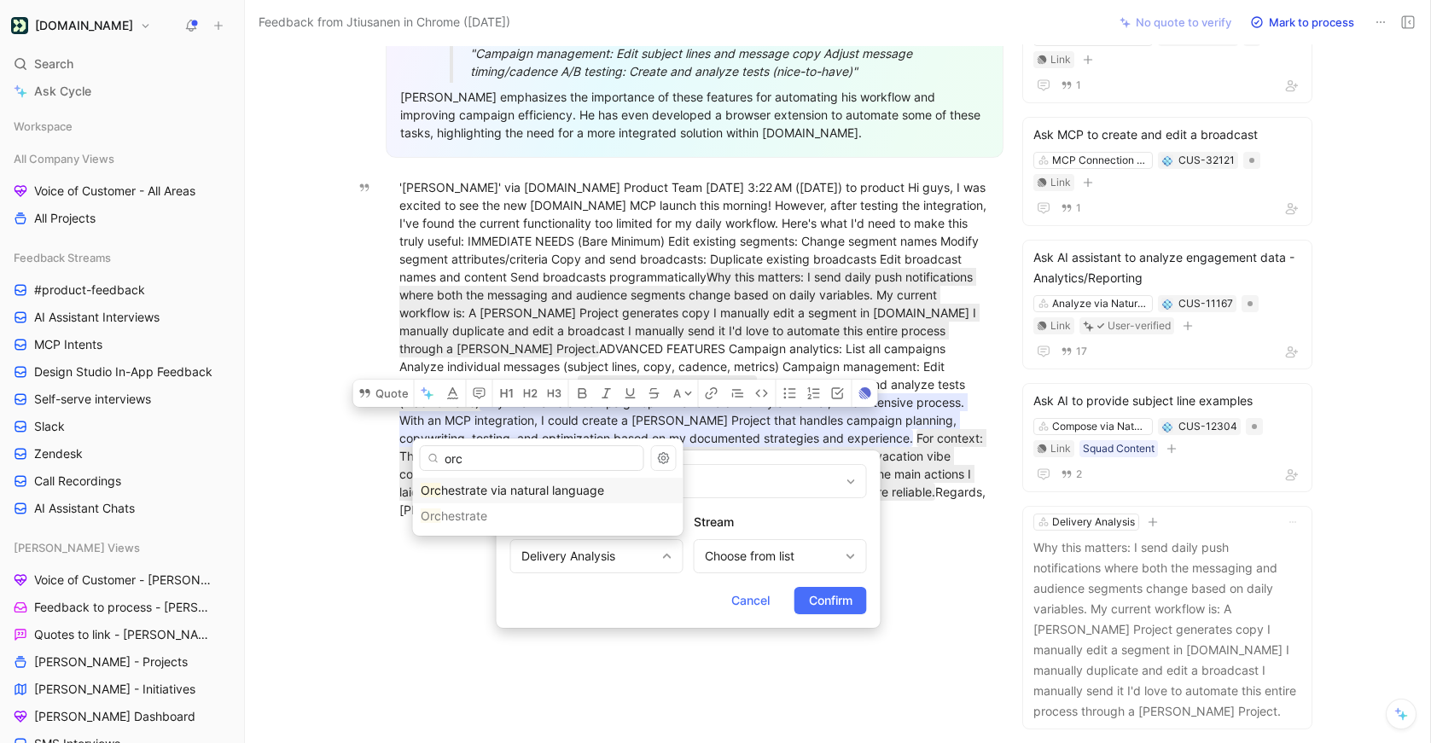
type input "orc"
click at [589, 493] on span "hestrate via natural language" at bounding box center [522, 490] width 163 height 15
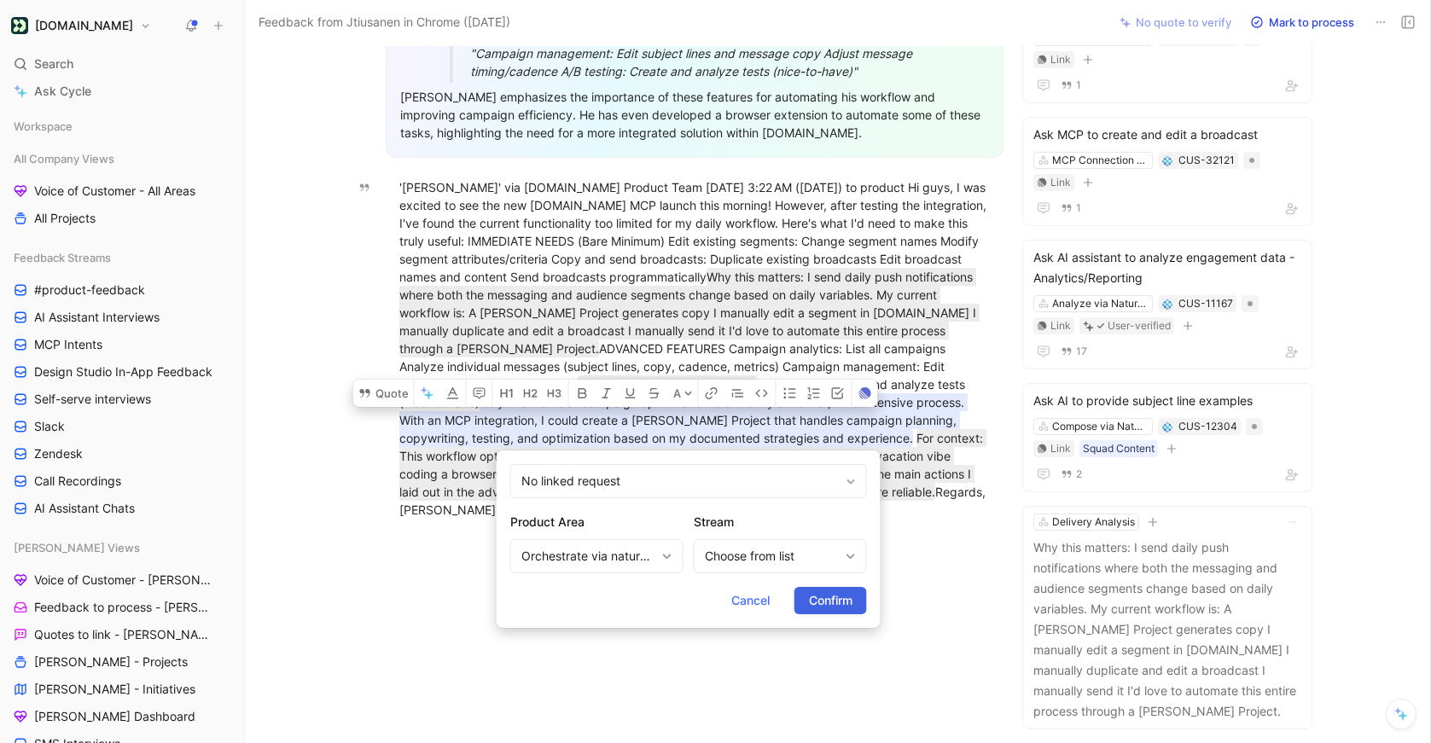
click at [823, 597] on span "Confirm" at bounding box center [831, 600] width 44 height 20
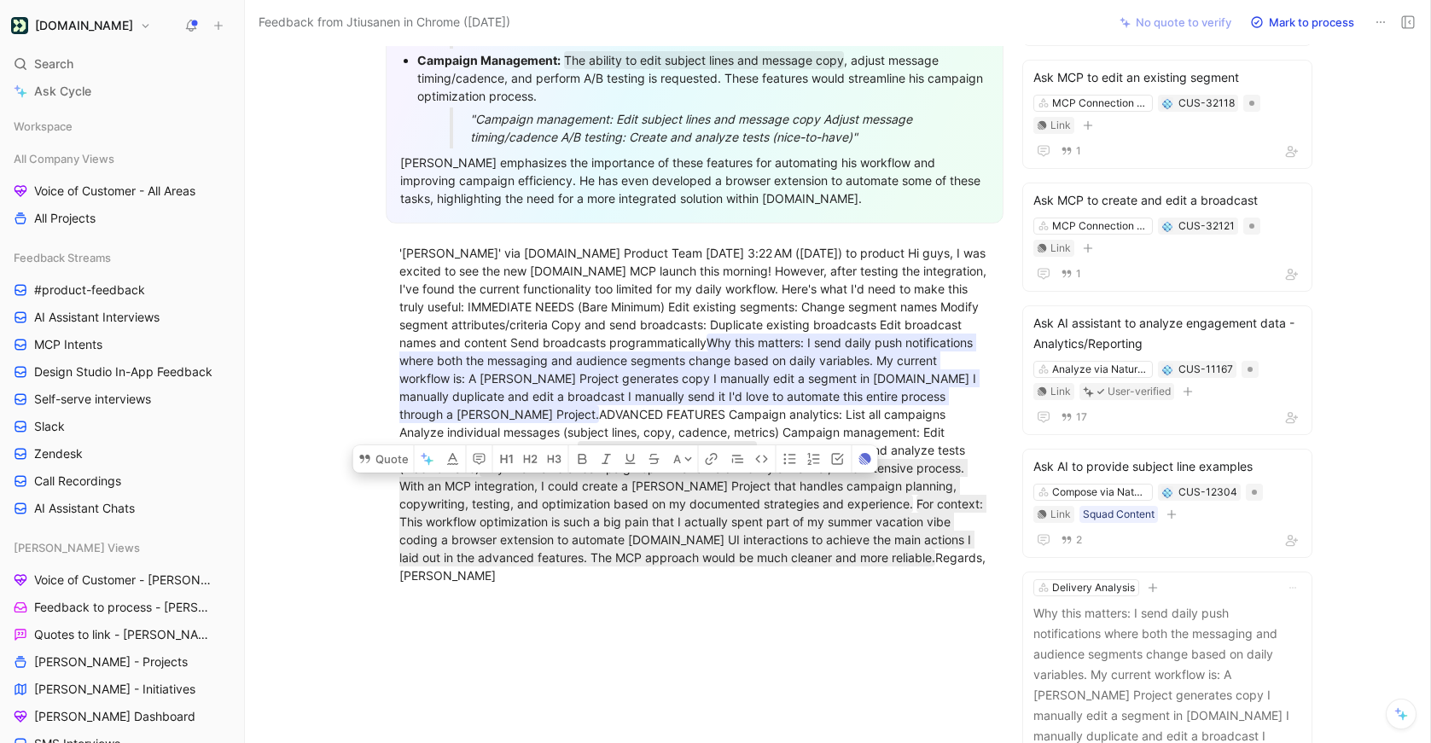
scroll to position [485, 0]
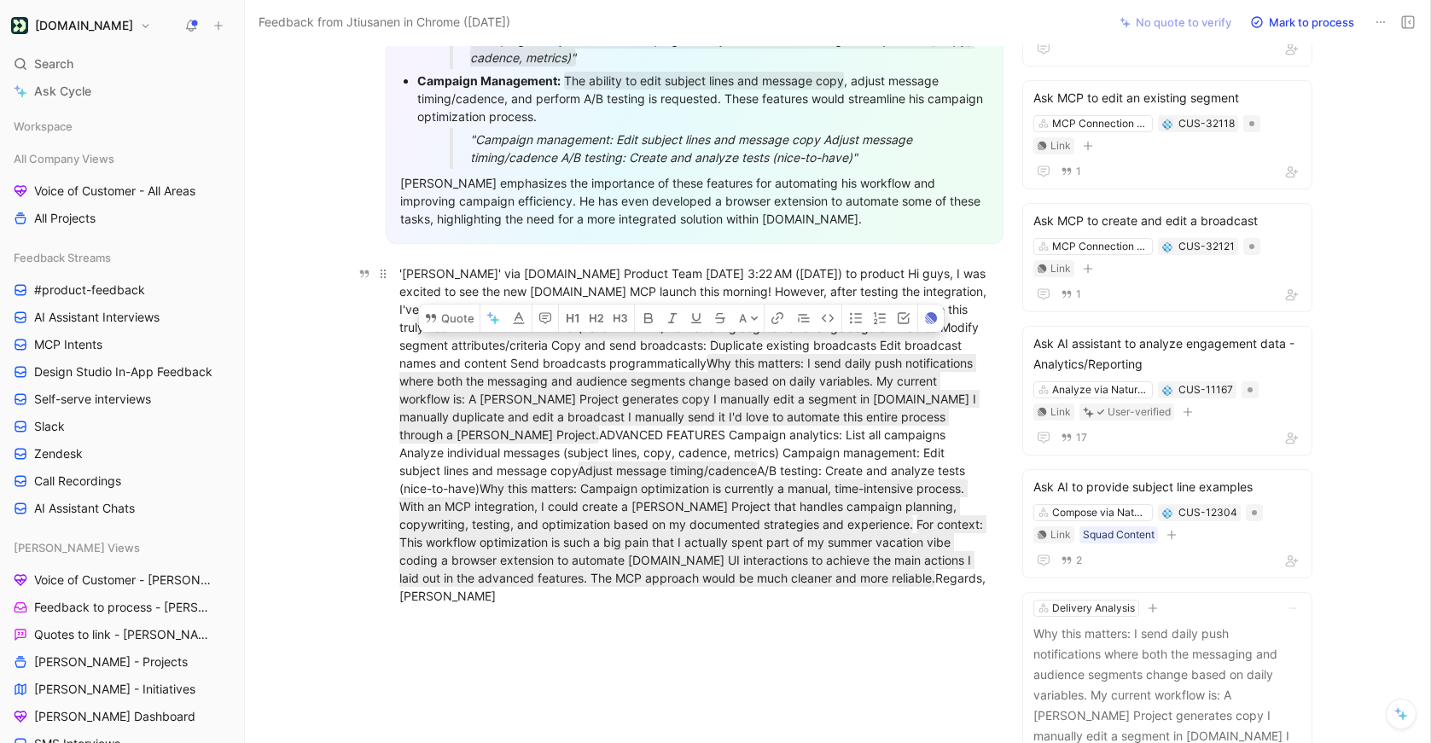
drag, startPoint x: 729, startPoint y: 328, endPoint x: 633, endPoint y: 347, distance: 97.6
click at [633, 347] on div "'Julio Tiusanen' via Customer.io Product Team Fri, Aug 15, 3:22 AM (4 days ago)…" at bounding box center [694, 435] width 590 height 340
click at [433, 313] on icon at bounding box center [431, 317] width 10 height 9
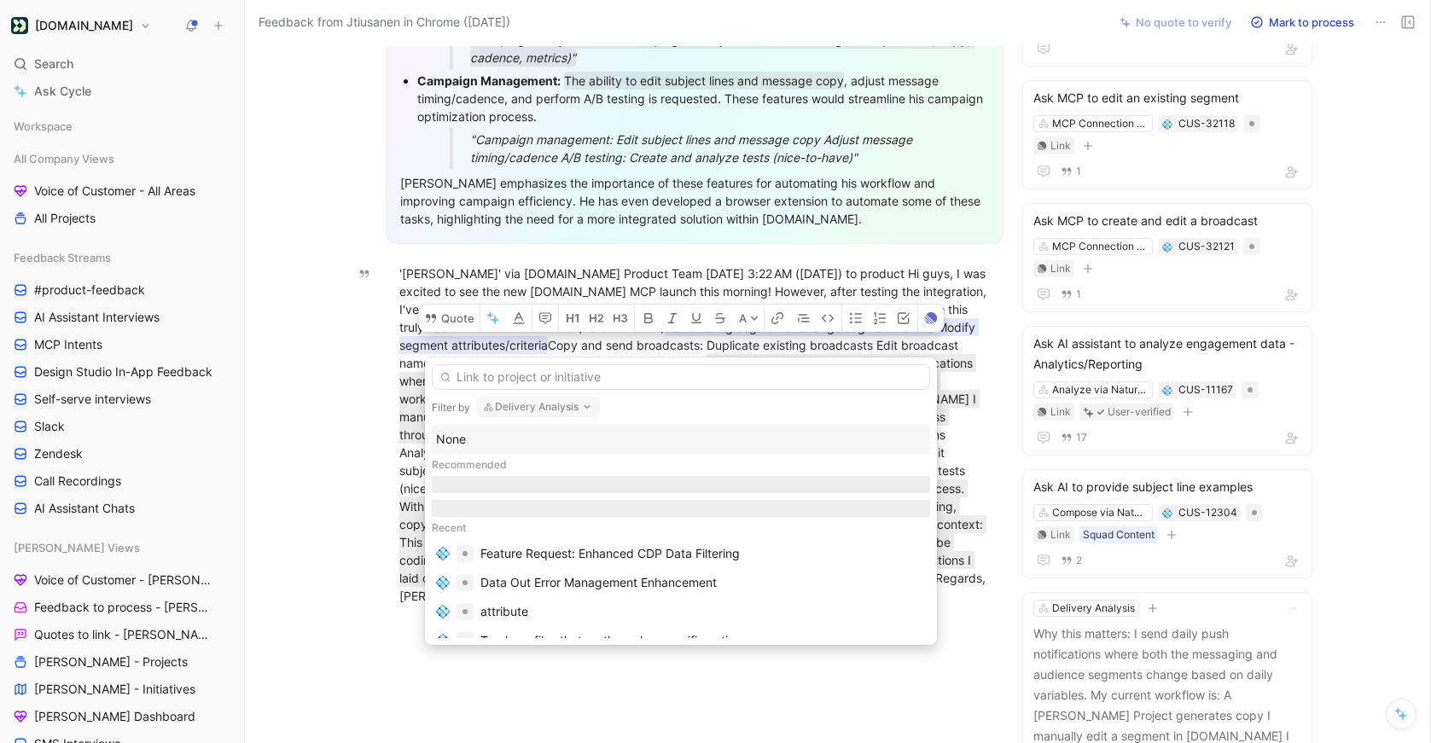
click at [549, 403] on button "Delivery Analysis" at bounding box center [538, 407] width 123 height 20
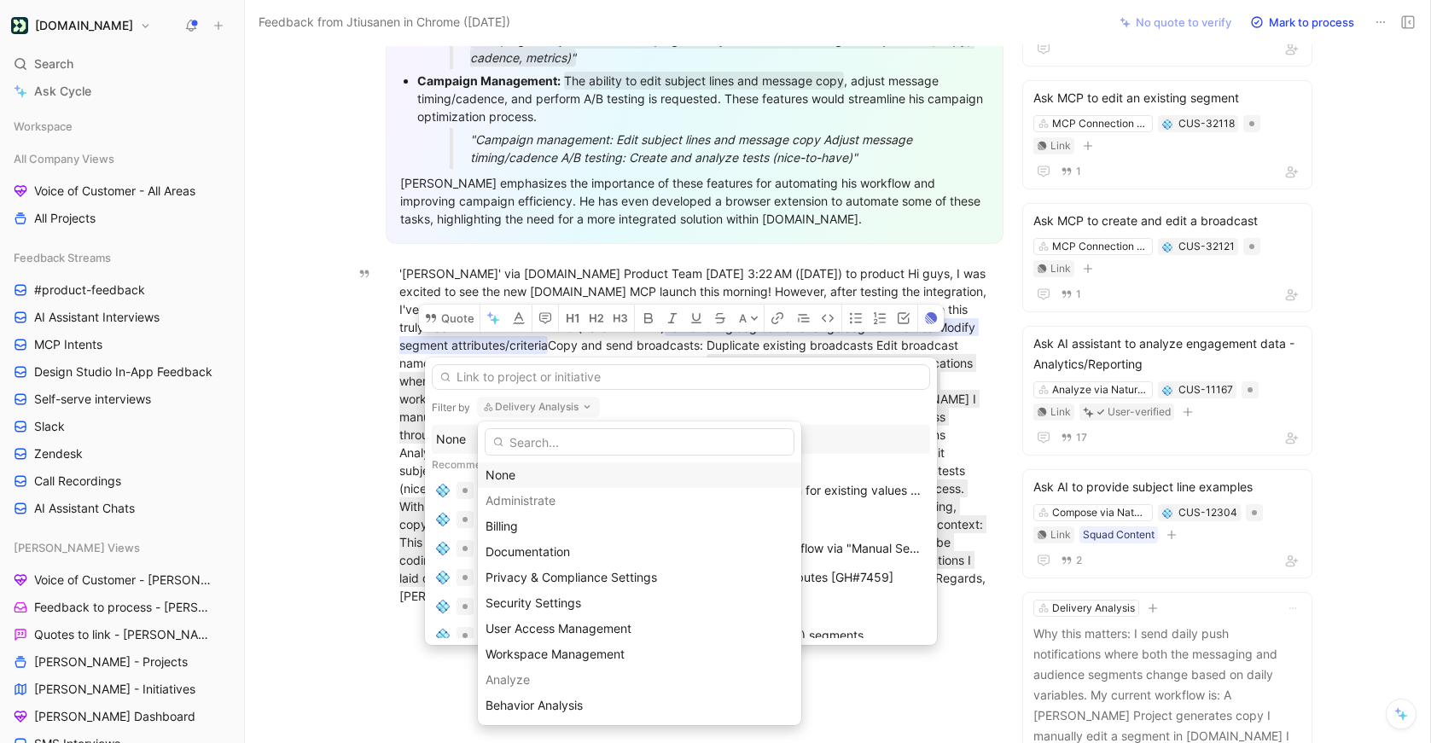
click at [516, 476] on div "None" at bounding box center [640, 475] width 308 height 20
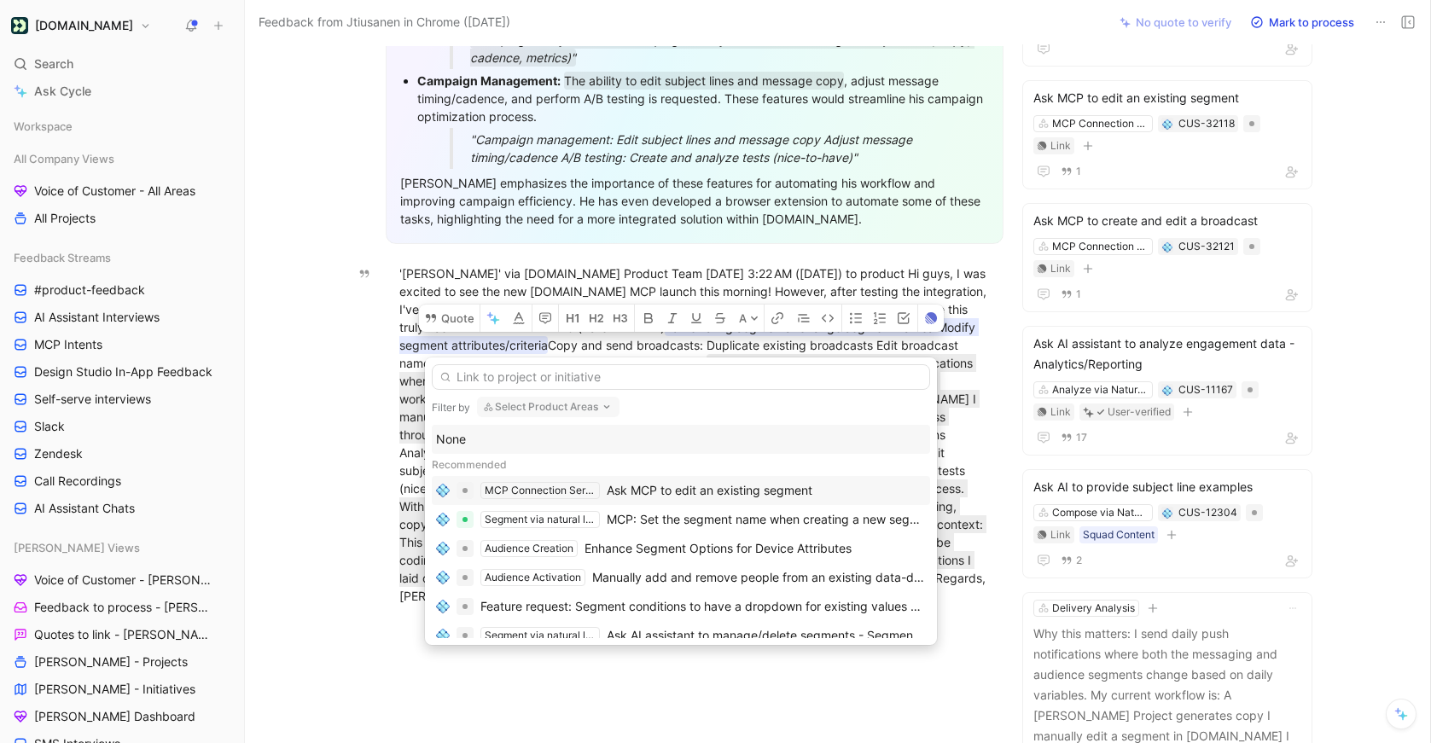
click at [721, 490] on div "Ask MCP to edit an existing segment" at bounding box center [710, 490] width 206 height 20
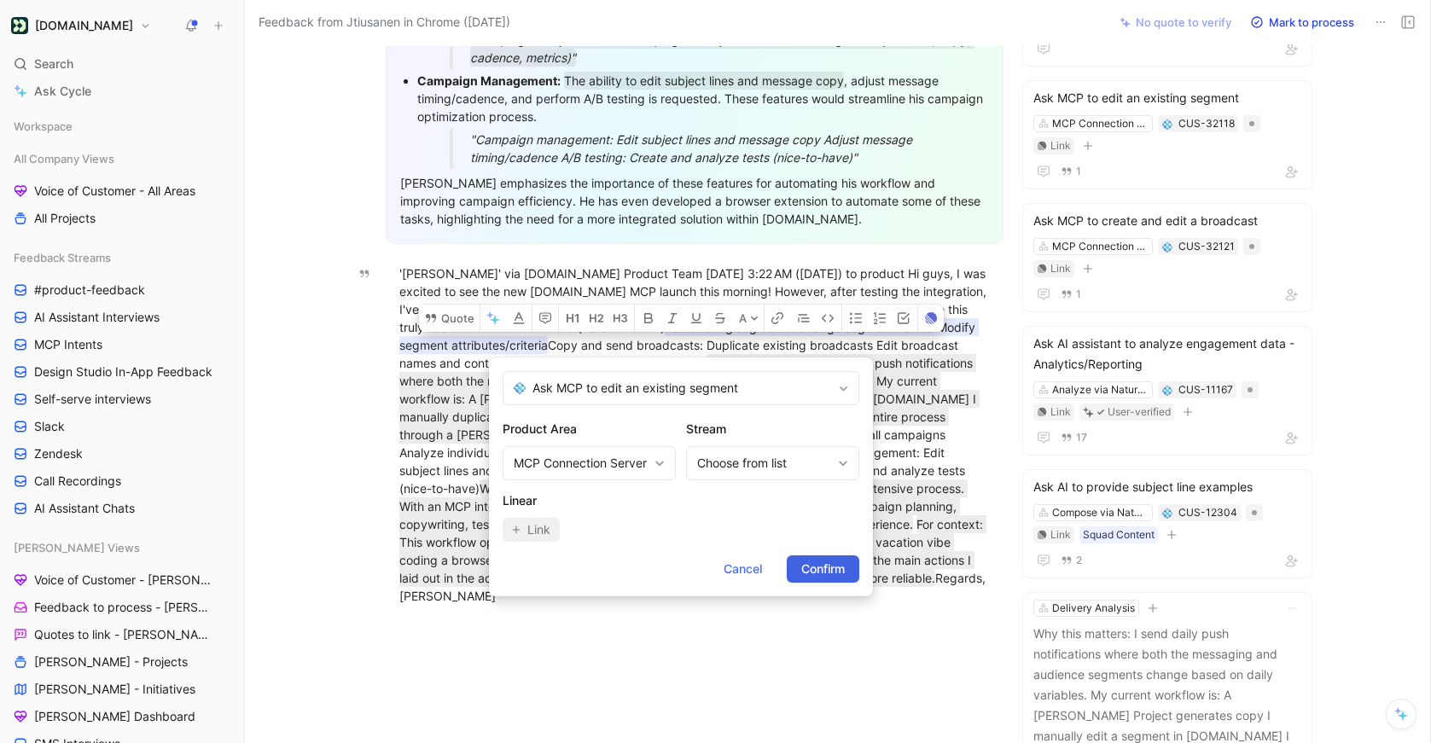
click at [829, 571] on span "Confirm" at bounding box center [823, 569] width 44 height 20
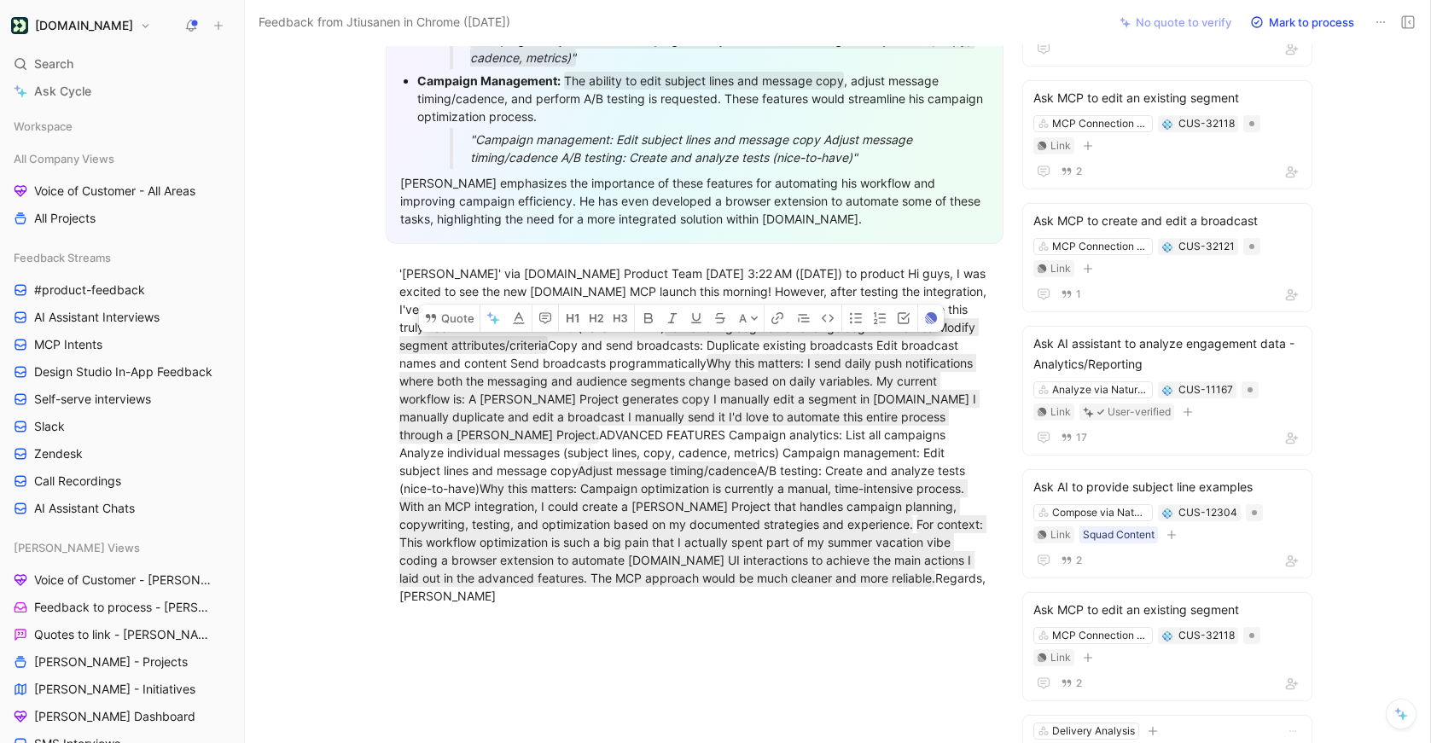
scroll to position [0, 0]
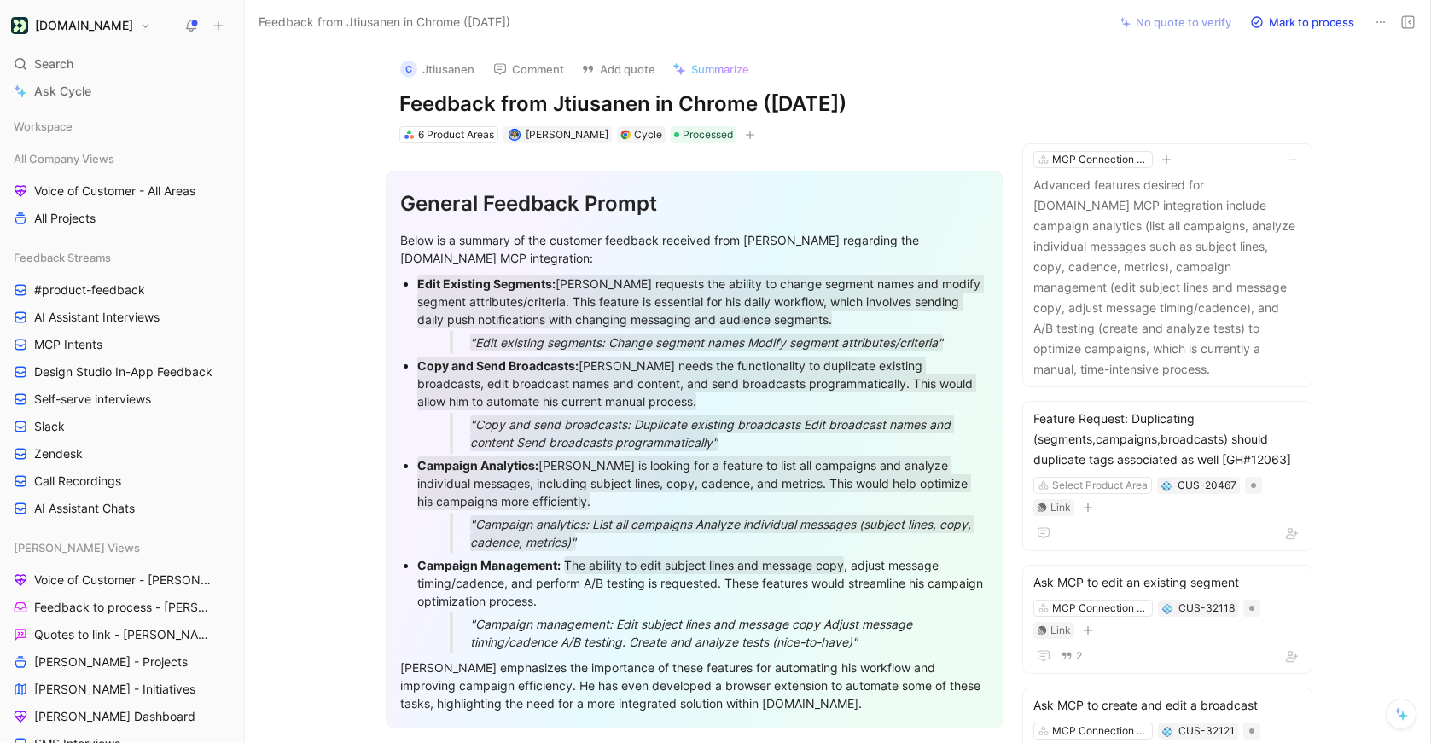
click at [1314, 32] on button "Mark to process" at bounding box center [1301, 22] width 119 height 24
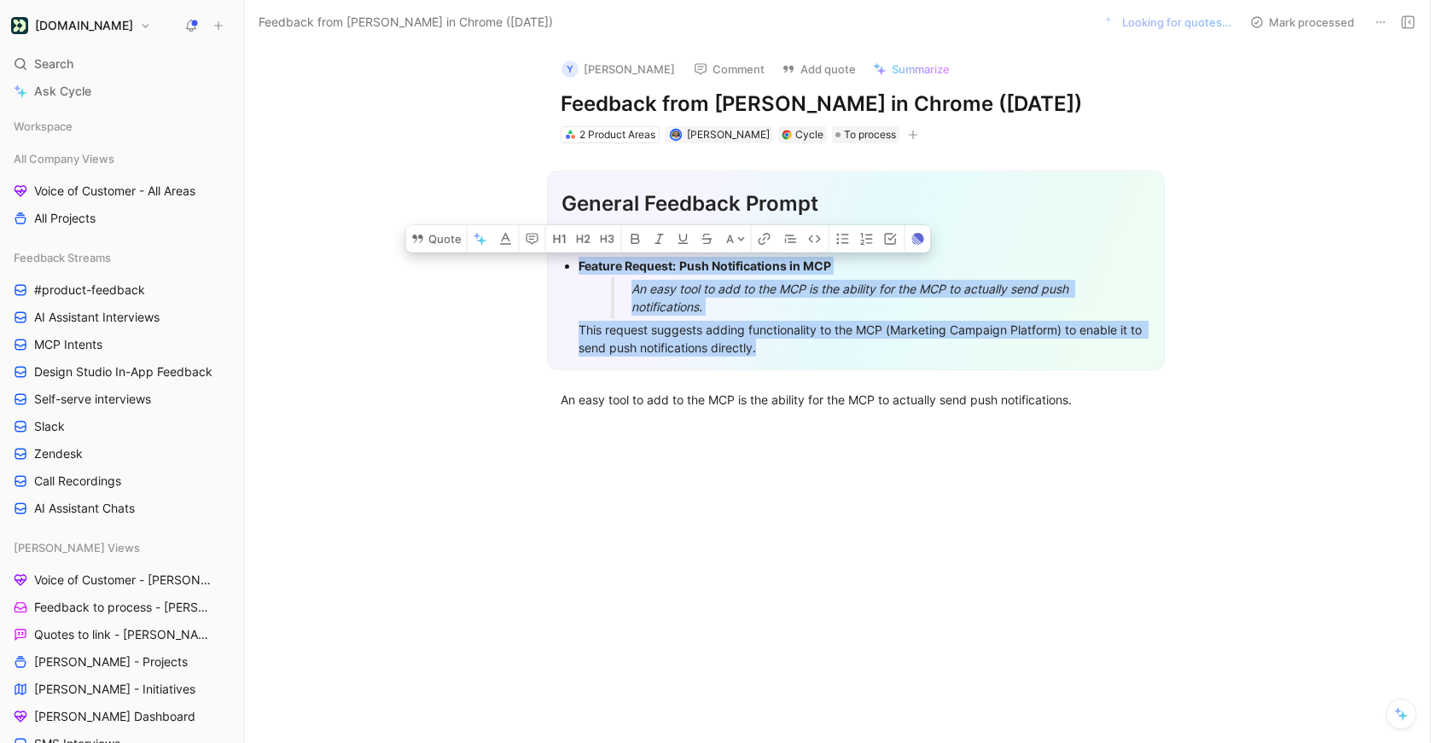
drag, startPoint x: 801, startPoint y: 355, endPoint x: 572, endPoint y: 265, distance: 246.7
click at [572, 265] on ul "Feature Request: Push Notifications in MCP An easy tool to add to the MCP is th…" at bounding box center [855, 306] width 589 height 105
click at [434, 241] on button "Quote" at bounding box center [436, 238] width 61 height 27
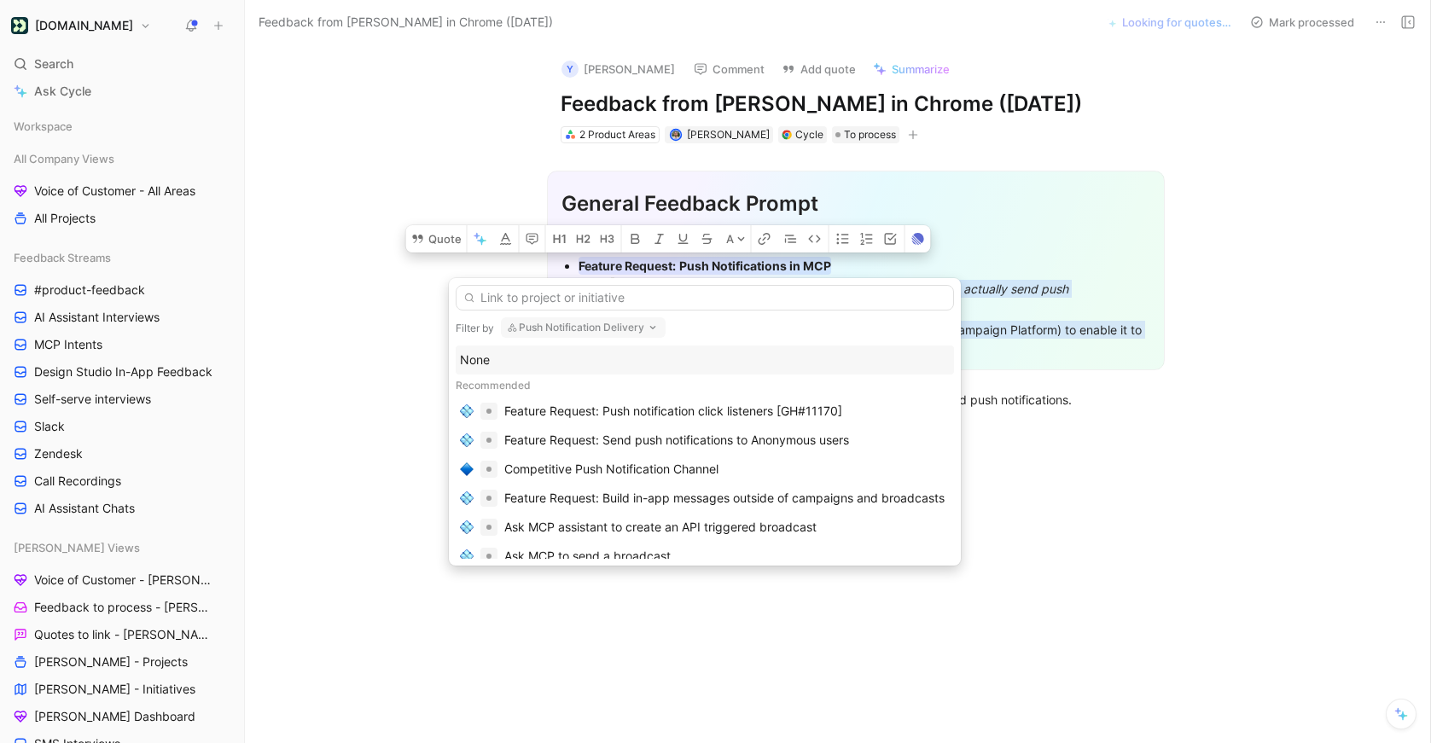
click at [541, 331] on button "Push Notification Delivery" at bounding box center [583, 327] width 165 height 20
type input "mcp"
click at [545, 390] on span "Connection Server" at bounding box center [587, 395] width 103 height 15
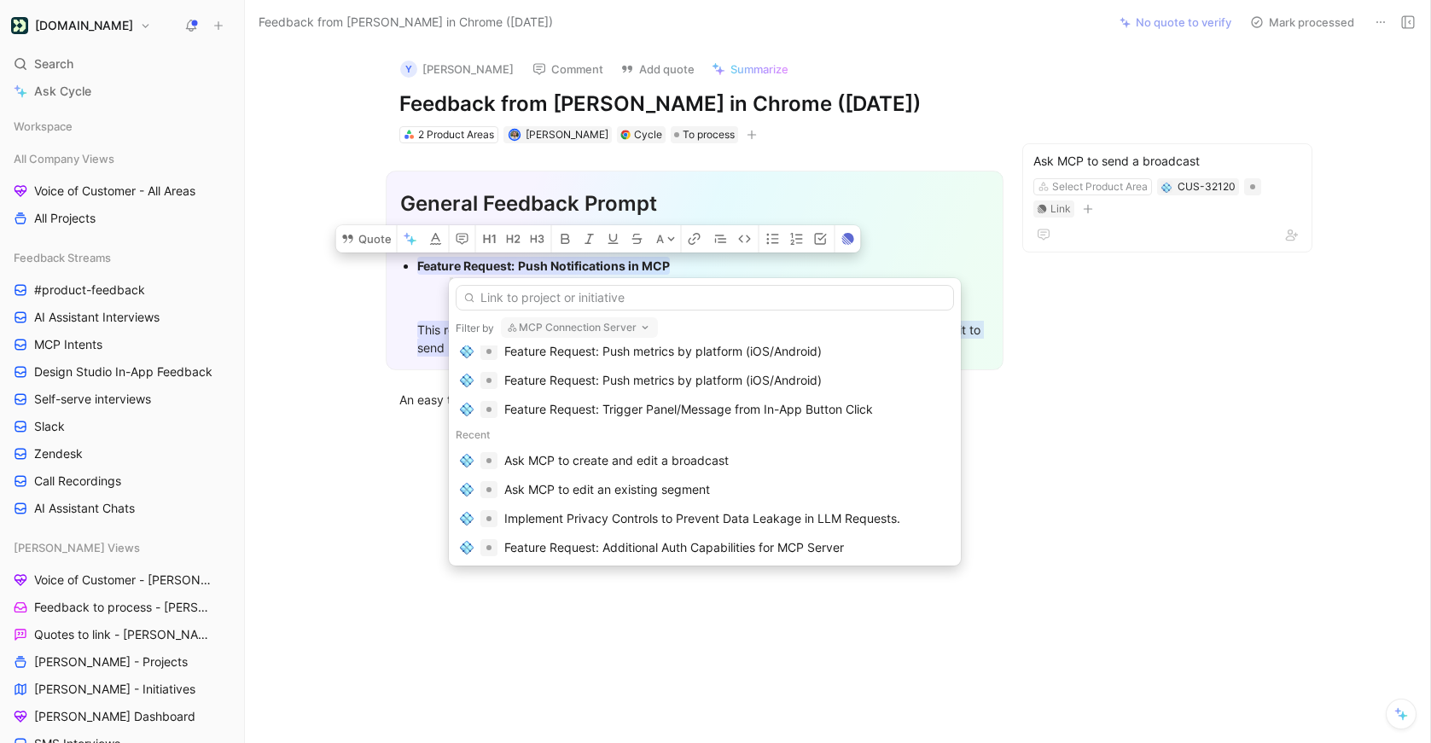
scroll to position [210, 0]
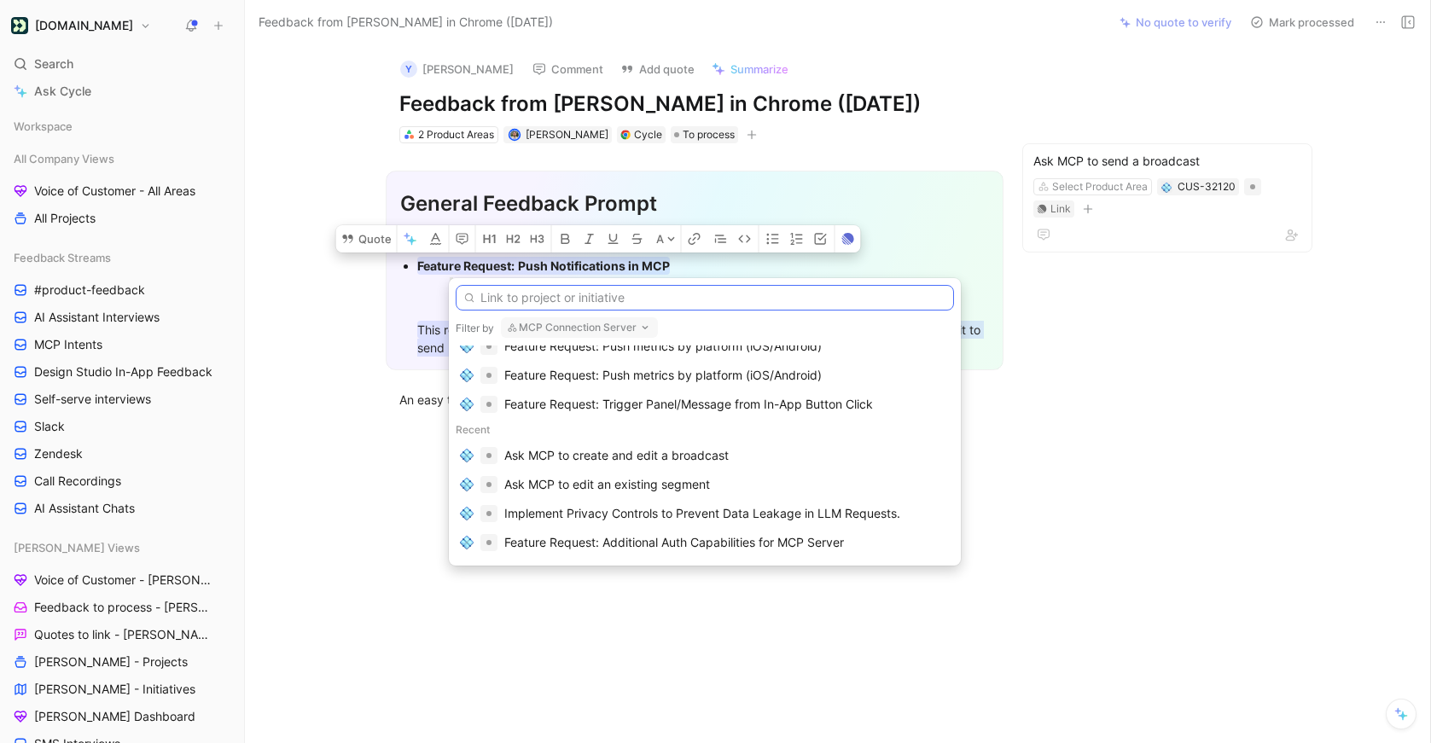
click at [525, 300] on input "text" at bounding box center [705, 298] width 498 height 26
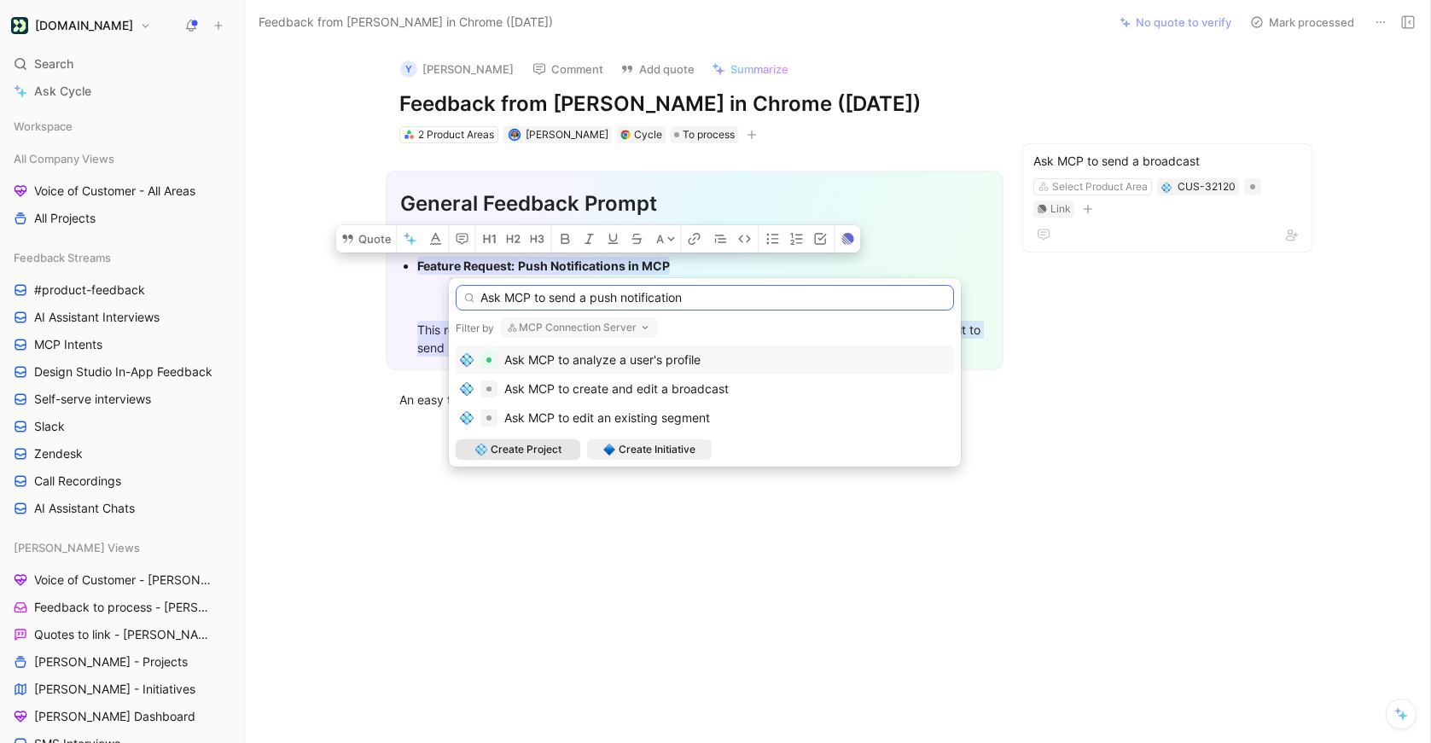
type input "Ask MCP to send a push notification"
click at [532, 452] on span "Create Project" at bounding box center [526, 449] width 71 height 17
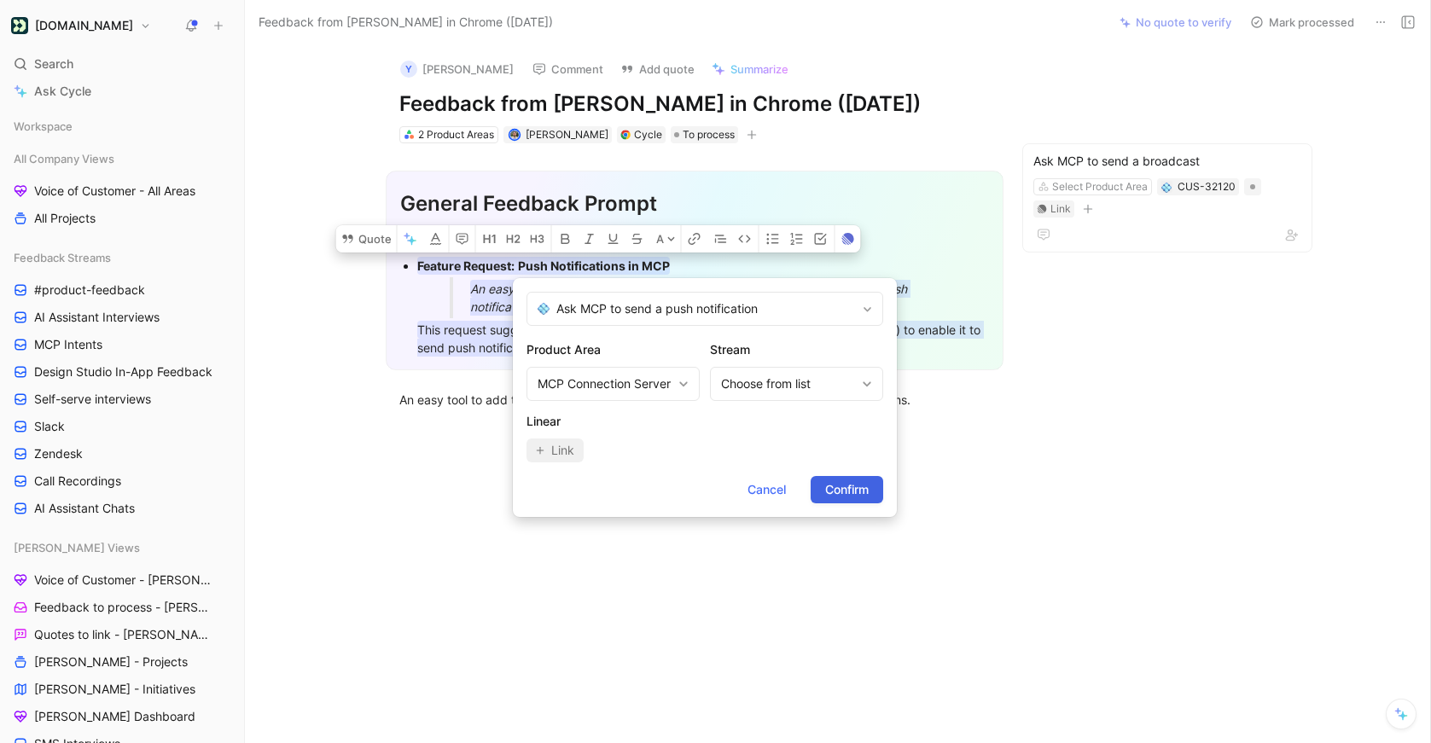
click at [843, 494] on span "Confirm" at bounding box center [847, 490] width 44 height 20
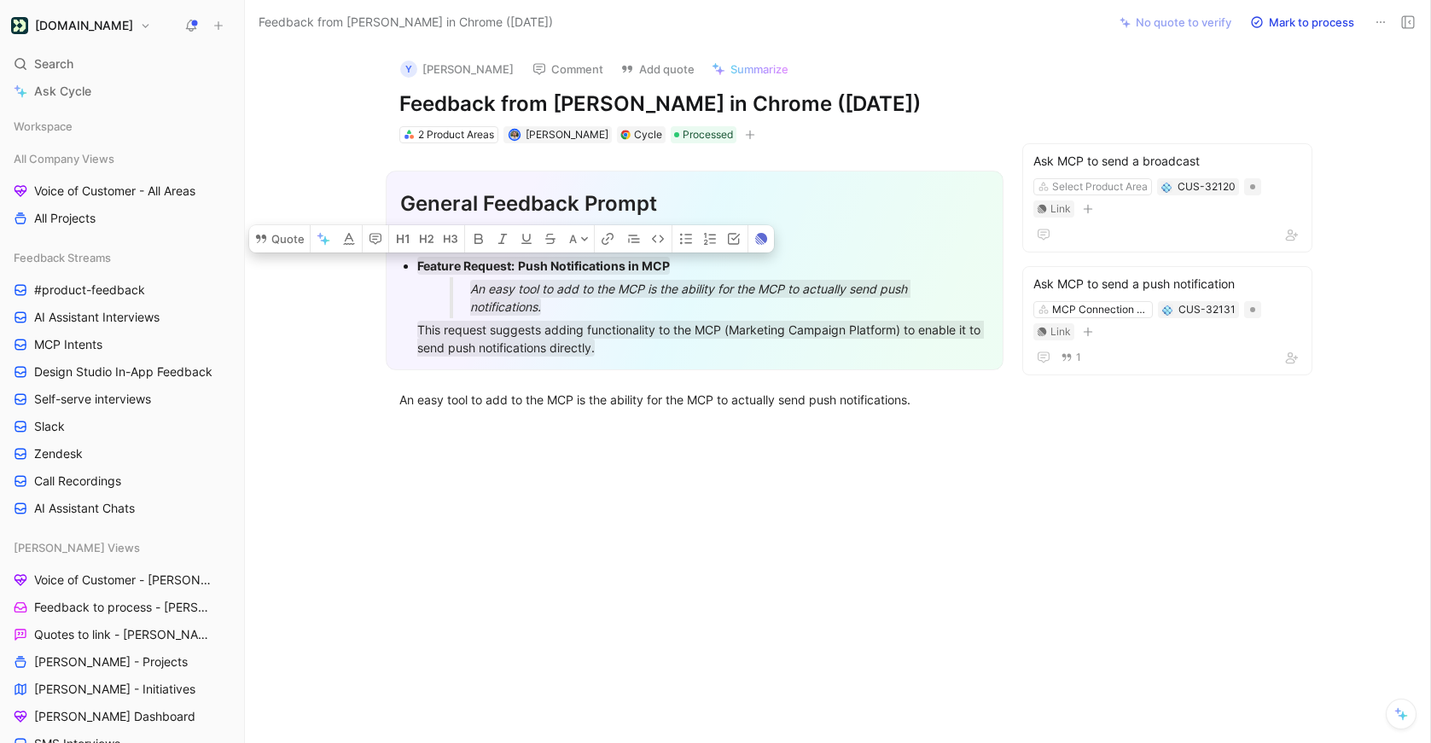
click at [1270, 21] on button "Mark to process" at bounding box center [1301, 22] width 119 height 24
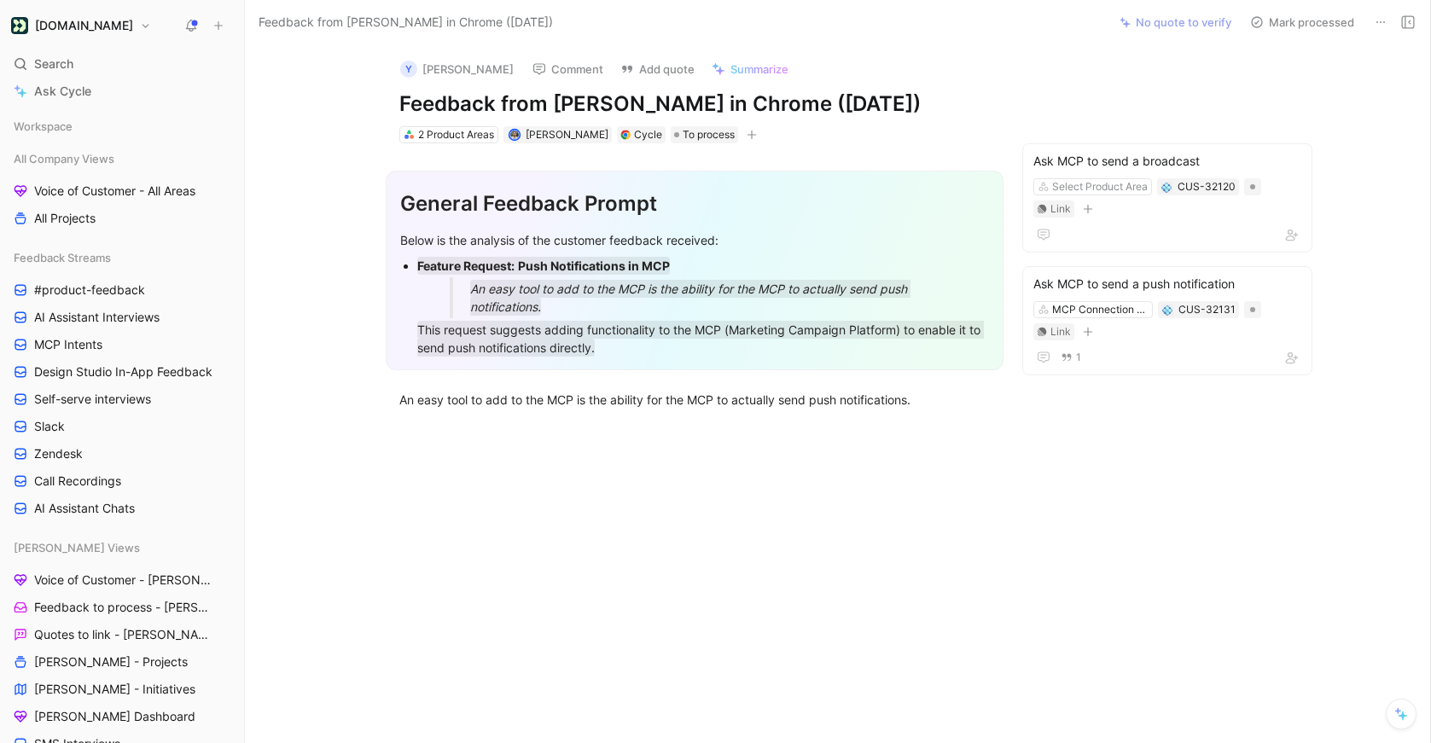
click at [394, 297] on div "General Feedback Prompt Below is the analysis of the customer feedback received…" at bounding box center [695, 271] width 618 height 200
